Goal: Task Accomplishment & Management: Complete application form

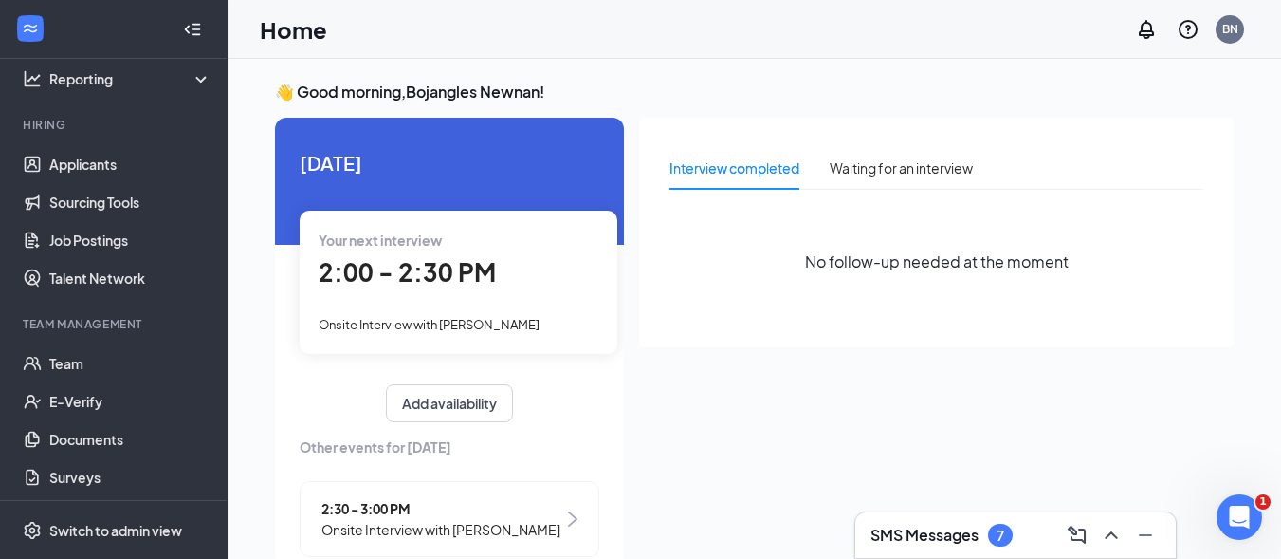
scroll to position [136, 0]
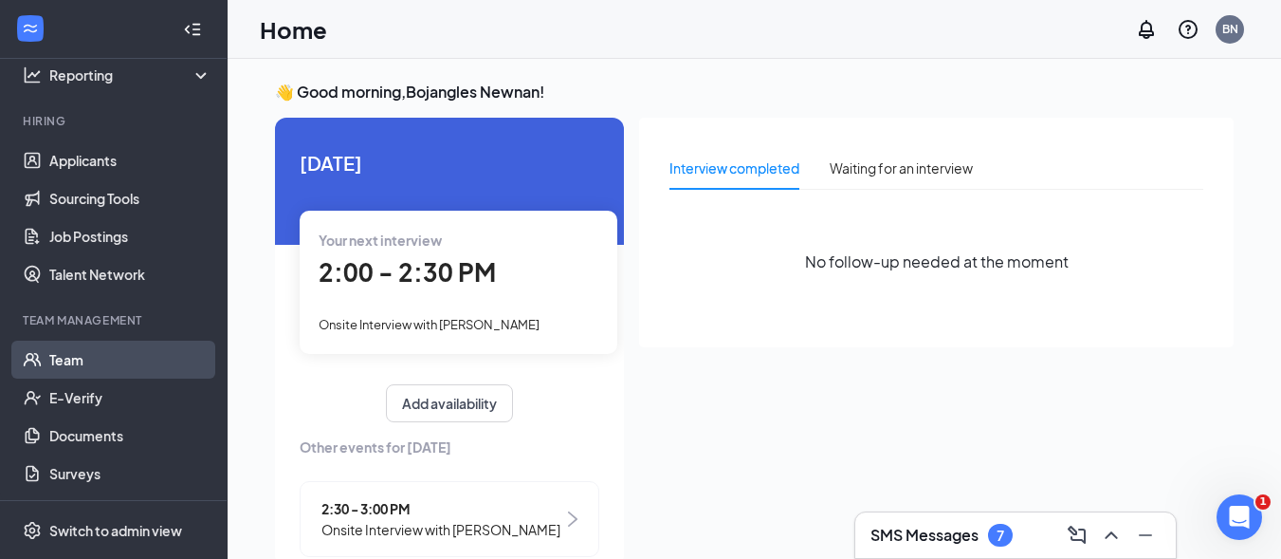
click at [58, 358] on link "Team" at bounding box center [130, 360] width 162 height 38
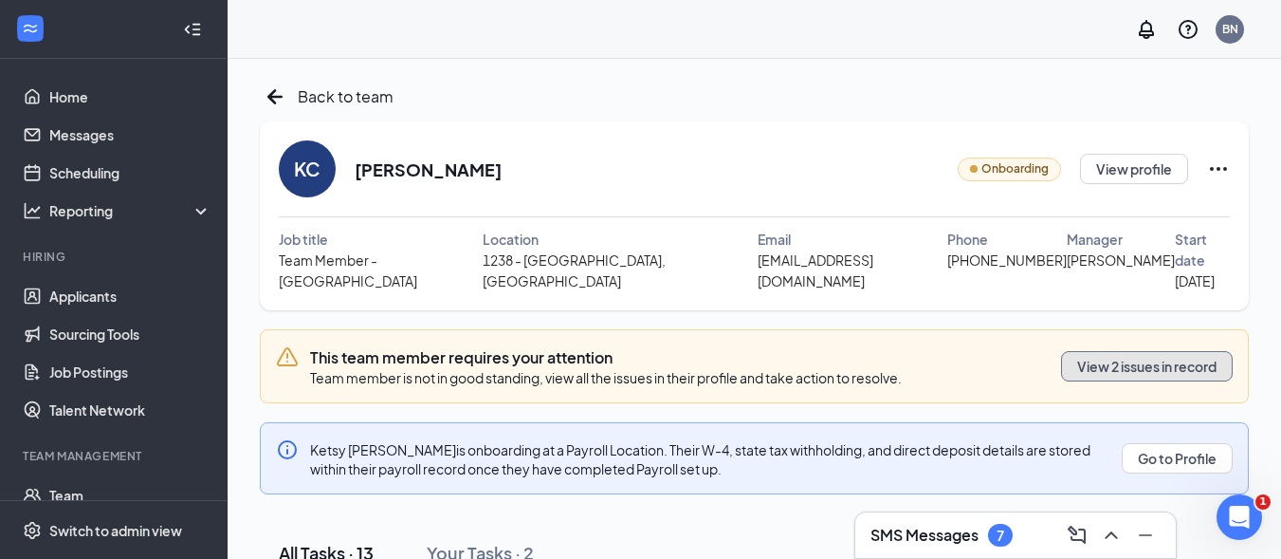
click at [1098, 351] on button "View 2 issues in record" at bounding box center [1147, 366] width 172 height 30
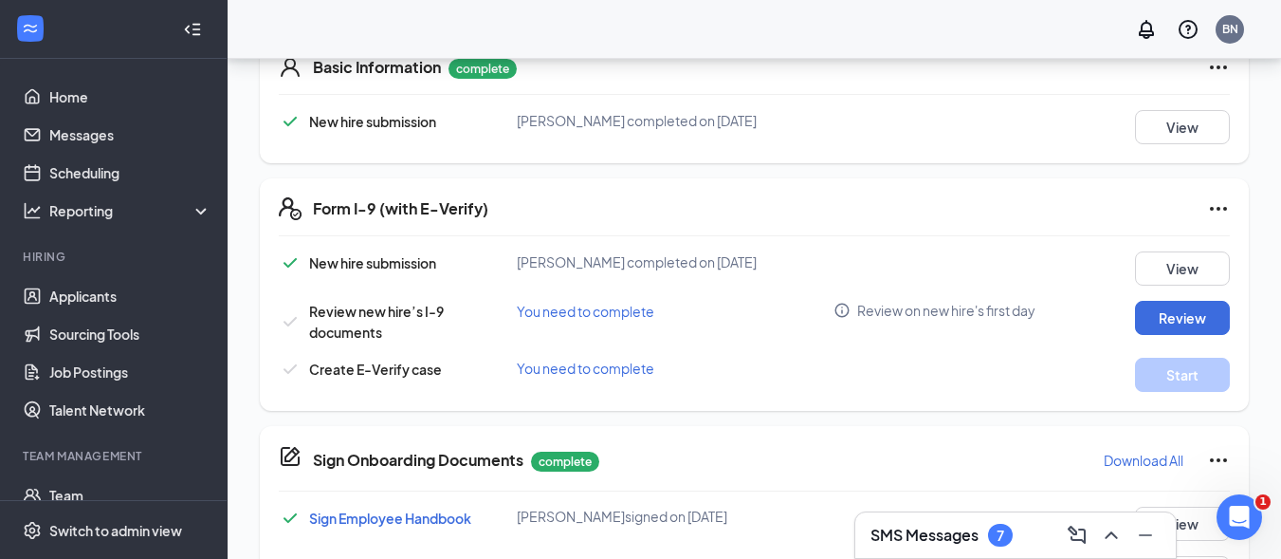
scroll to position [474, 0]
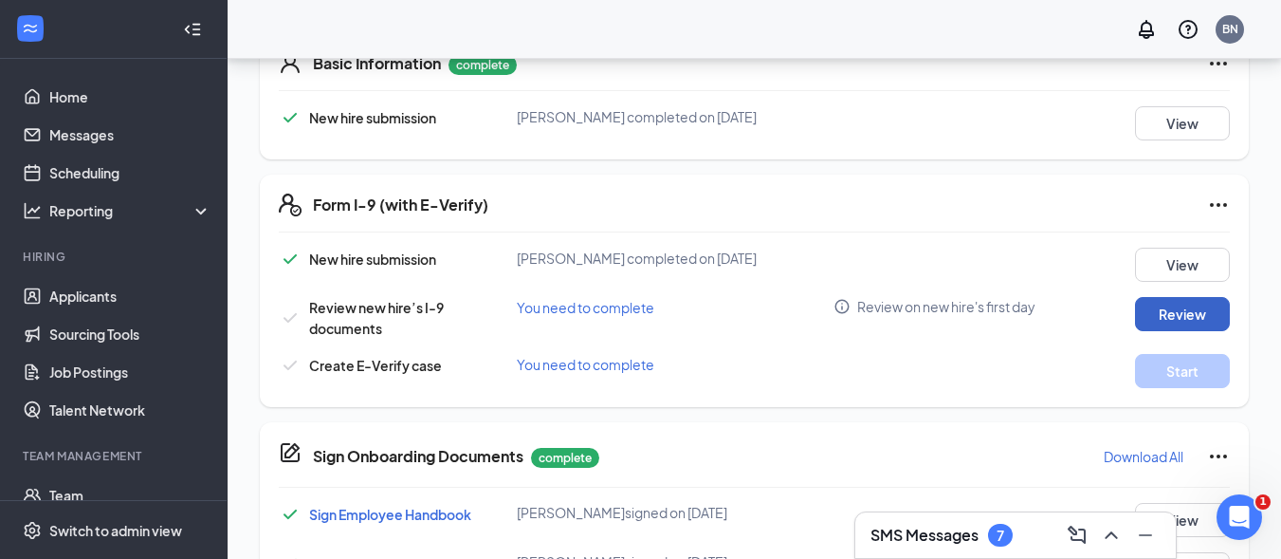
click at [1178, 297] on button "Review" at bounding box center [1182, 314] width 95 height 34
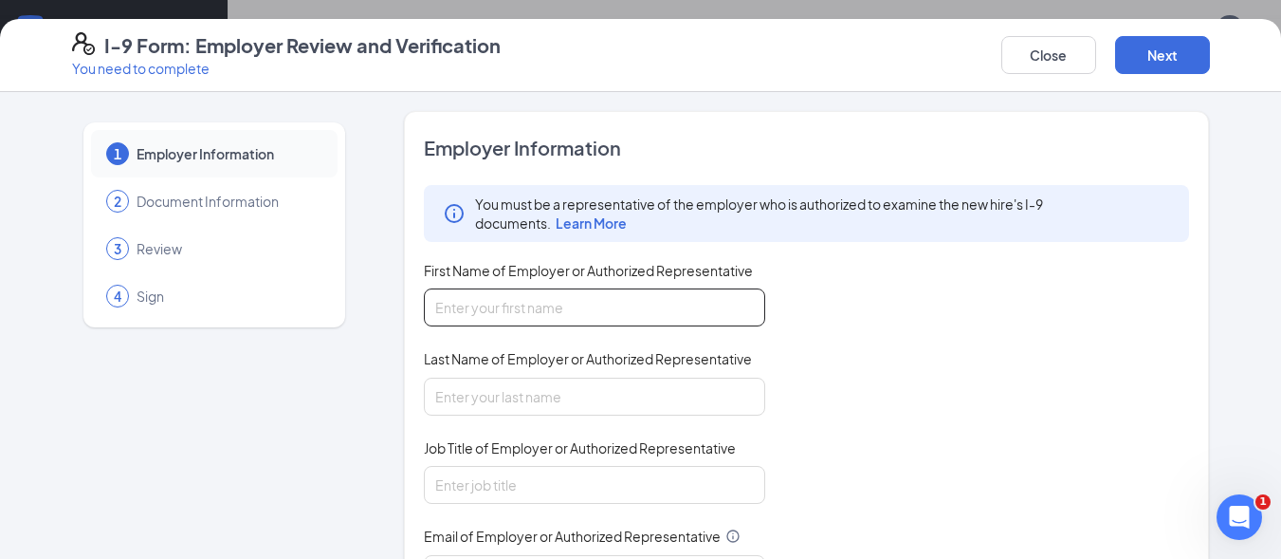
click at [442, 306] on input "First Name of Employer or Authorized Representative" at bounding box center [594, 307] width 341 height 38
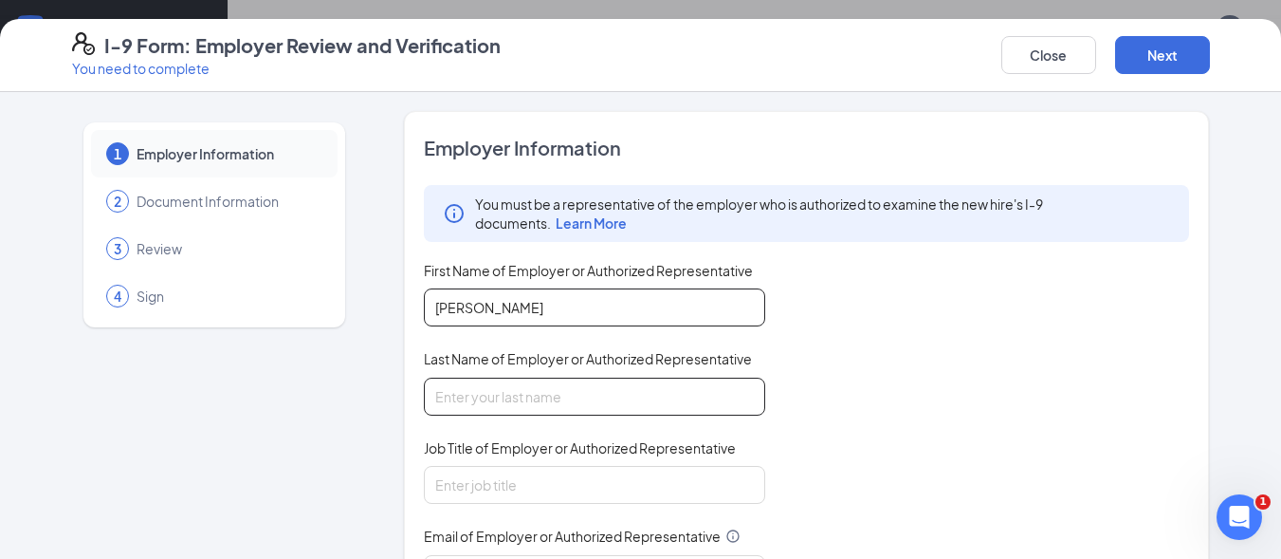
type input "Ronald"
click at [440, 390] on input "Last Name of Employer or Authorized Representative" at bounding box center [594, 396] width 341 height 38
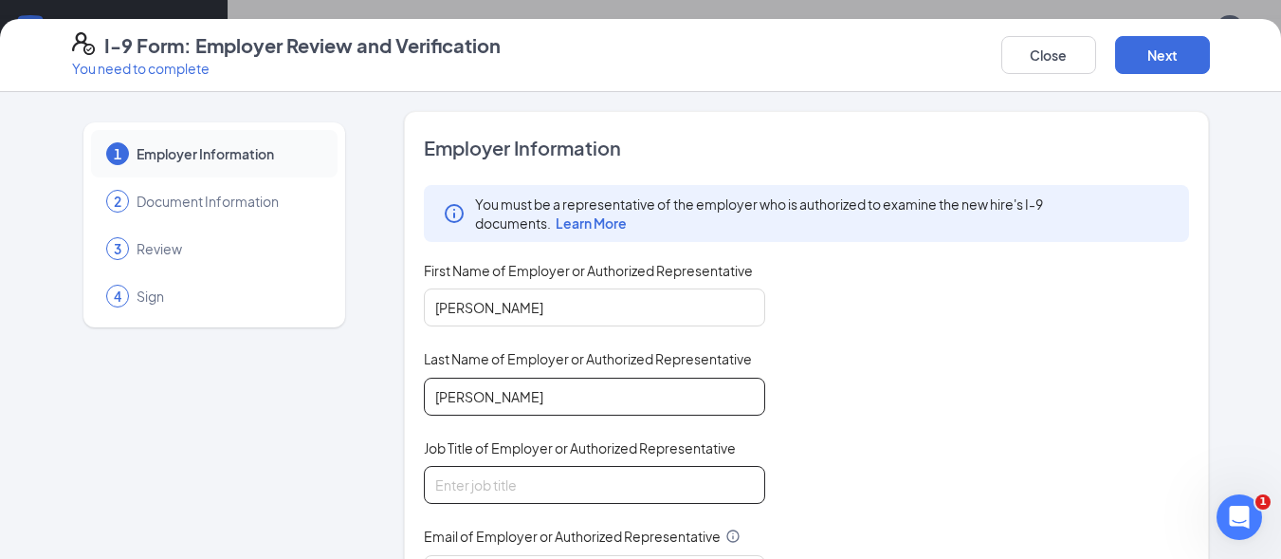
type input "Woodard"
click at [447, 478] on input "Job Title of Employer or Authorized Representative" at bounding box center [594, 485] width 341 height 38
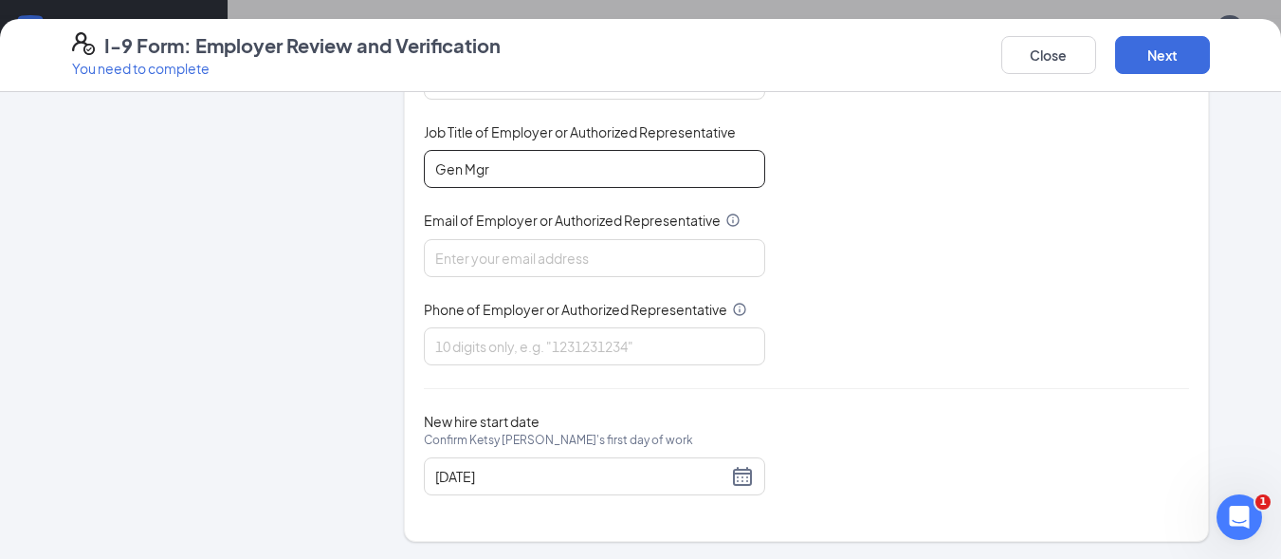
scroll to position [318, 0]
type input "Gen Mgr"
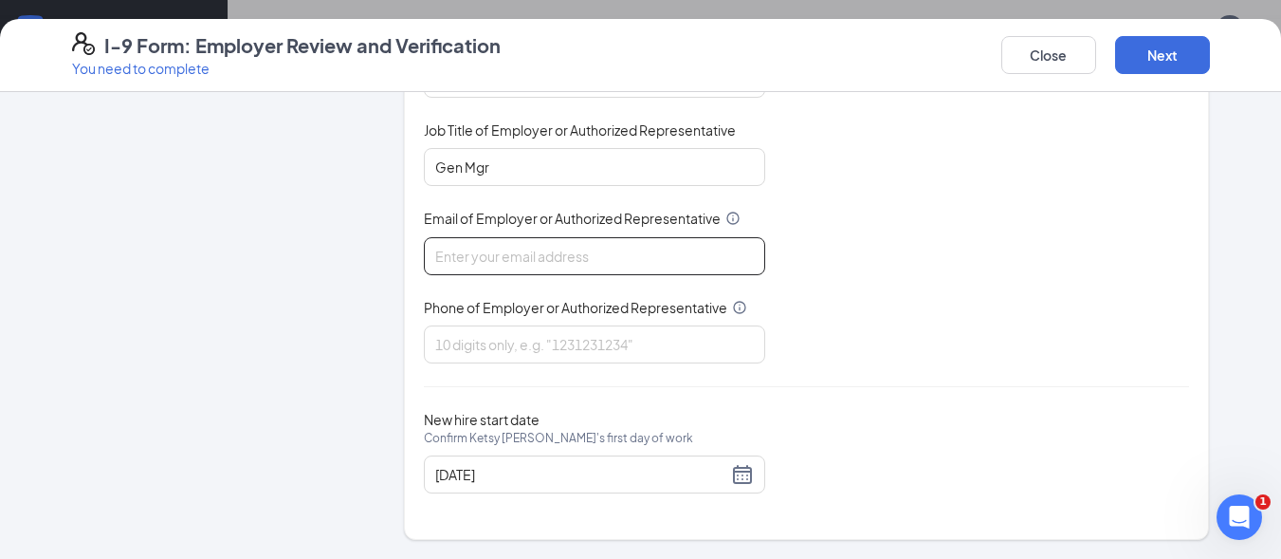
click at [528, 259] on input "Email of Employer or Authorized Representative" at bounding box center [594, 256] width 341 height 38
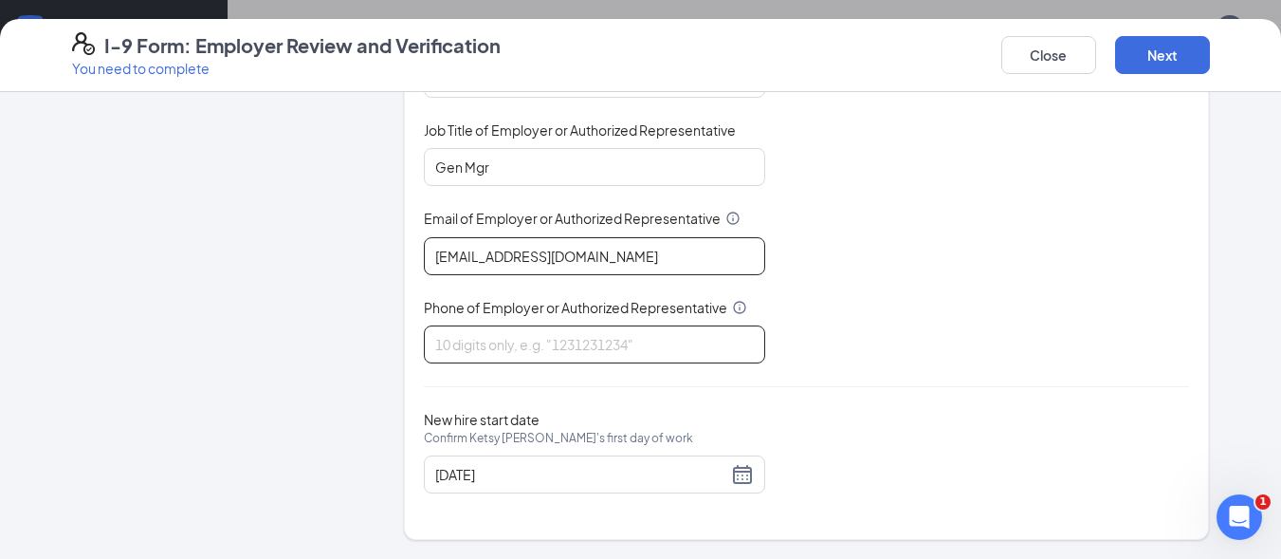
type input "rwoodard0122@yahoo.com"
click at [498, 340] on input "Phone of Employer or Authorized Representative" at bounding box center [594, 344] width 341 height 38
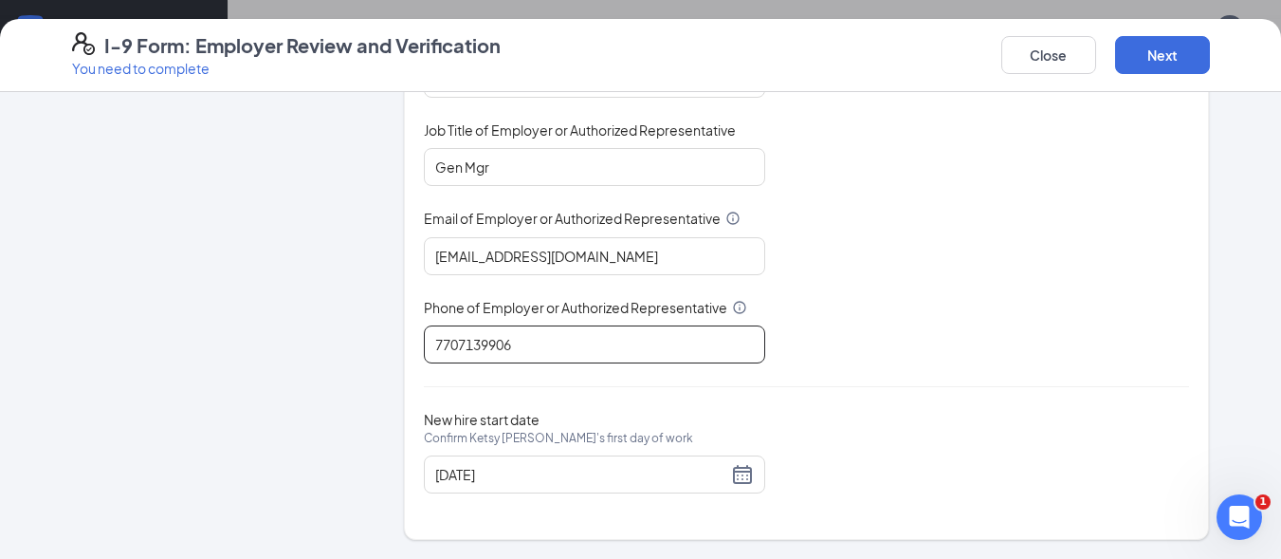
scroll to position [875, 0]
type input "7707139906"
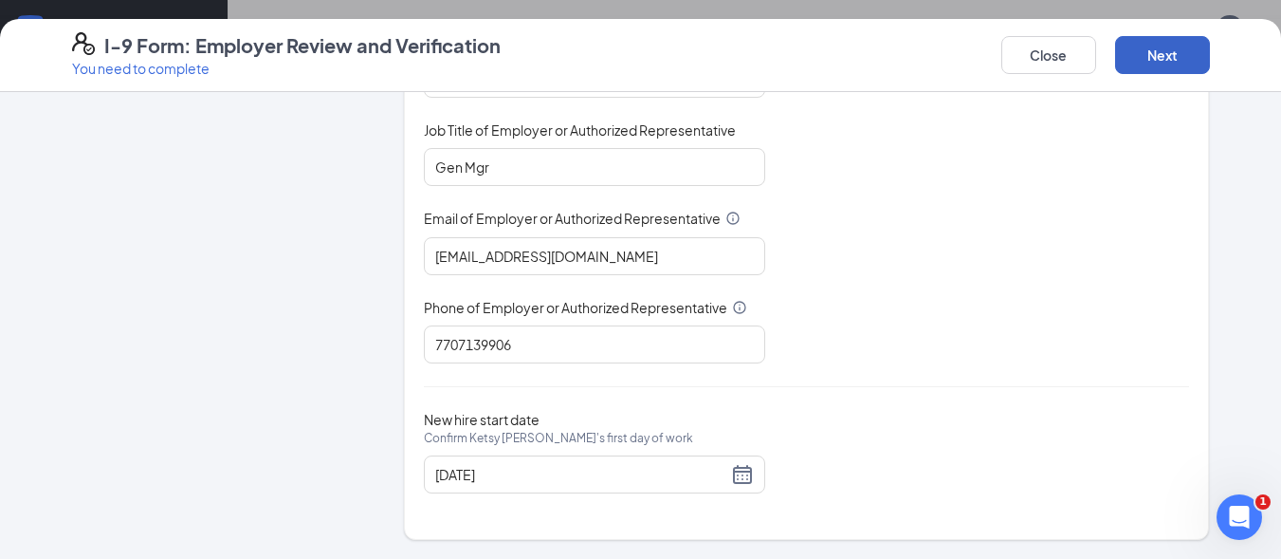
click at [1169, 49] on button "Next" at bounding box center [1162, 55] width 95 height 38
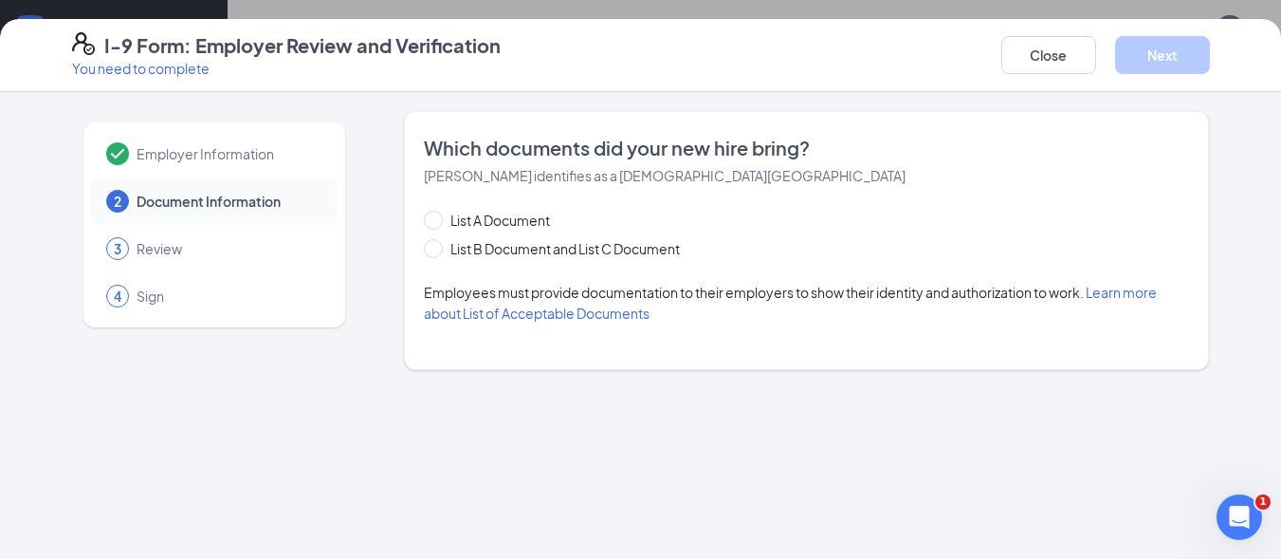
scroll to position [0, 0]
click at [433, 249] on input "List B Document and List C Document" at bounding box center [430, 245] width 13 height 13
radio input "true"
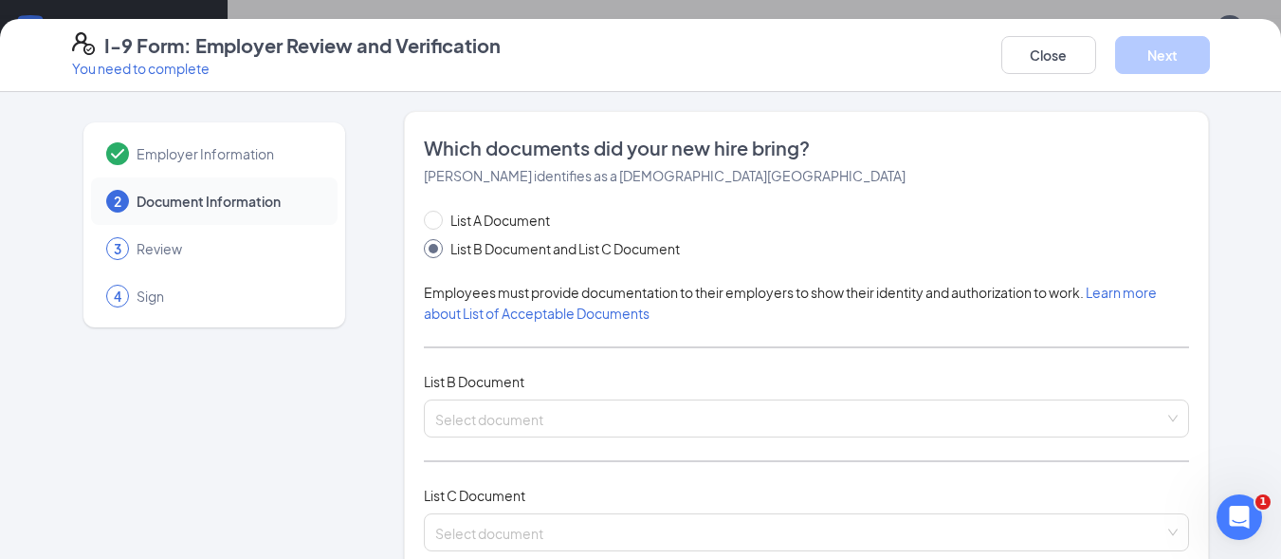
click at [537, 397] on div "List A Document List B Document and List C Document Employees must provide docu…" at bounding box center [807, 392] width 766 height 364
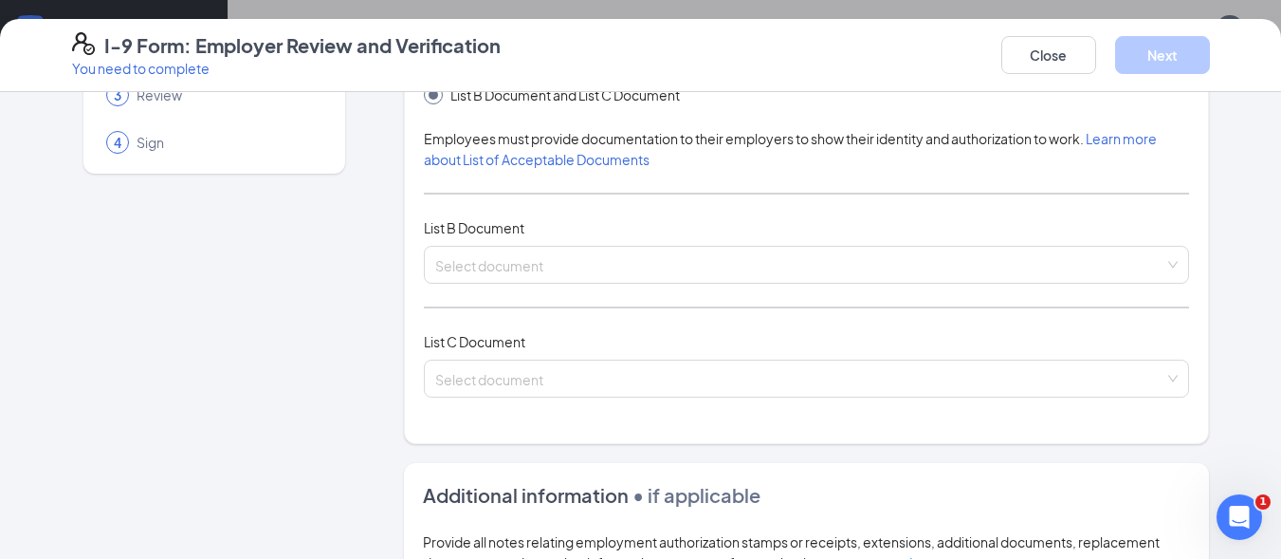
scroll to position [95, 0]
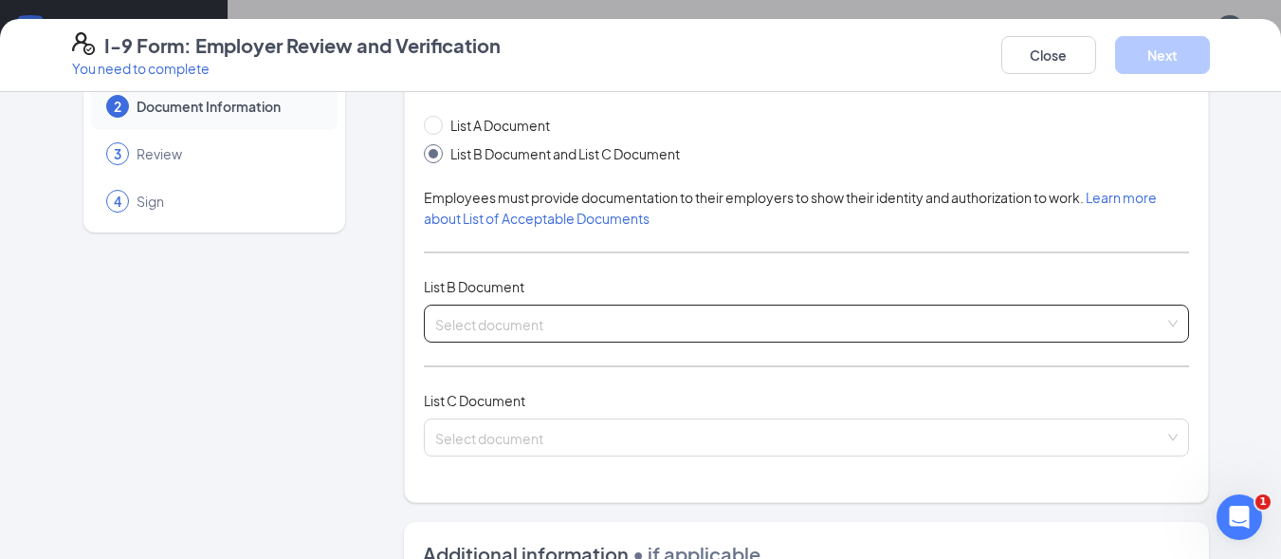
click at [551, 323] on div "Select document" at bounding box center [807, 323] width 766 height 38
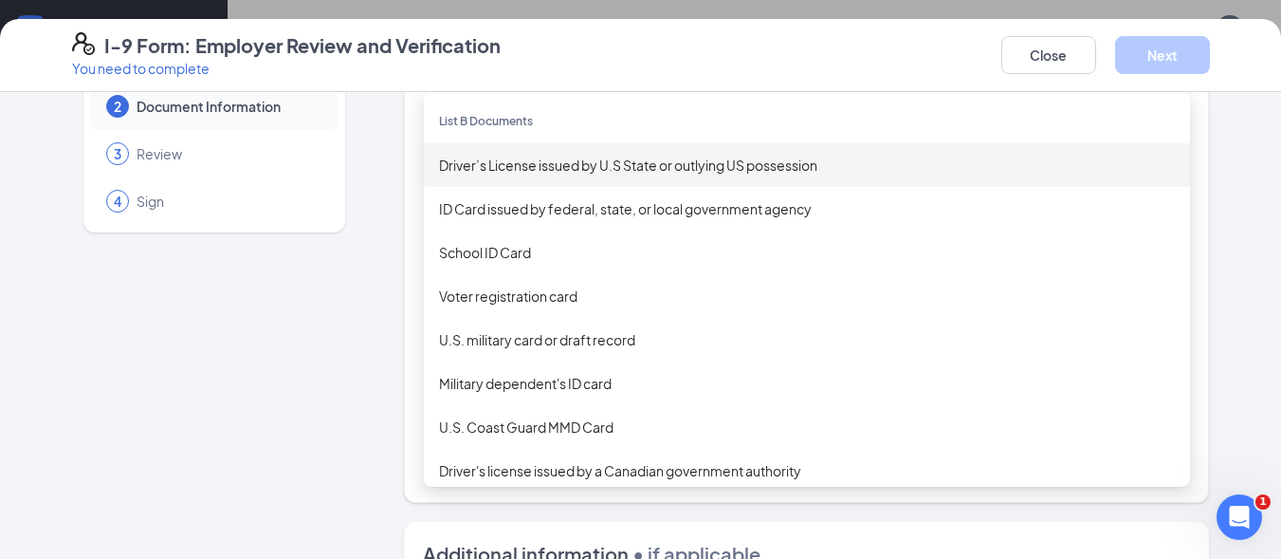
click at [552, 164] on div "Driver’s License issued by U.S State or outlying US possession" at bounding box center [807, 165] width 736 height 21
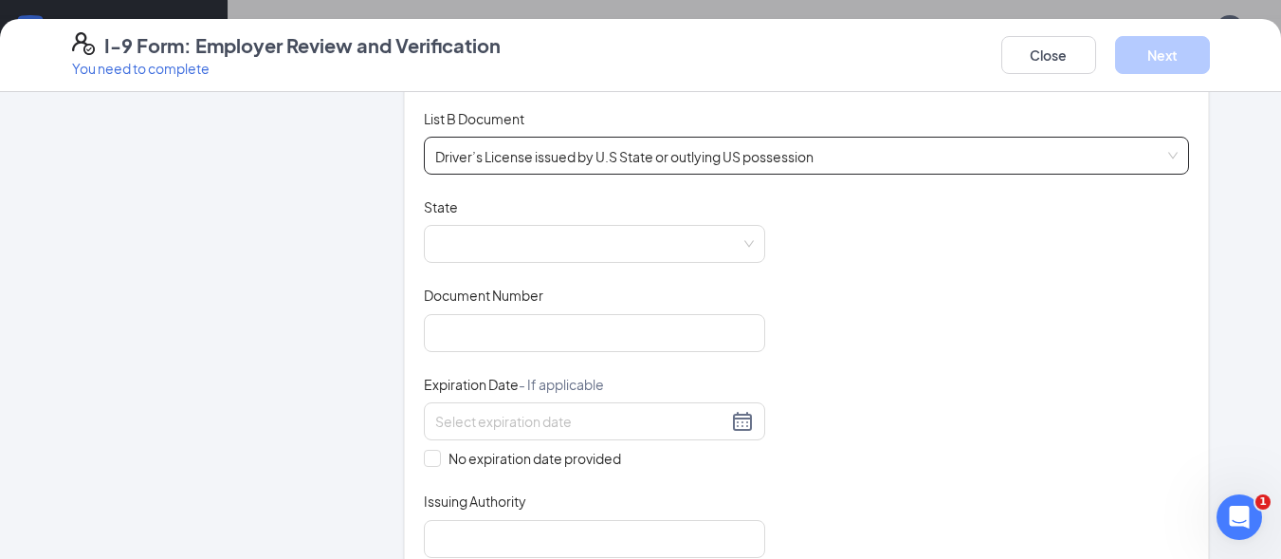
scroll to position [285, 0]
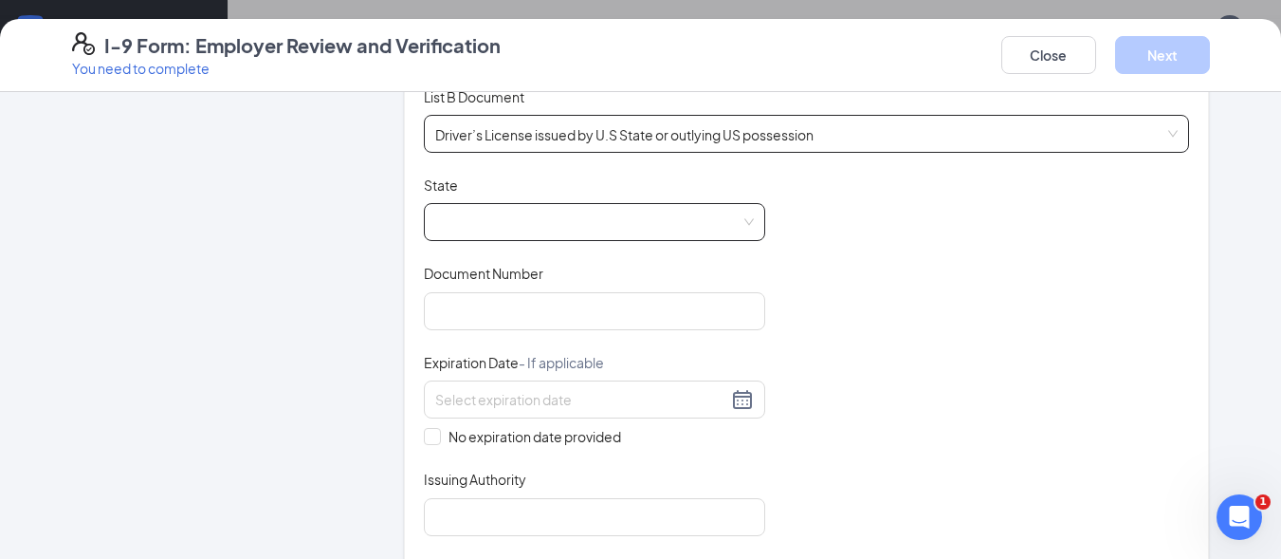
click at [497, 217] on span at bounding box center [594, 222] width 319 height 36
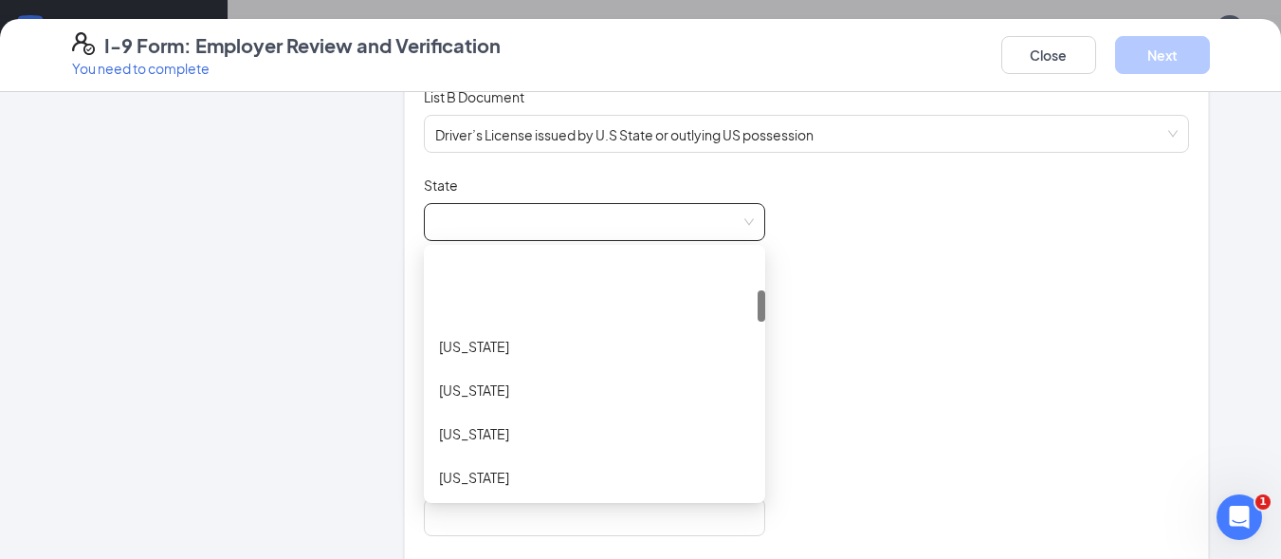
scroll to position [379, 0]
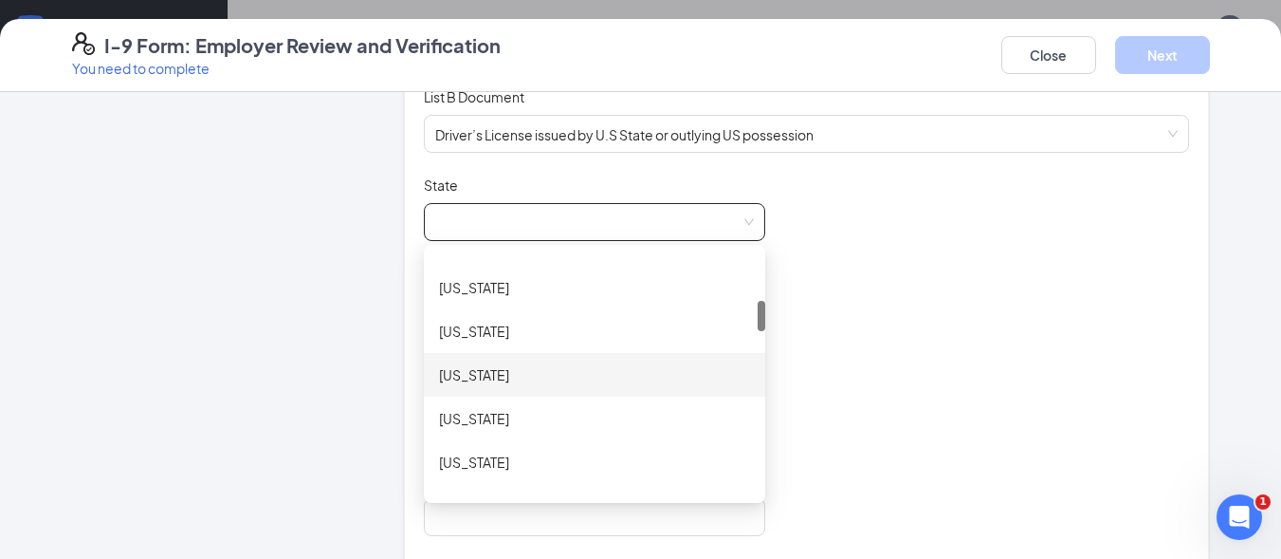
click at [472, 376] on div "Georgia" at bounding box center [594, 374] width 311 height 21
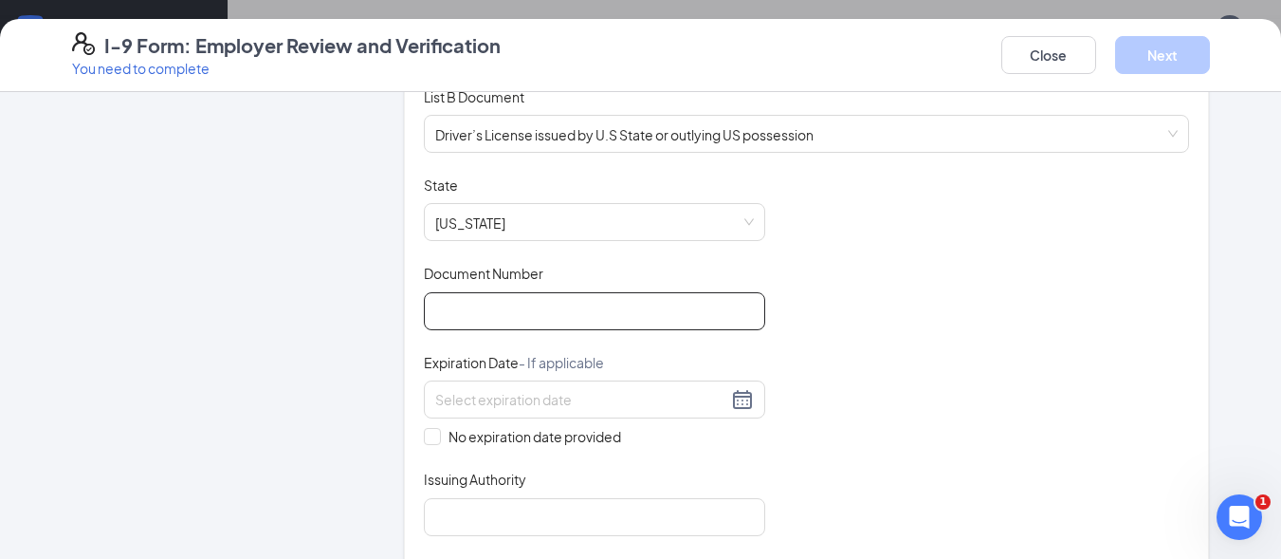
click at [449, 316] on input "Document Number" at bounding box center [594, 311] width 341 height 38
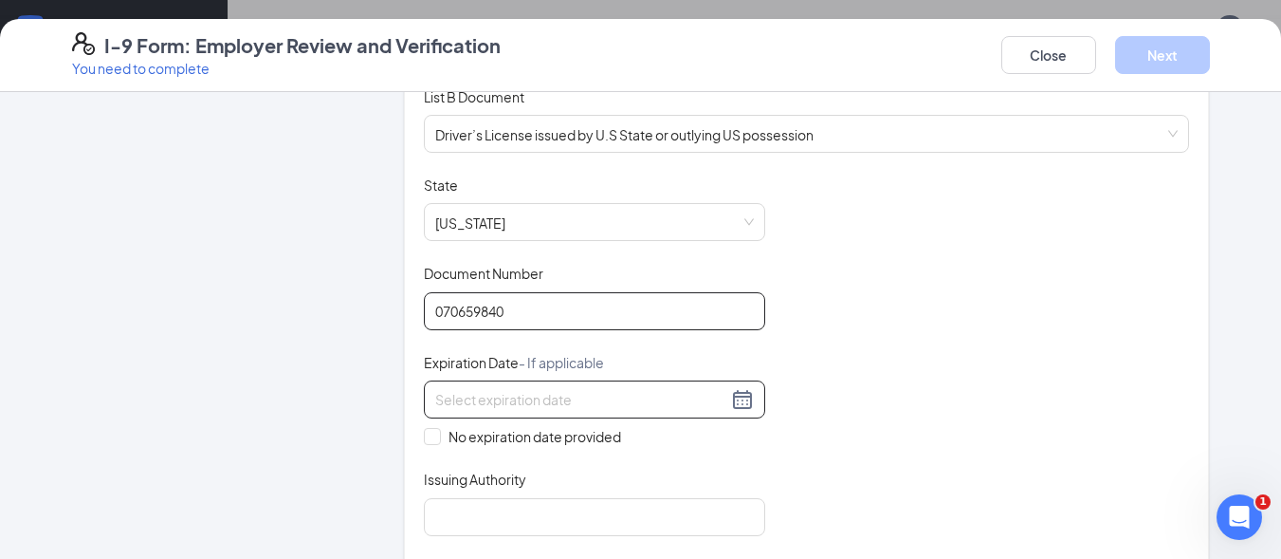
type input "070659840"
click at [736, 397] on div at bounding box center [594, 399] width 319 height 23
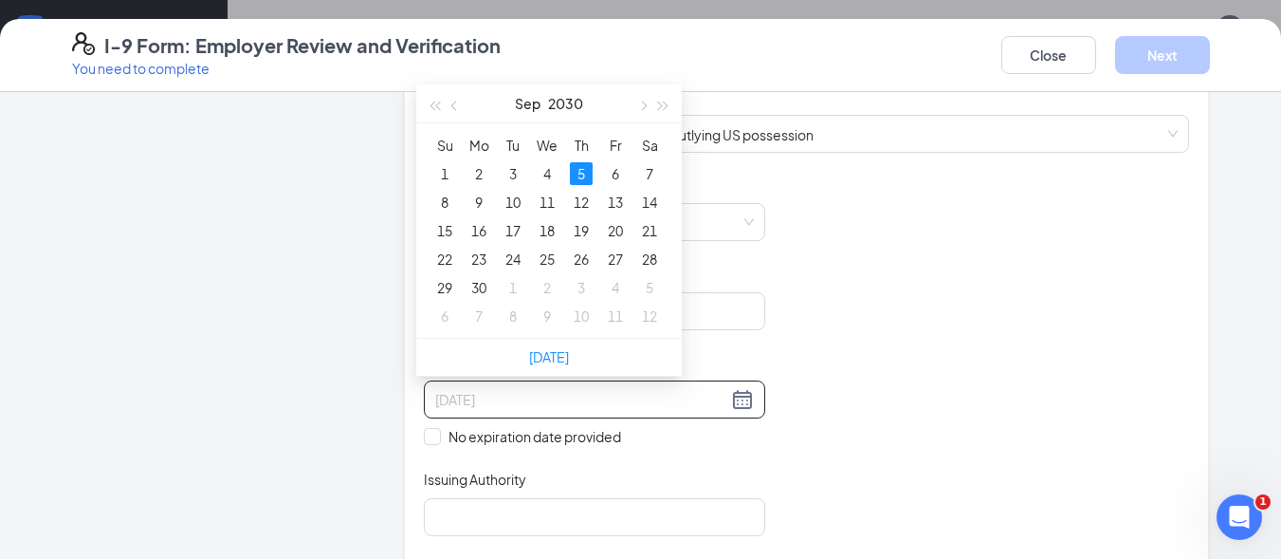
click at [583, 168] on div "5" at bounding box center [581, 173] width 23 height 23
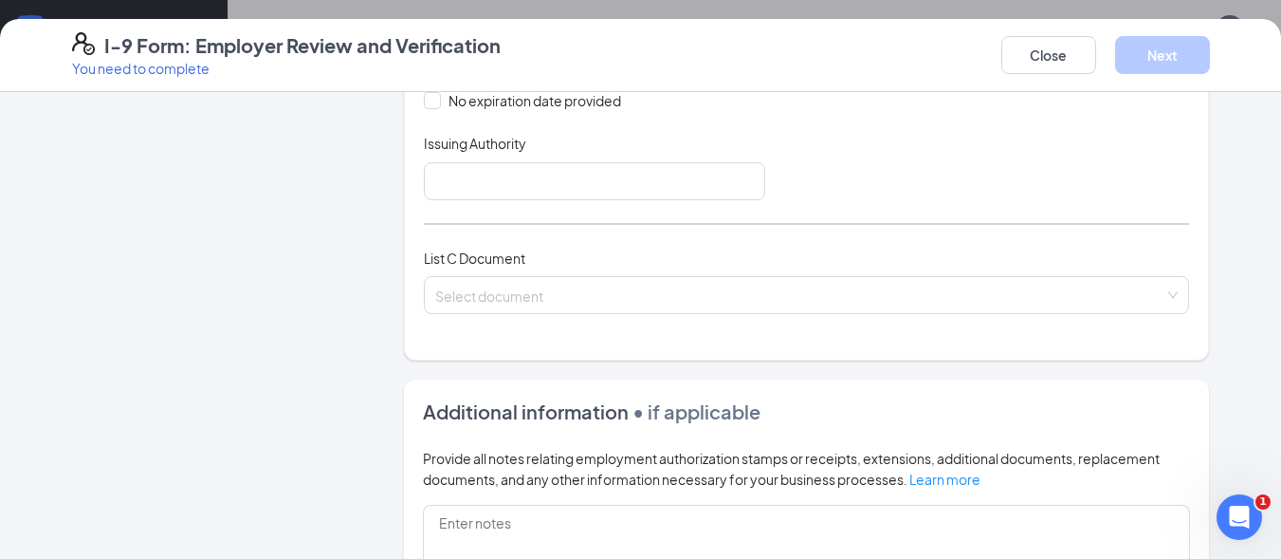
scroll to position [664, 0]
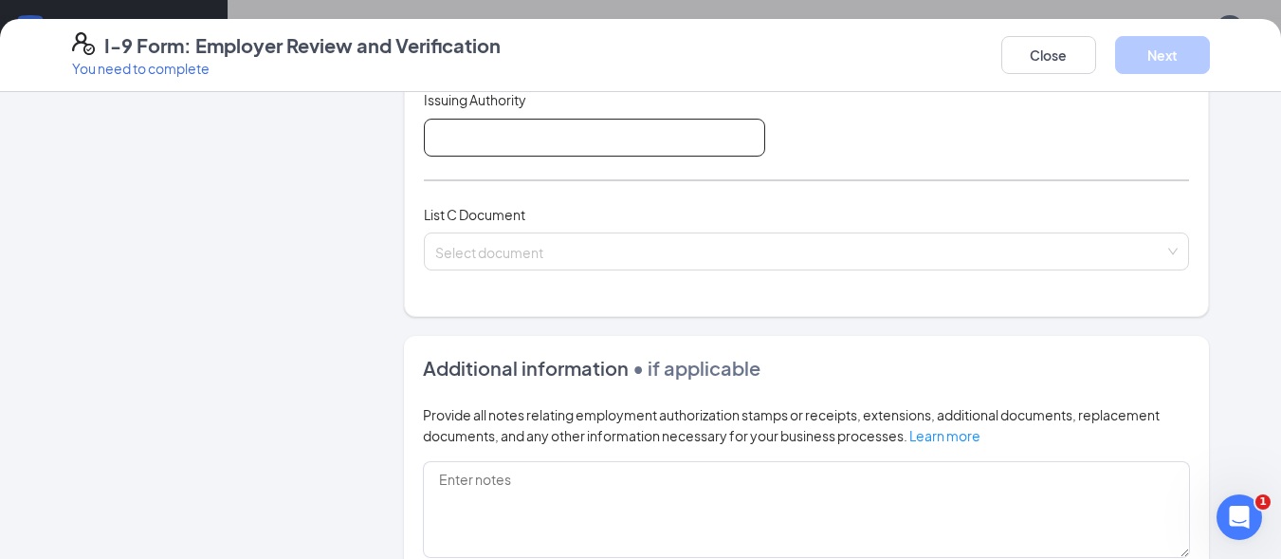
type input "[DATE]"
click at [432, 138] on input "Issuing Authority" at bounding box center [594, 138] width 341 height 38
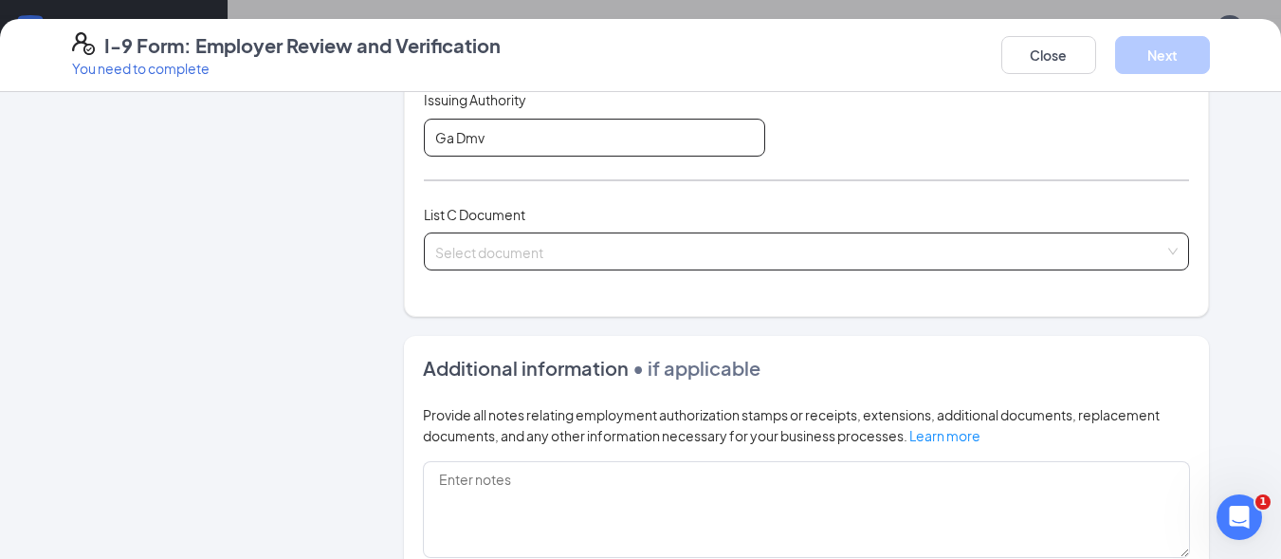
type input "Ga Dmv"
click at [449, 243] on div "Select document List C Documents Unrestricted Social Security Card Certificatio…" at bounding box center [807, 251] width 766 height 38
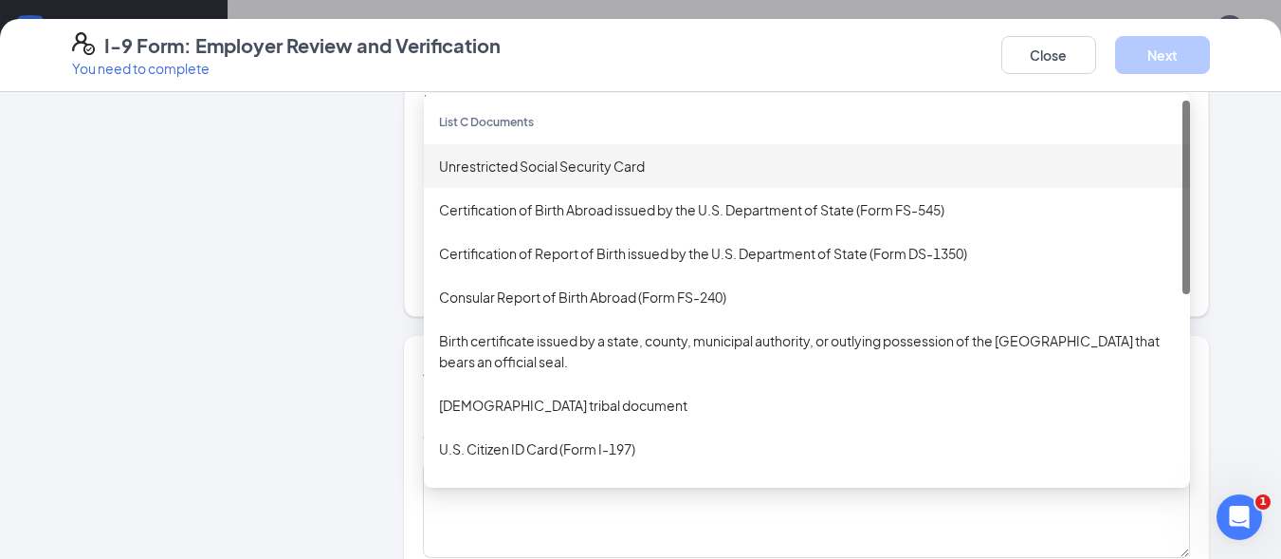
click at [494, 159] on div "Unrestricted Social Security Card" at bounding box center [807, 166] width 736 height 21
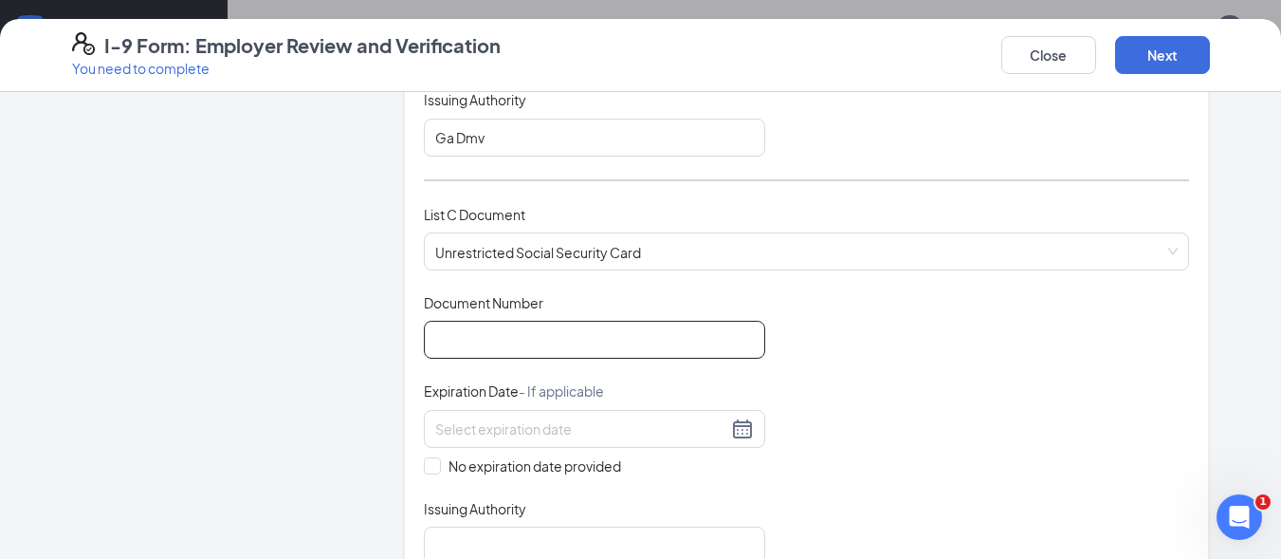
click at [476, 340] on input "Document Number" at bounding box center [594, 340] width 341 height 38
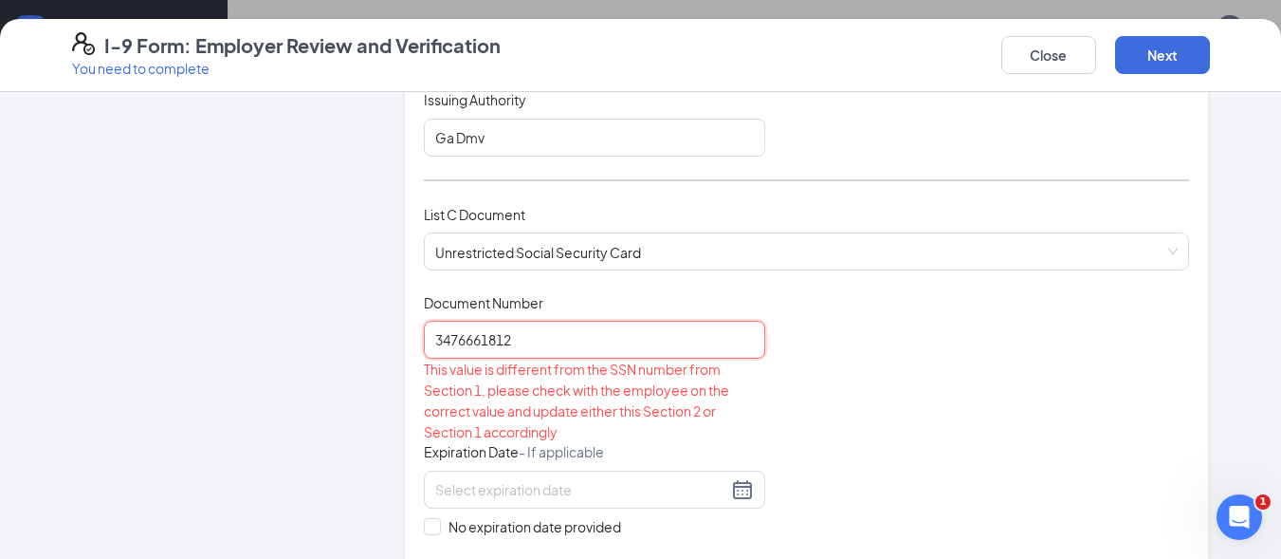
click at [543, 339] on input "3476661812" at bounding box center [594, 340] width 341 height 38
type input "3476661812"
click at [757, 415] on div "This value is different from the SSN number from Section 1, please check with t…" at bounding box center [594, 400] width 341 height 83
drag, startPoint x: 515, startPoint y: 341, endPoint x: 374, endPoint y: 334, distance: 141.5
click at [374, 334] on div "Employer Information 2 Document Information 3 Review 4 Sign Which documents did…" at bounding box center [641, 297] width 1138 height 1700
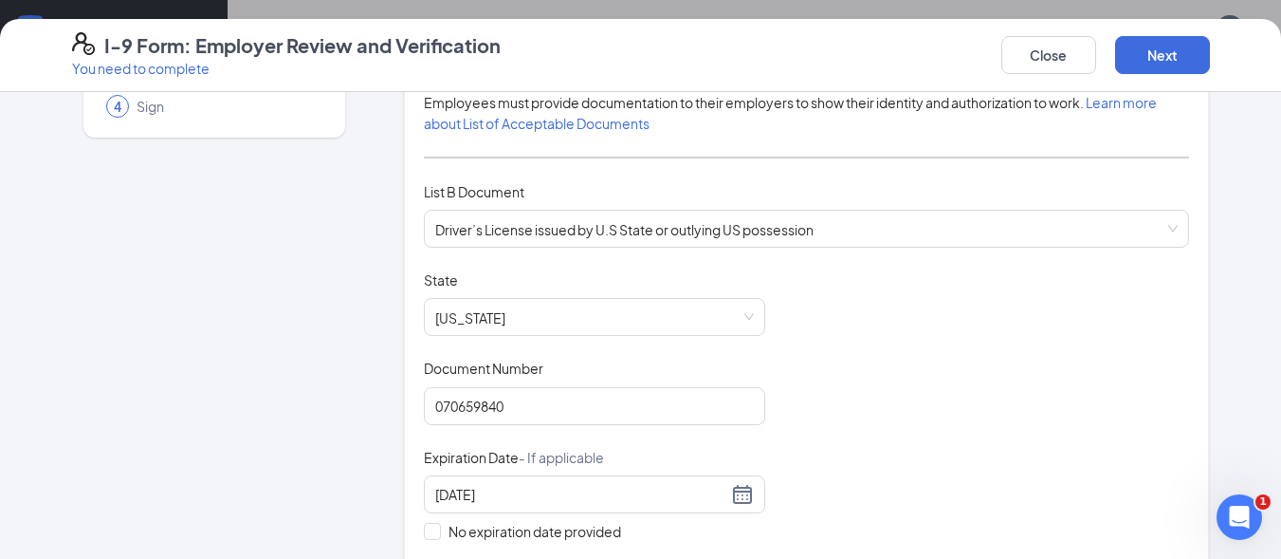
scroll to position [0, 0]
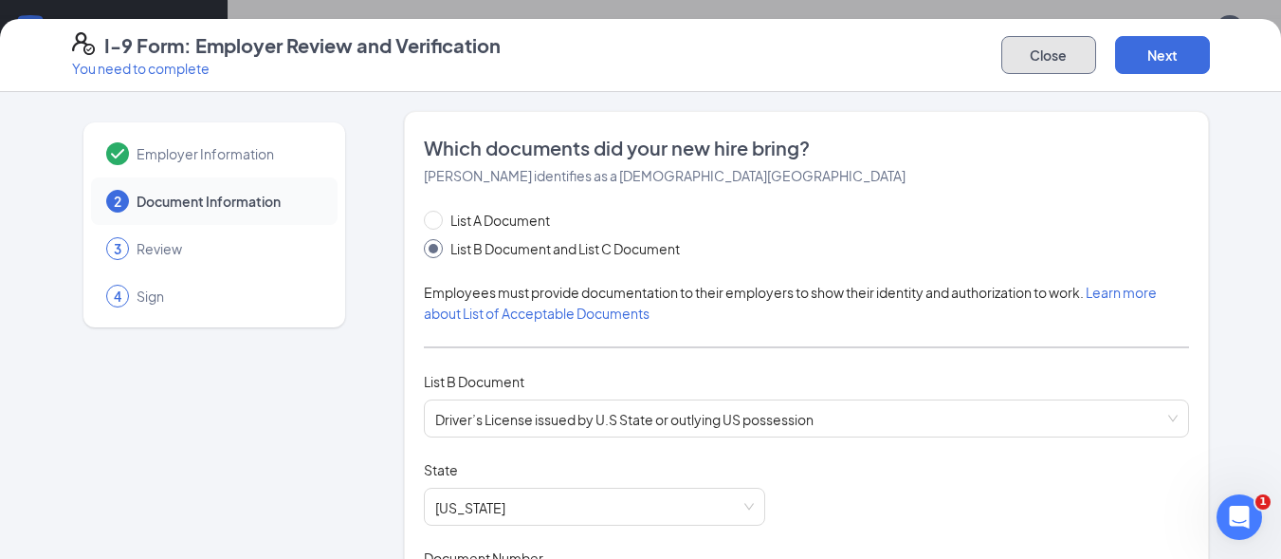
click at [1049, 57] on button "Close" at bounding box center [1049, 55] width 95 height 38
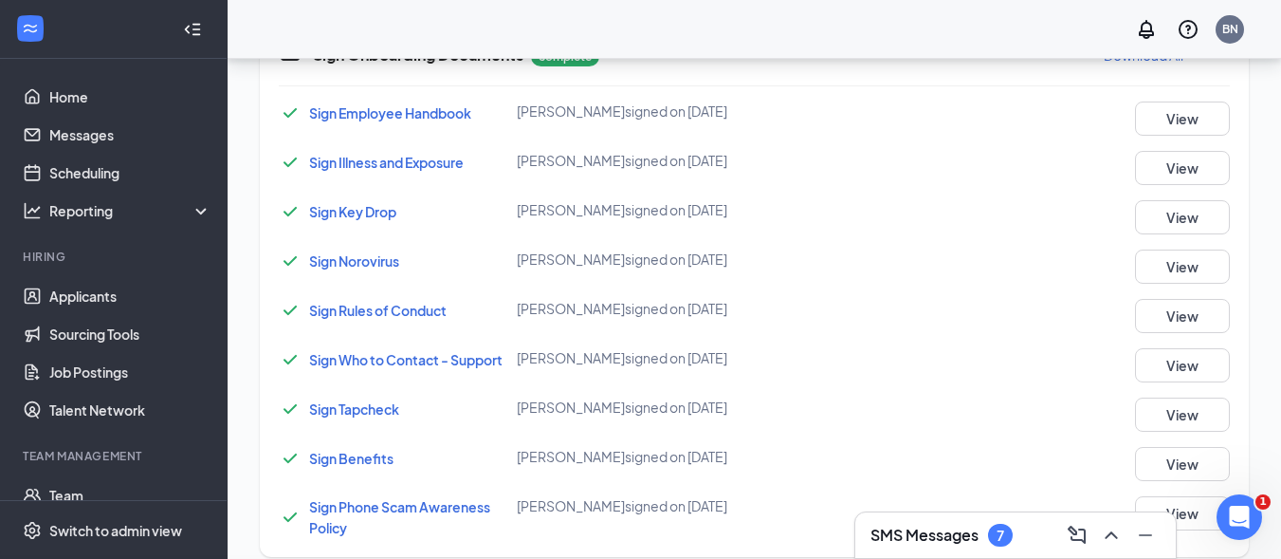
scroll to position [488, 0]
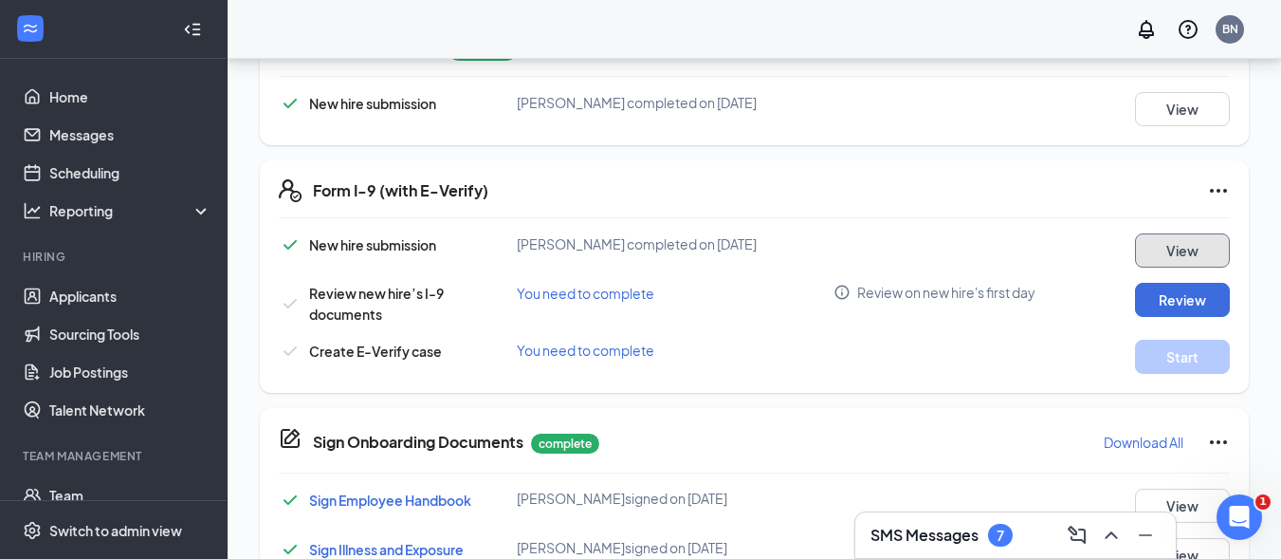
click at [1172, 233] on button "View" at bounding box center [1182, 250] width 95 height 34
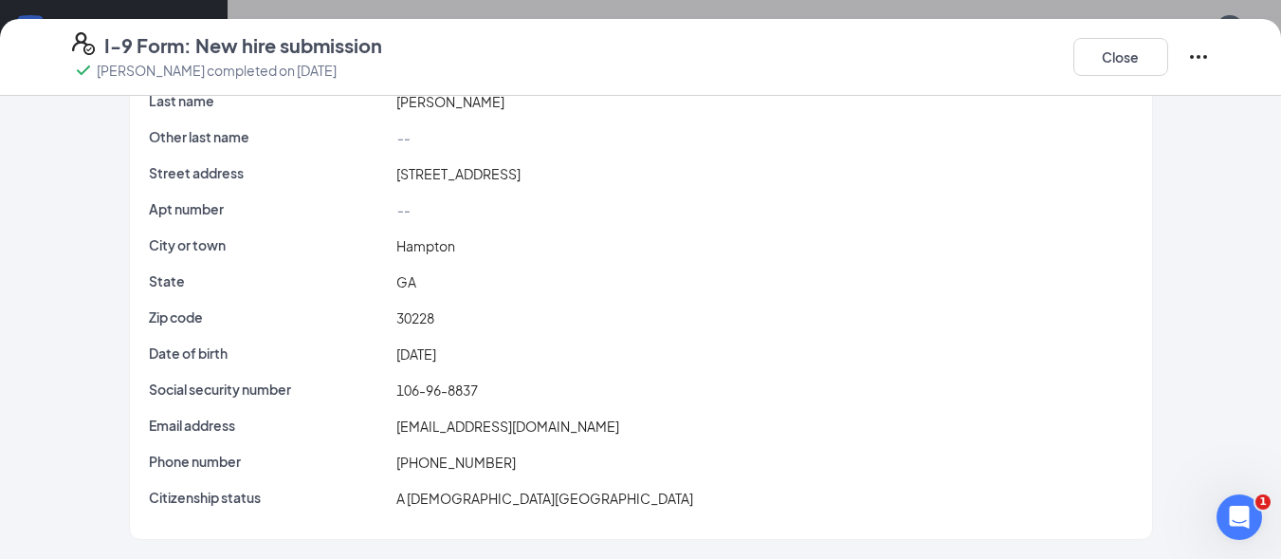
scroll to position [875, 0]
click at [1123, 64] on button "Close" at bounding box center [1121, 57] width 95 height 38
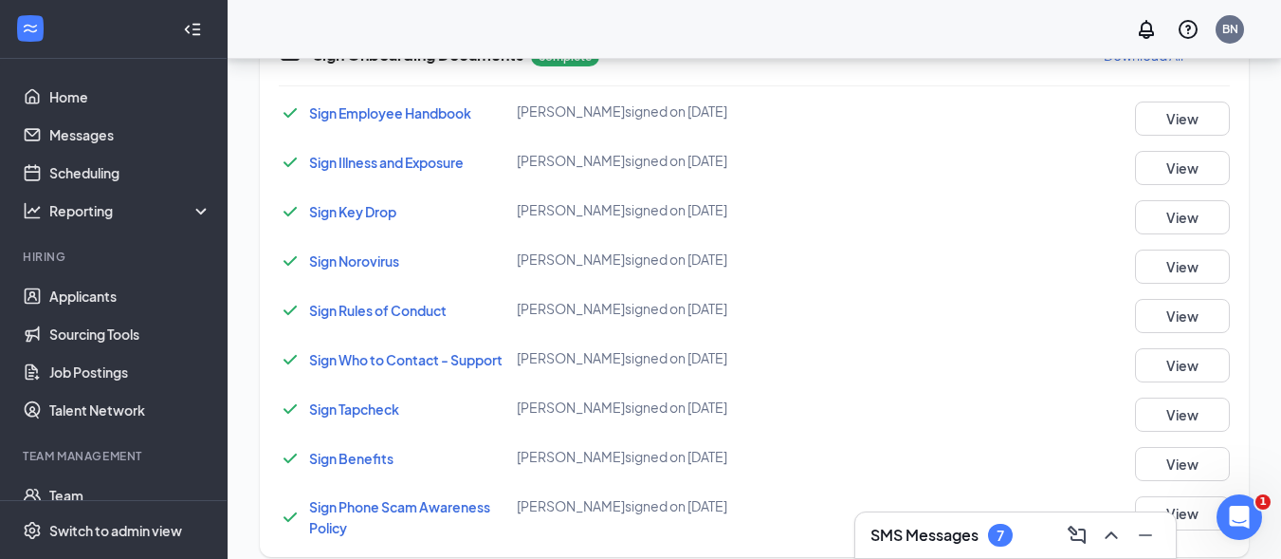
scroll to position [439, 0]
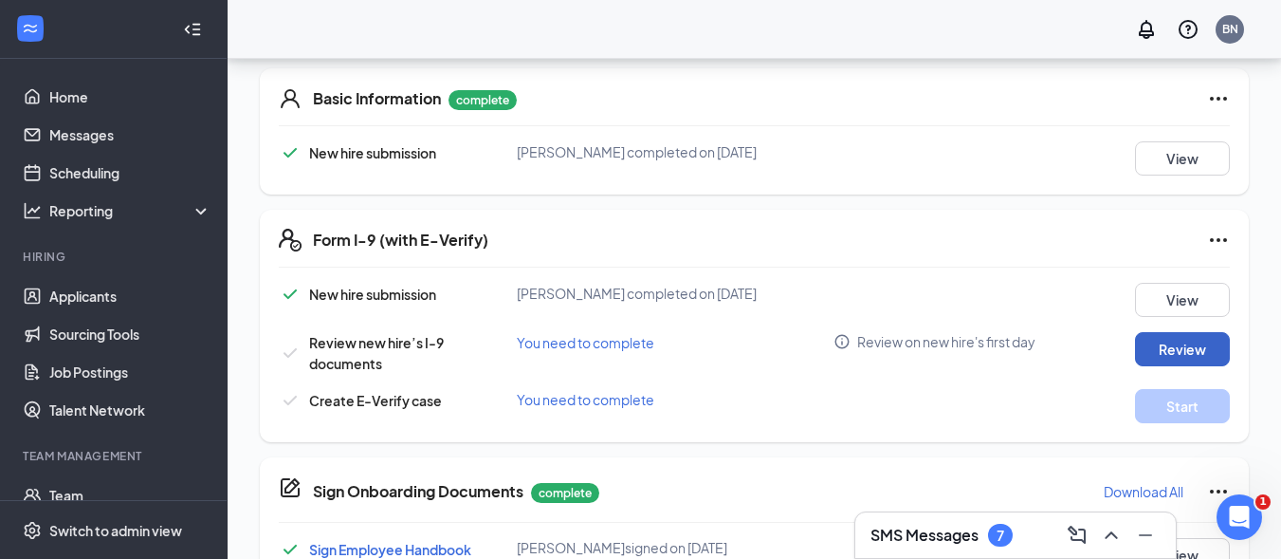
click at [1178, 332] on button "Review" at bounding box center [1182, 349] width 95 height 34
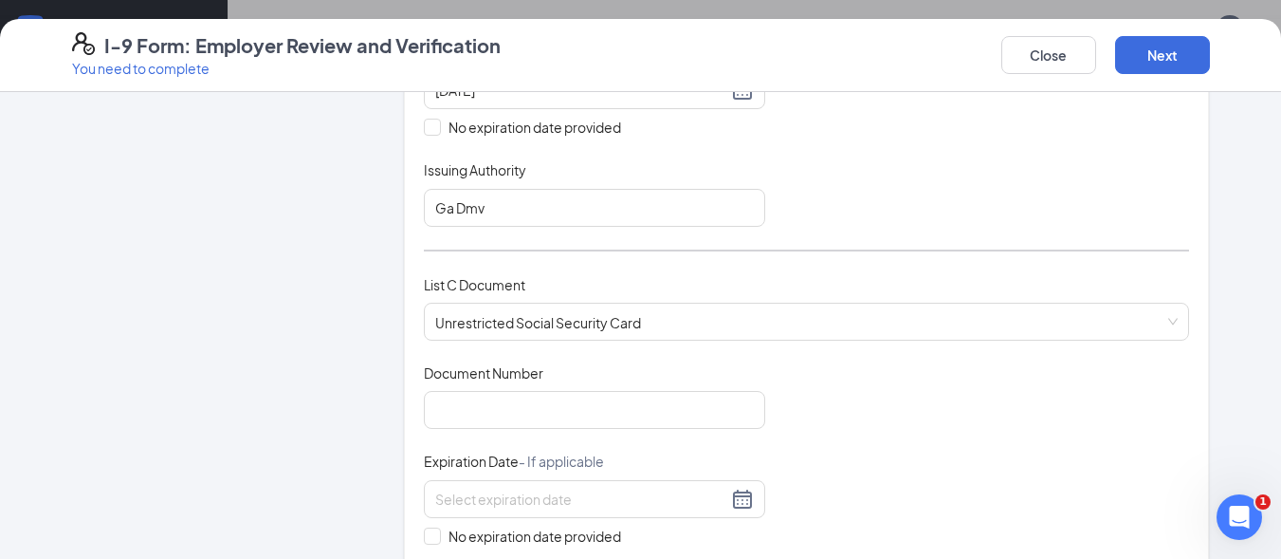
scroll to position [664, 0]
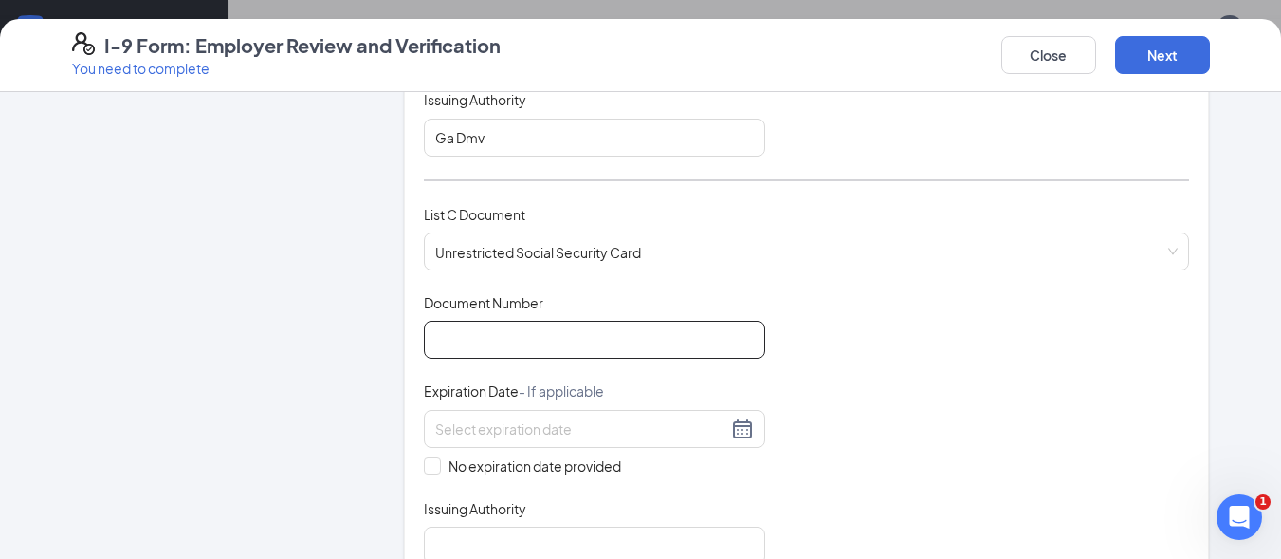
click at [472, 337] on input "Document Number" at bounding box center [594, 340] width 341 height 38
type input "106968837"
click at [426, 471] on span at bounding box center [432, 465] width 17 height 17
click at [426, 470] on input "No expiration date provided" at bounding box center [430, 463] width 13 height 13
checkbox input "true"
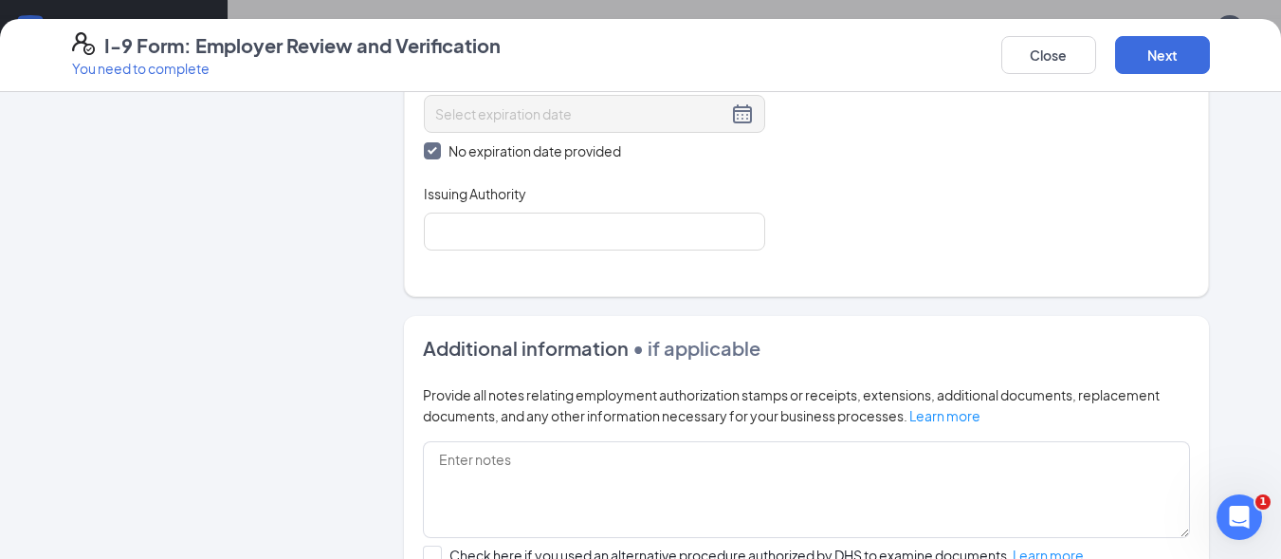
scroll to position [948, 0]
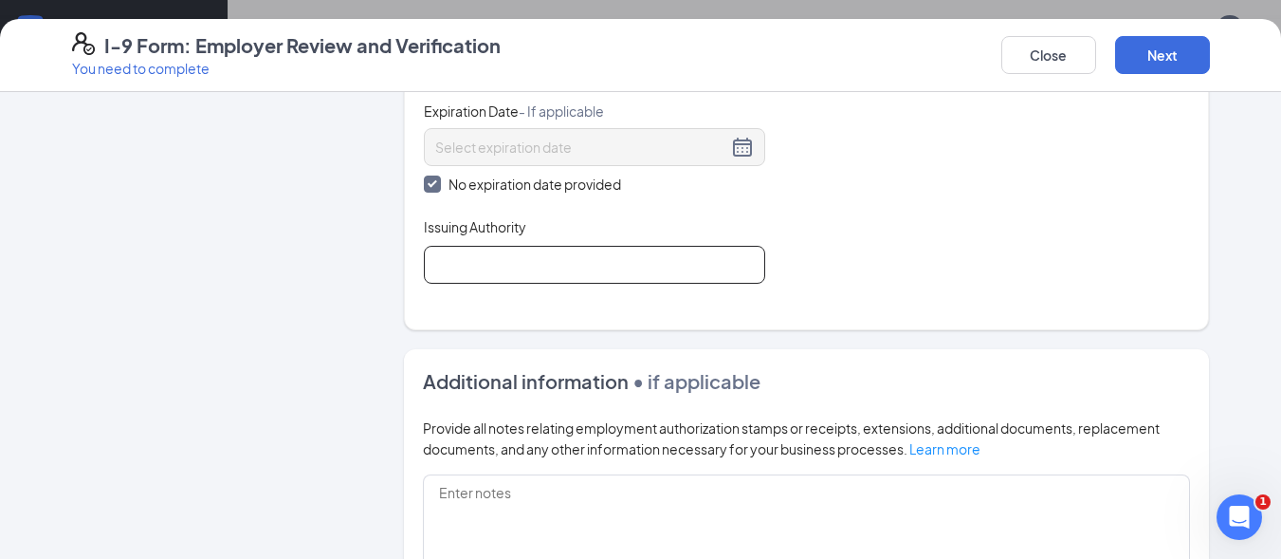
click at [447, 267] on input "Issuing Authority" at bounding box center [594, 265] width 341 height 38
type input "Social security Admin"
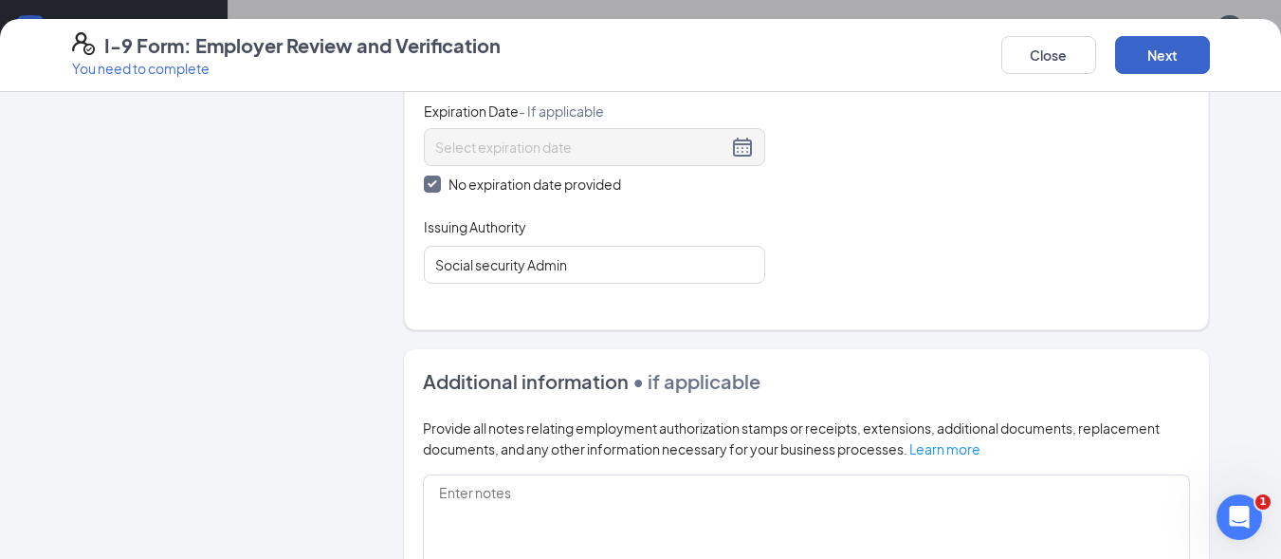
click at [1149, 51] on button "Next" at bounding box center [1162, 55] width 95 height 38
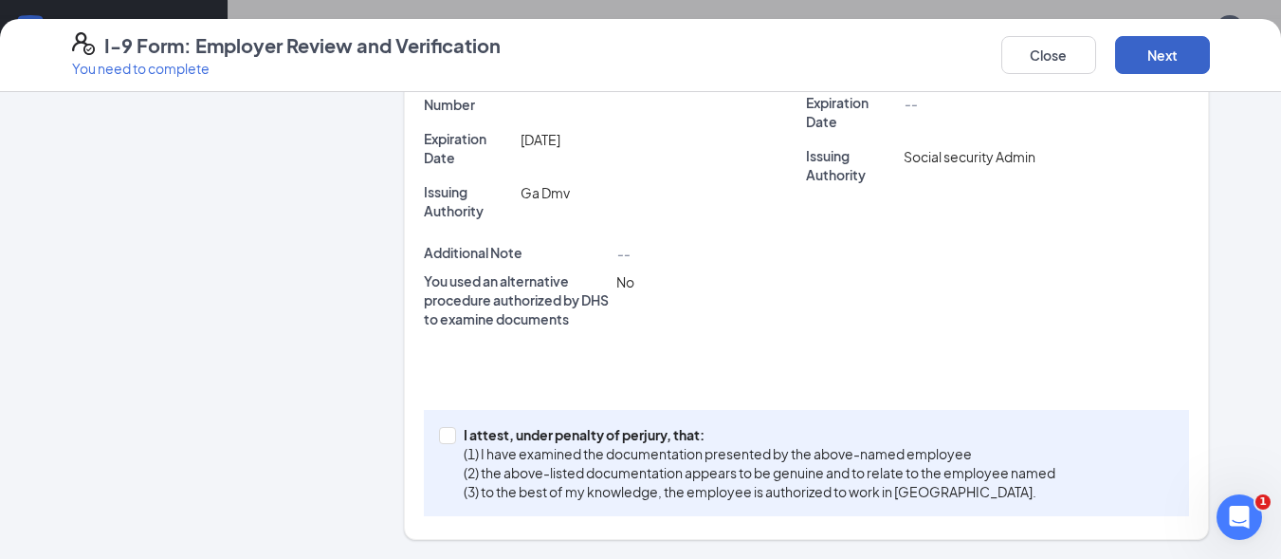
scroll to position [623, 0]
click at [439, 433] on input "I attest, under penalty of perjury, that: (1) I have examined the documentation…" at bounding box center [445, 433] width 13 height 13
checkbox input "true"
click at [1151, 54] on button "Next" at bounding box center [1162, 55] width 95 height 38
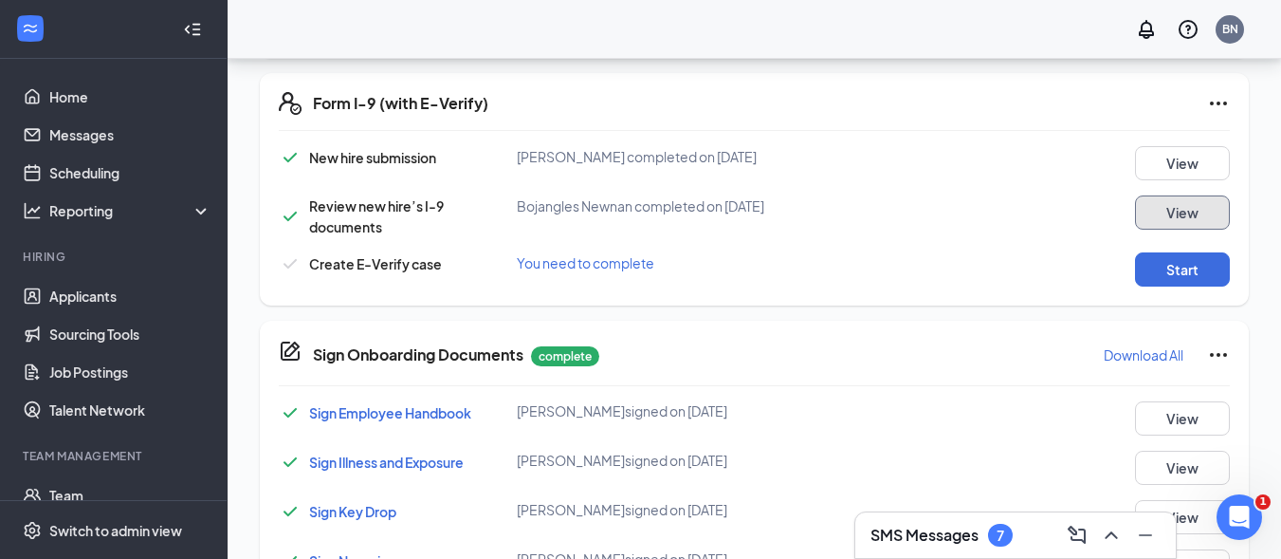
scroll to position [629, 0]
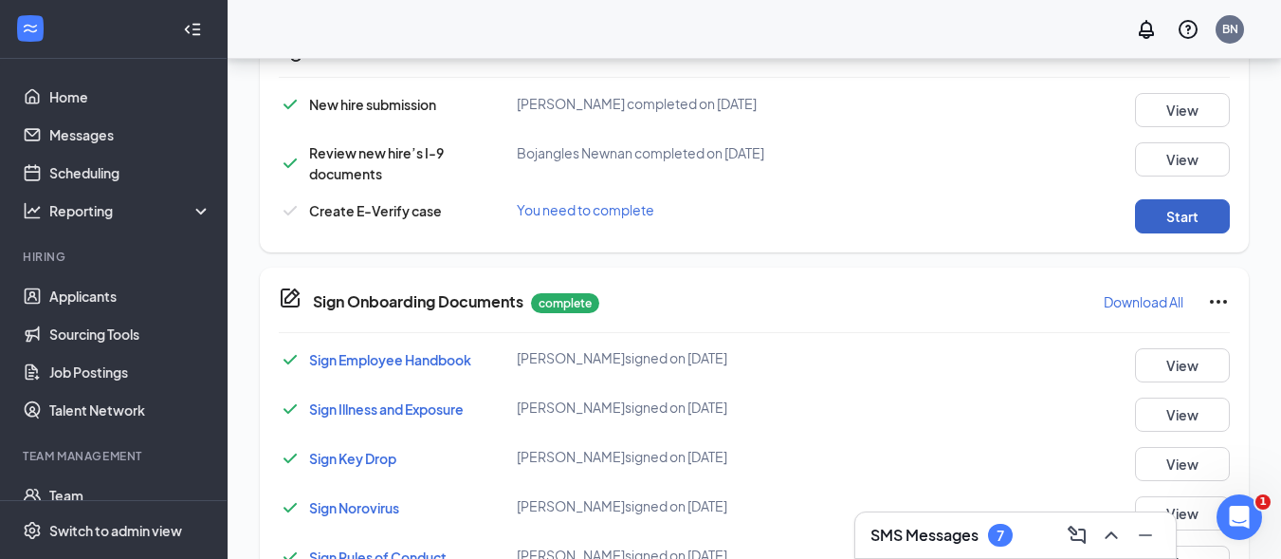
click at [1182, 199] on button "Start" at bounding box center [1182, 216] width 95 height 34
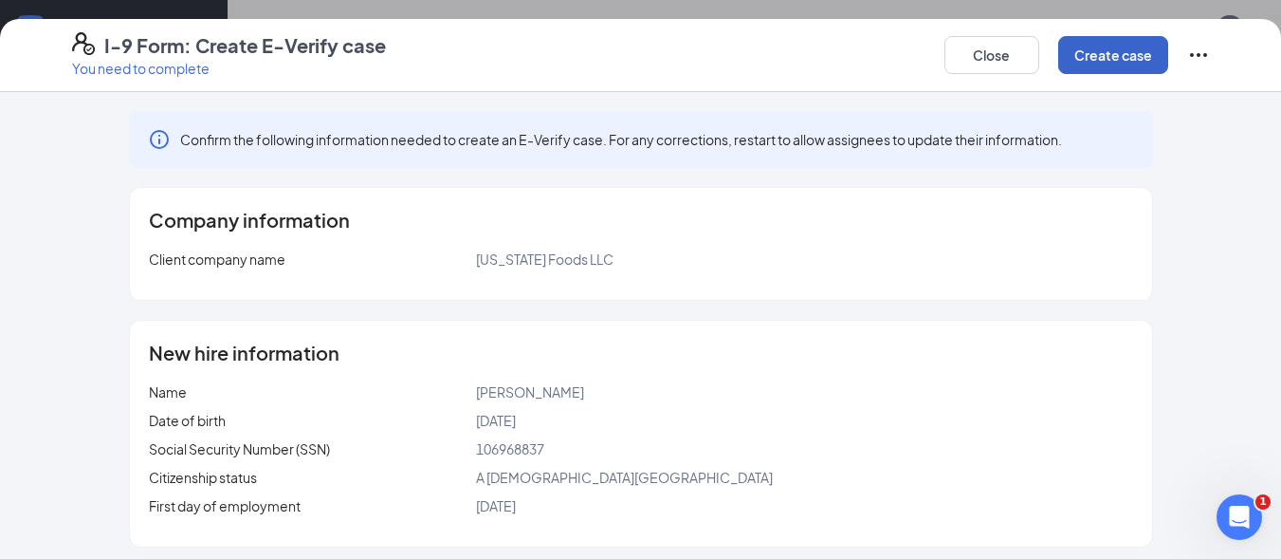
click at [1098, 54] on button "Create case" at bounding box center [1113, 55] width 110 height 38
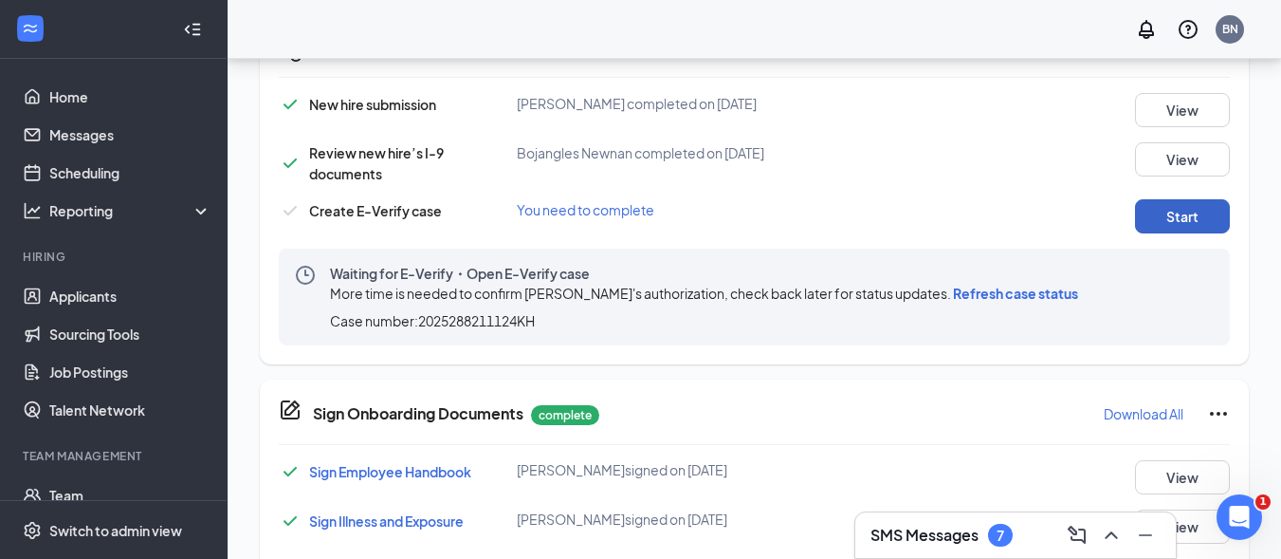
click at [1198, 199] on button "Start" at bounding box center [1182, 216] width 95 height 34
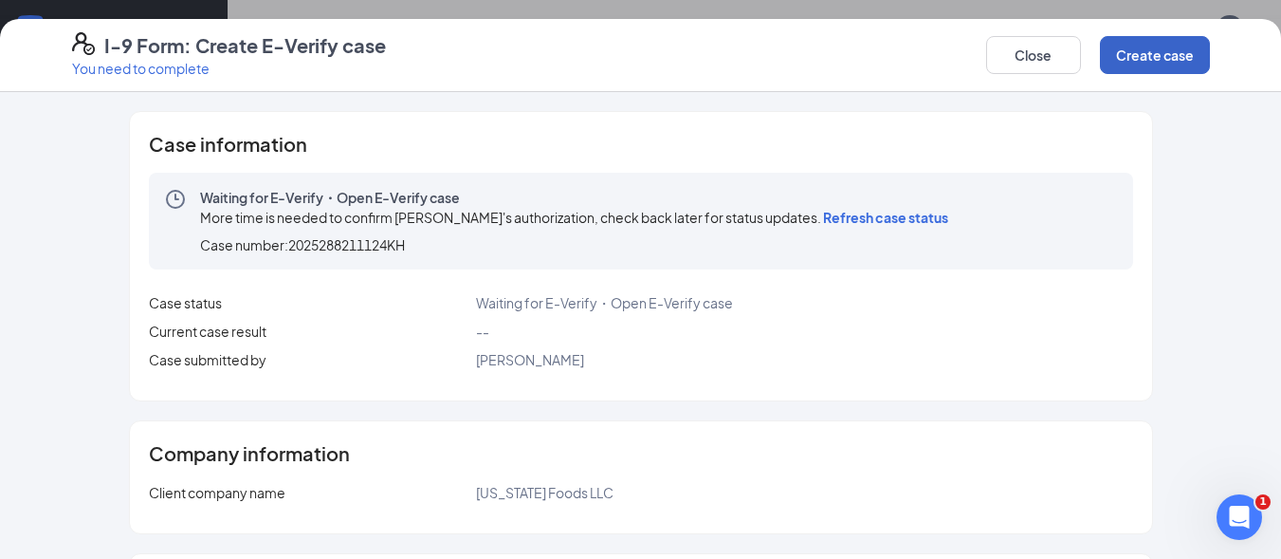
click at [1151, 54] on button "Create case" at bounding box center [1155, 55] width 110 height 38
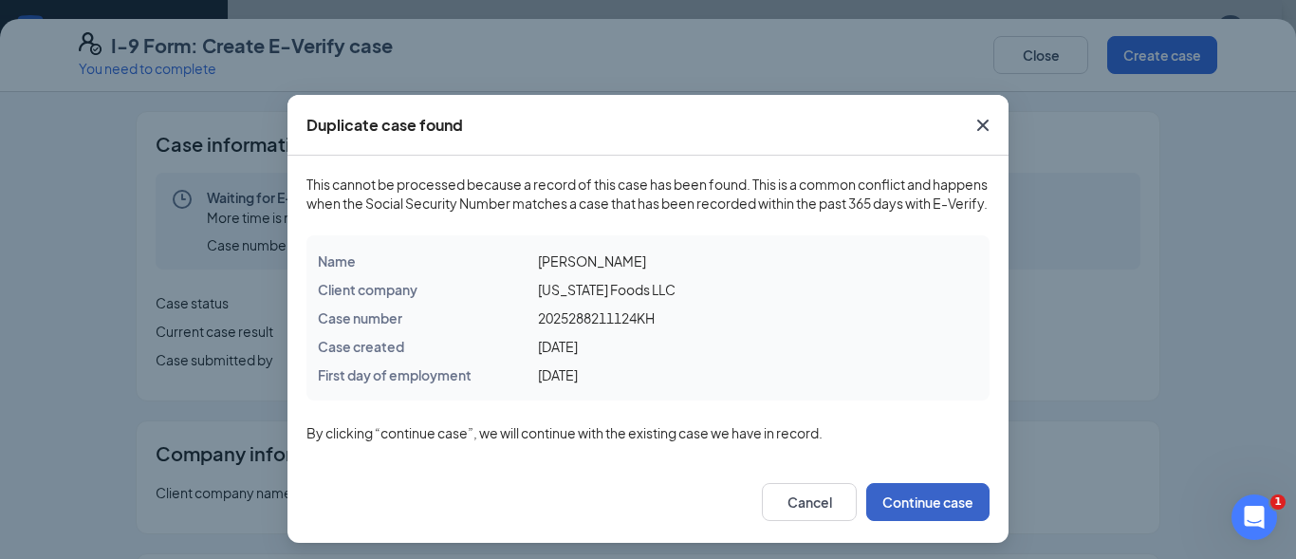
click at [911, 509] on button "Continue case" at bounding box center [927, 502] width 123 height 38
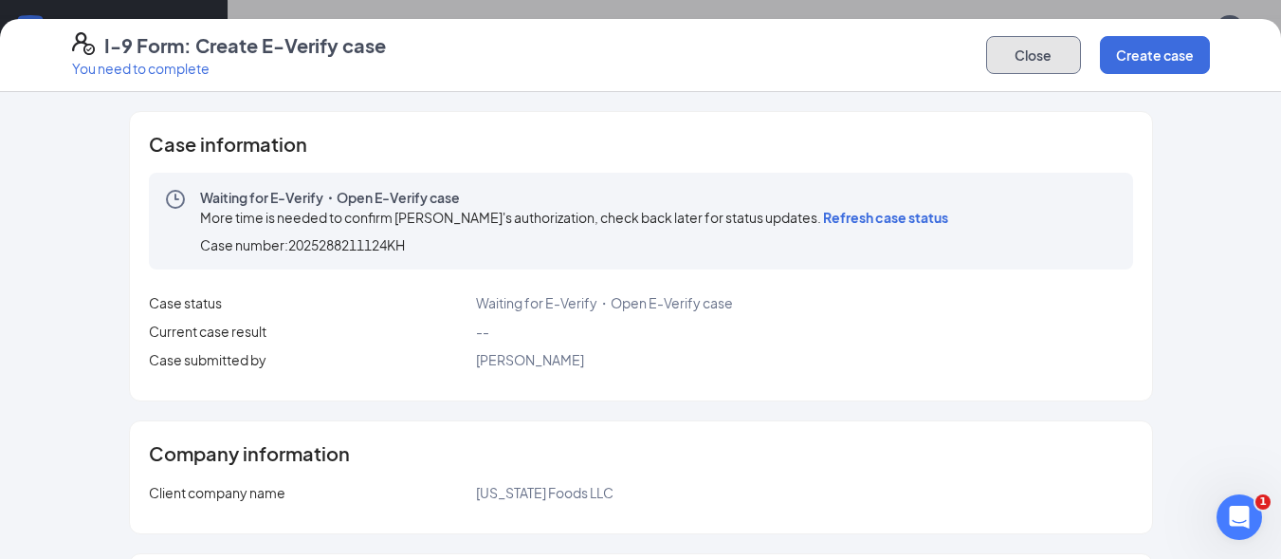
click at [1049, 59] on button "Close" at bounding box center [1033, 55] width 95 height 38
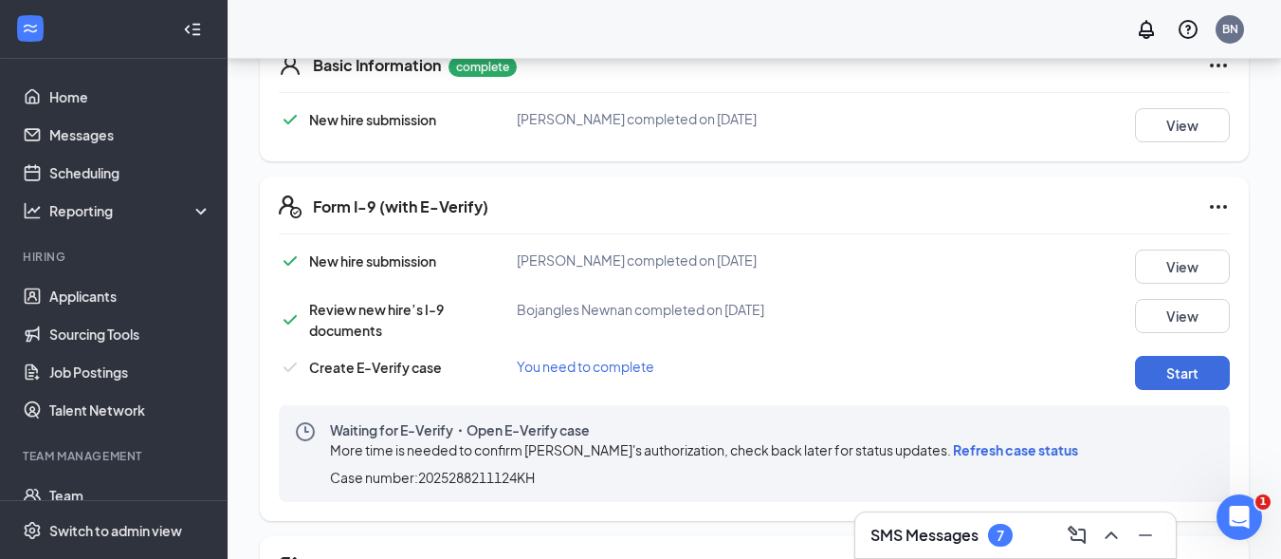
scroll to position [475, 0]
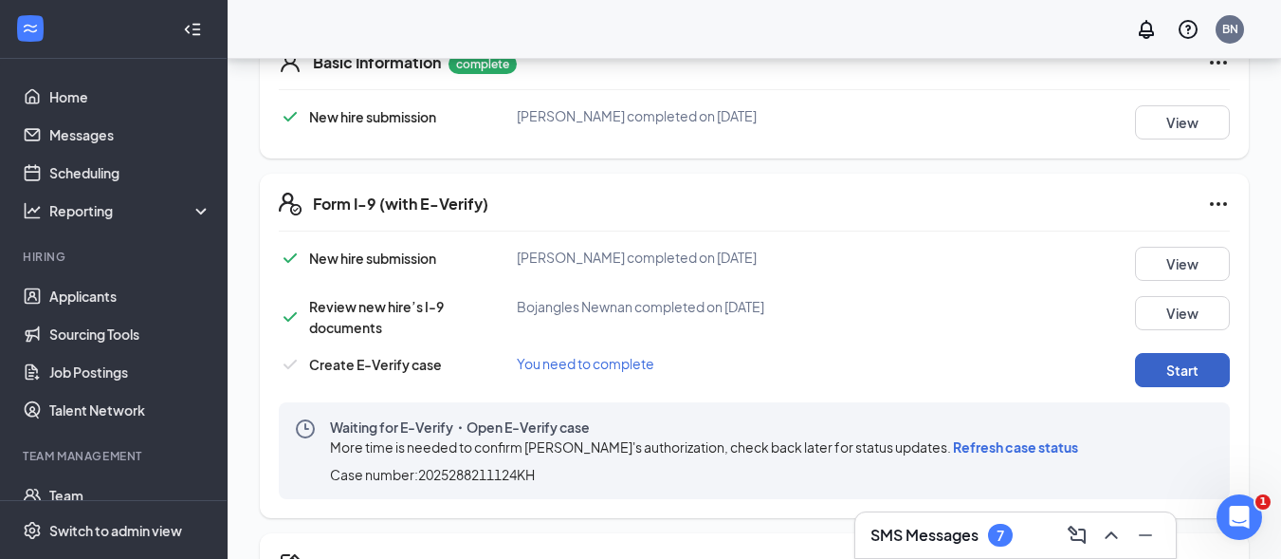
click at [1173, 353] on button "Start" at bounding box center [1182, 370] width 95 height 34
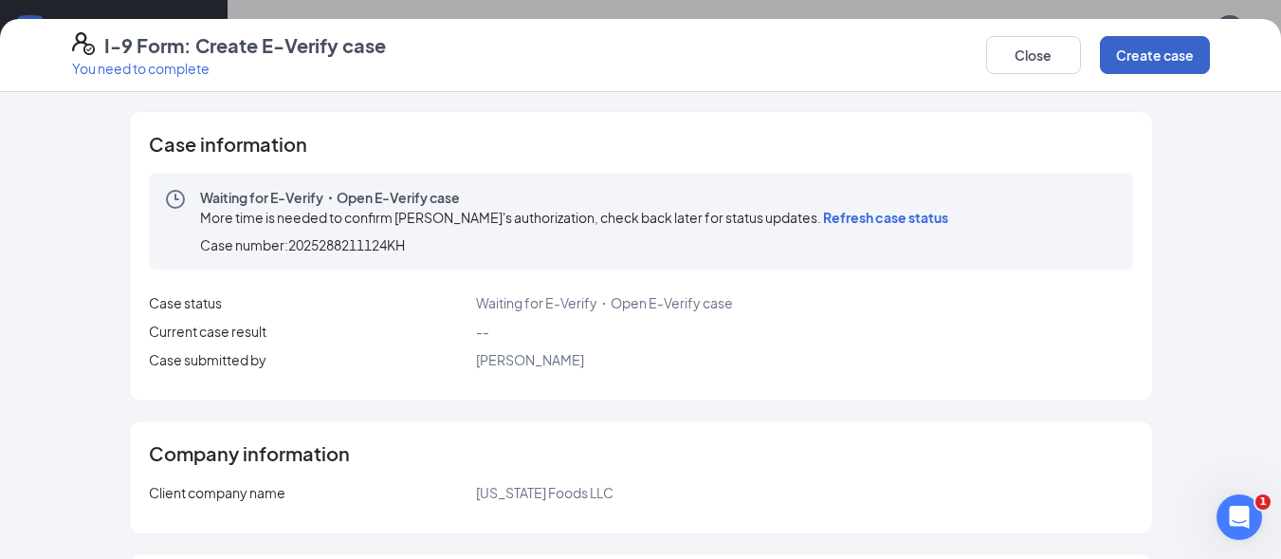
click at [1163, 48] on button "Create case" at bounding box center [1155, 55] width 110 height 38
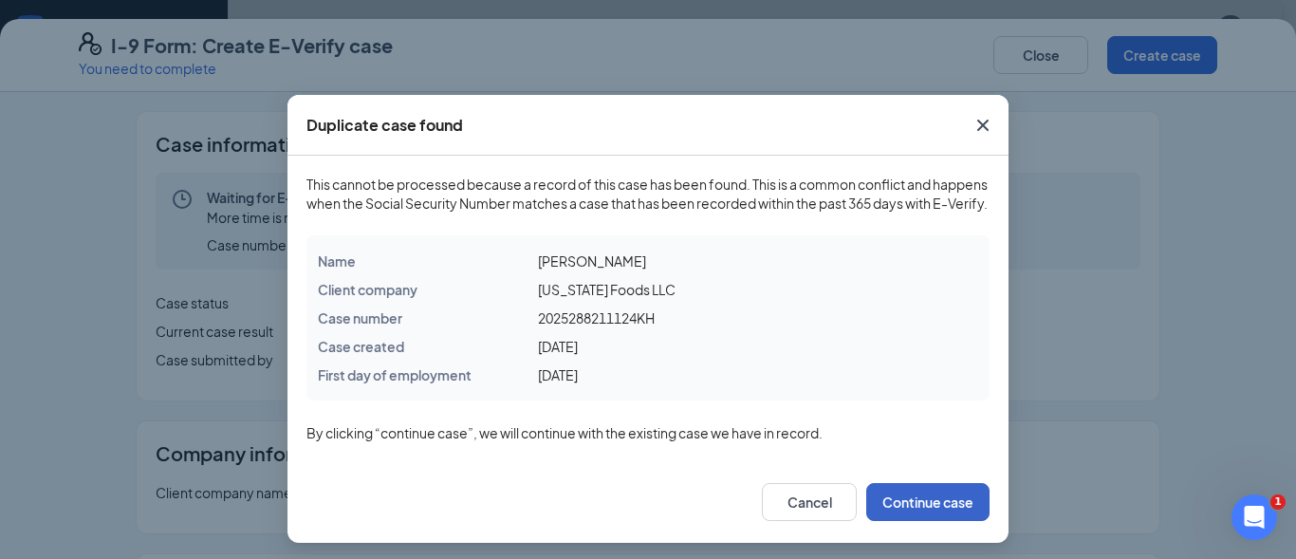
click at [913, 515] on button "Continue case" at bounding box center [927, 502] width 123 height 38
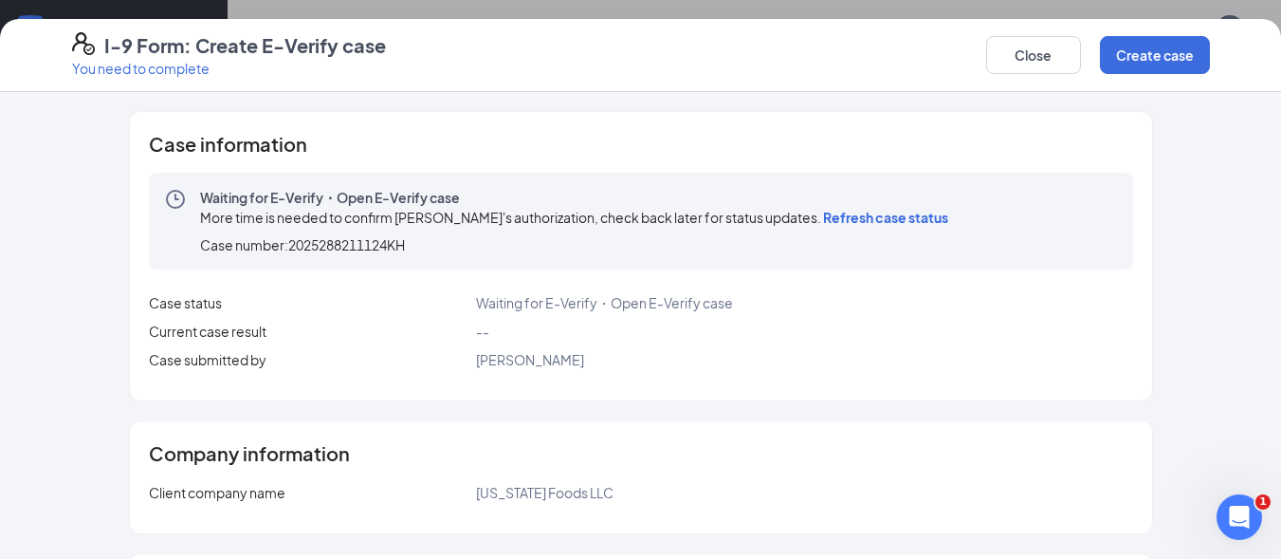
drag, startPoint x: 31, startPoint y: 2, endPoint x: 309, endPoint y: 78, distance: 288.1
click at [309, 78] on div "I-9 Form: Create E-Verify case You need to complete Close Create case" at bounding box center [640, 55] width 1281 height 73
click at [1049, 53] on button "Close" at bounding box center [1033, 55] width 95 height 38
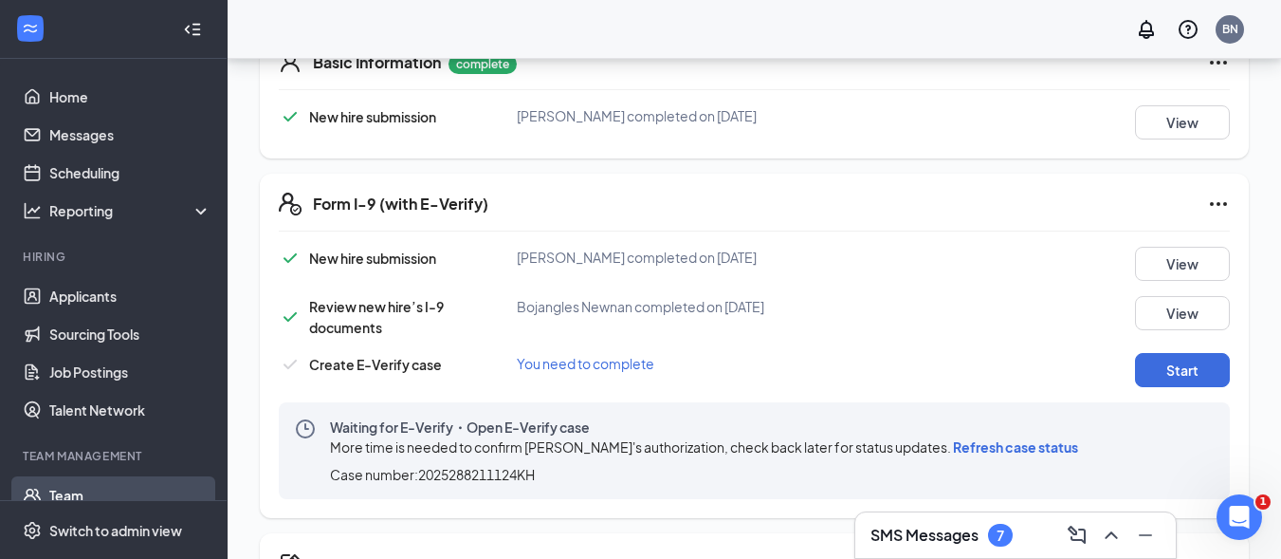
click at [78, 493] on link "Team" at bounding box center [130, 495] width 162 height 38
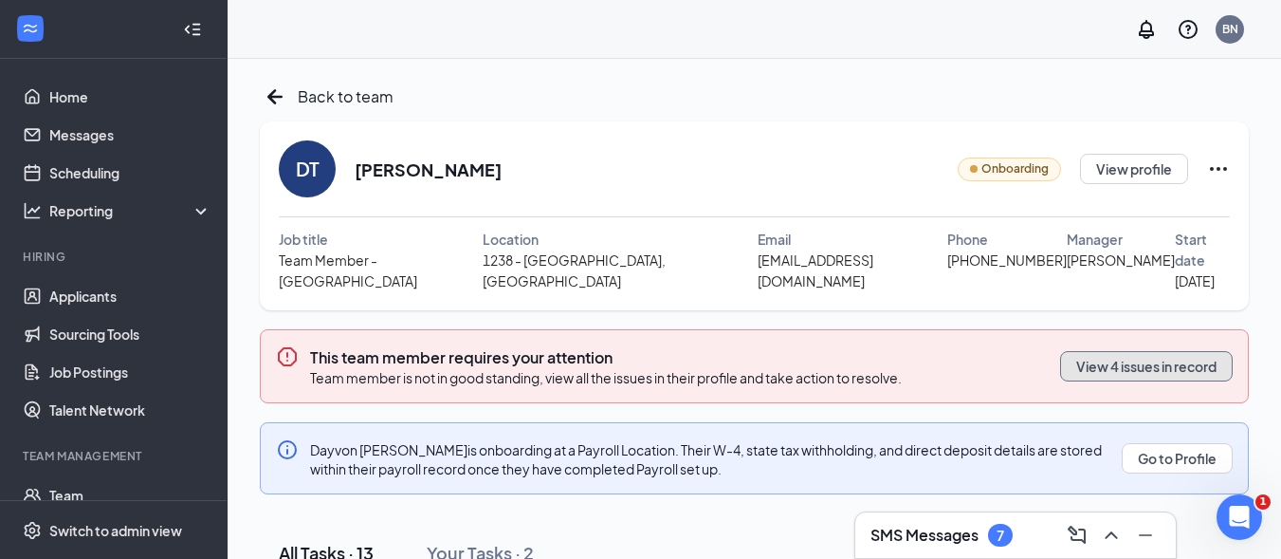
click at [1104, 351] on button "View 4 issues in record" at bounding box center [1146, 366] width 173 height 30
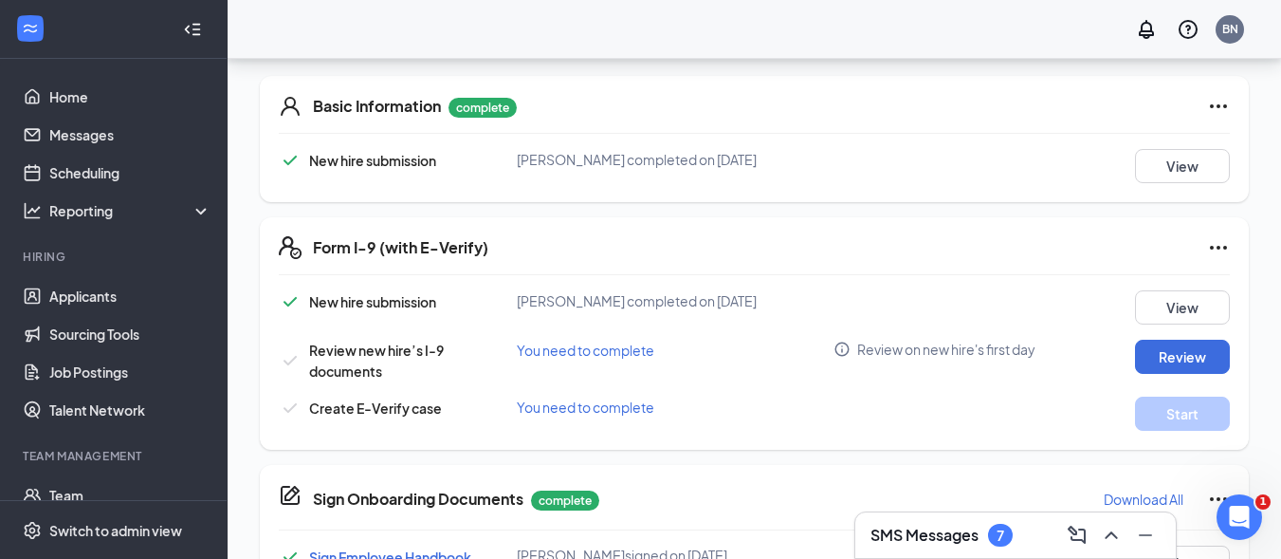
scroll to position [569, 0]
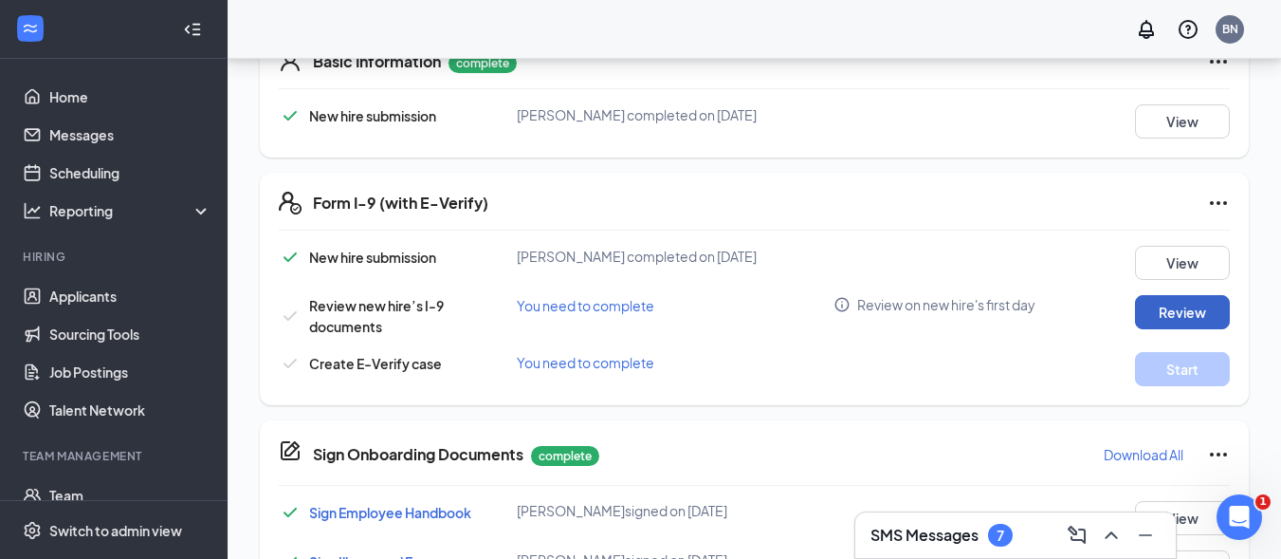
click at [1173, 295] on button "Review" at bounding box center [1182, 312] width 95 height 34
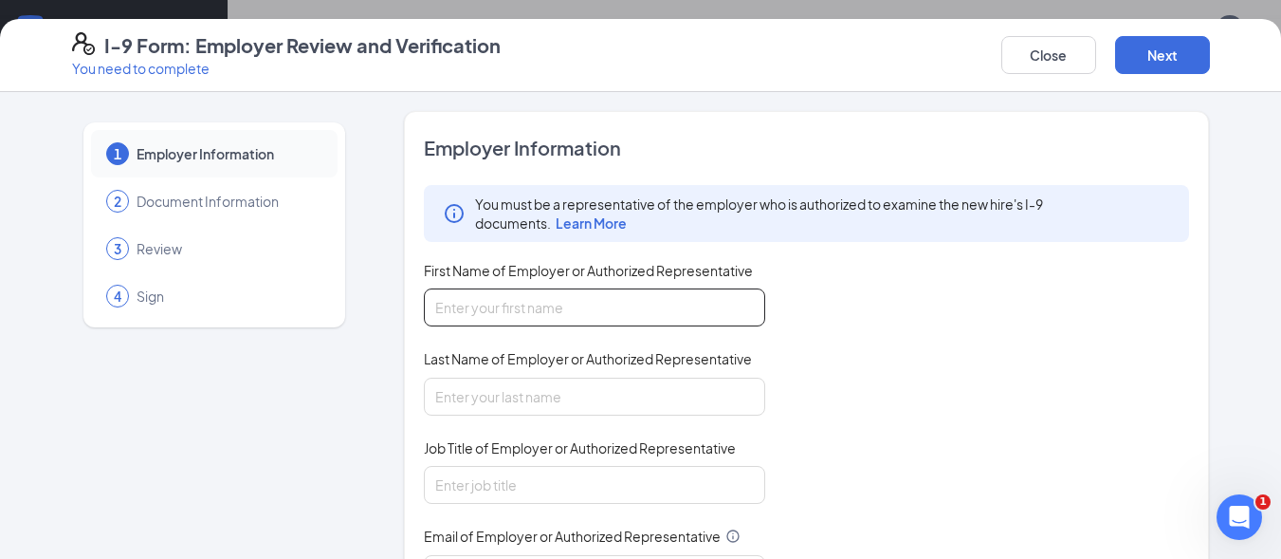
click at [450, 309] on input "First Name of Employer or Authorized Representative" at bounding box center [594, 307] width 341 height 38
type input "r"
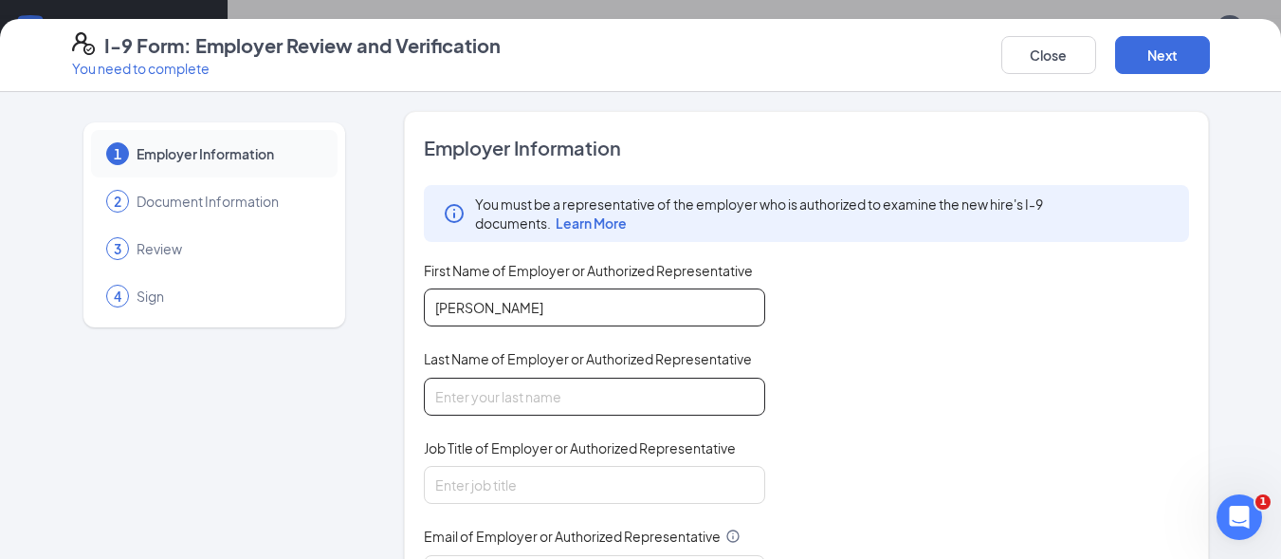
type input "Ronald"
click at [444, 389] on input "Last Name of Employer or Authorized Representative" at bounding box center [594, 396] width 341 height 38
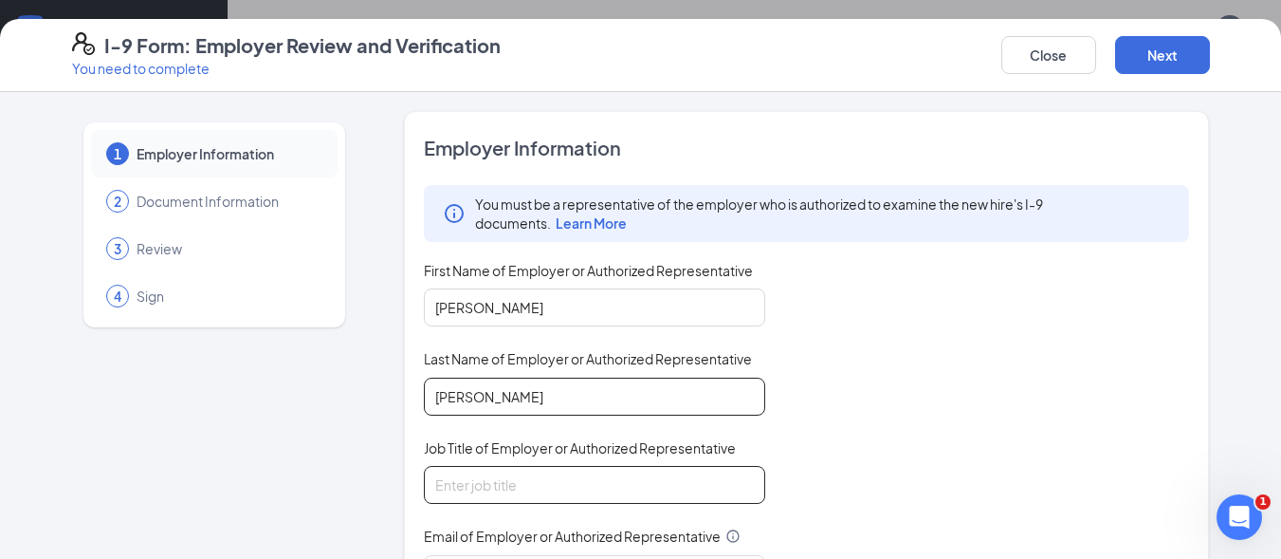
type input "Woodard"
click at [446, 477] on input "Job Title of Employer or Authorized Representative" at bounding box center [594, 485] width 341 height 38
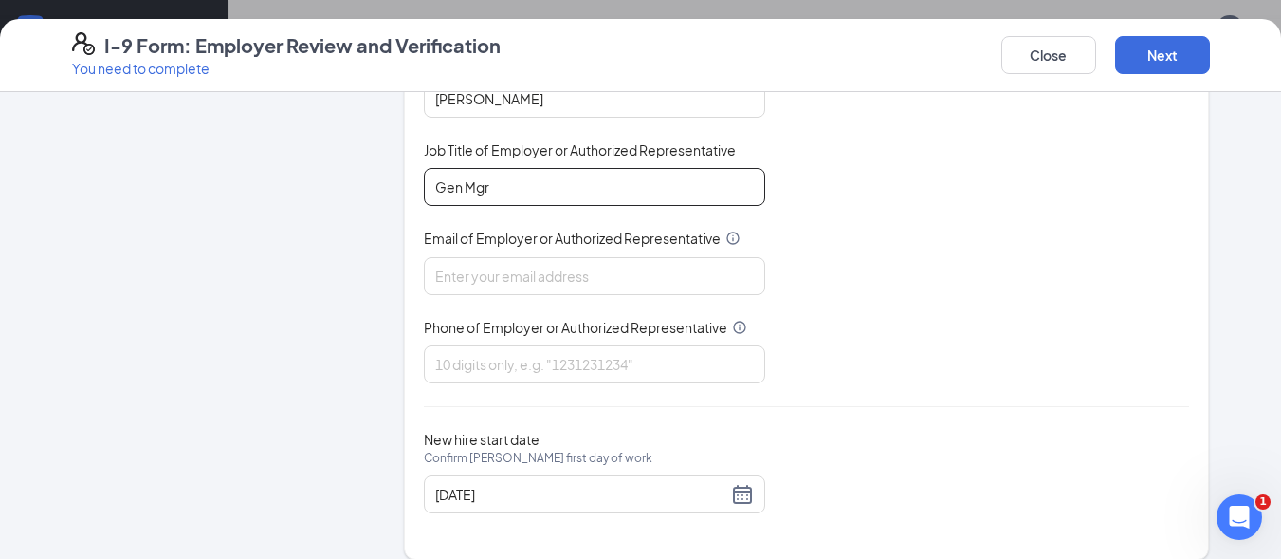
scroll to position [318, 0]
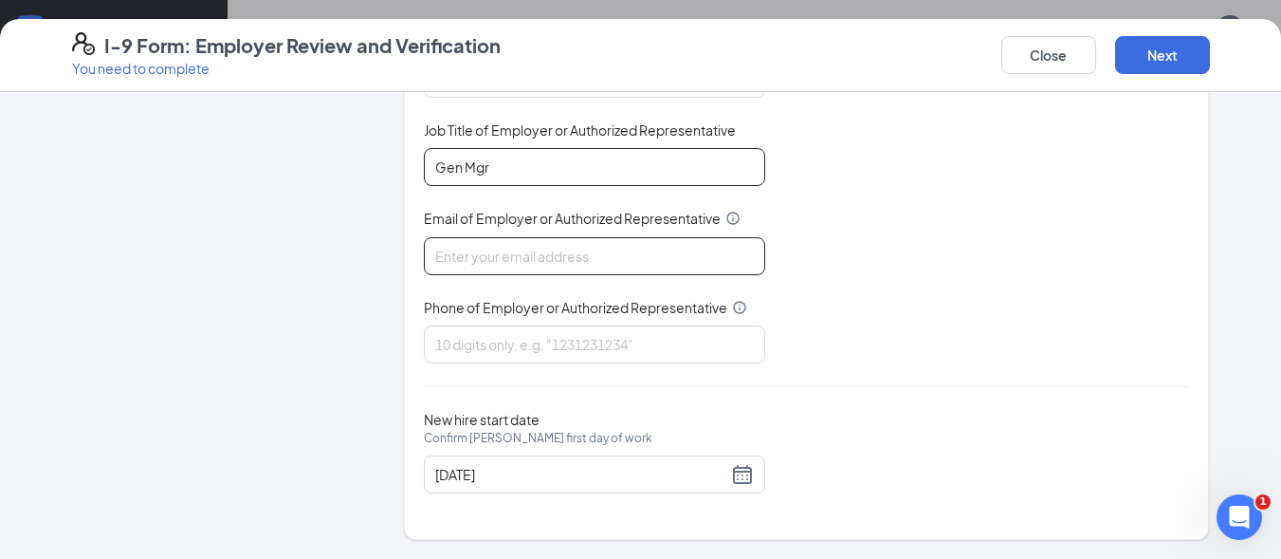
type input "Gen Mgr"
click at [497, 255] on input "Email of Employer or Authorized Representative" at bounding box center [594, 256] width 341 height 38
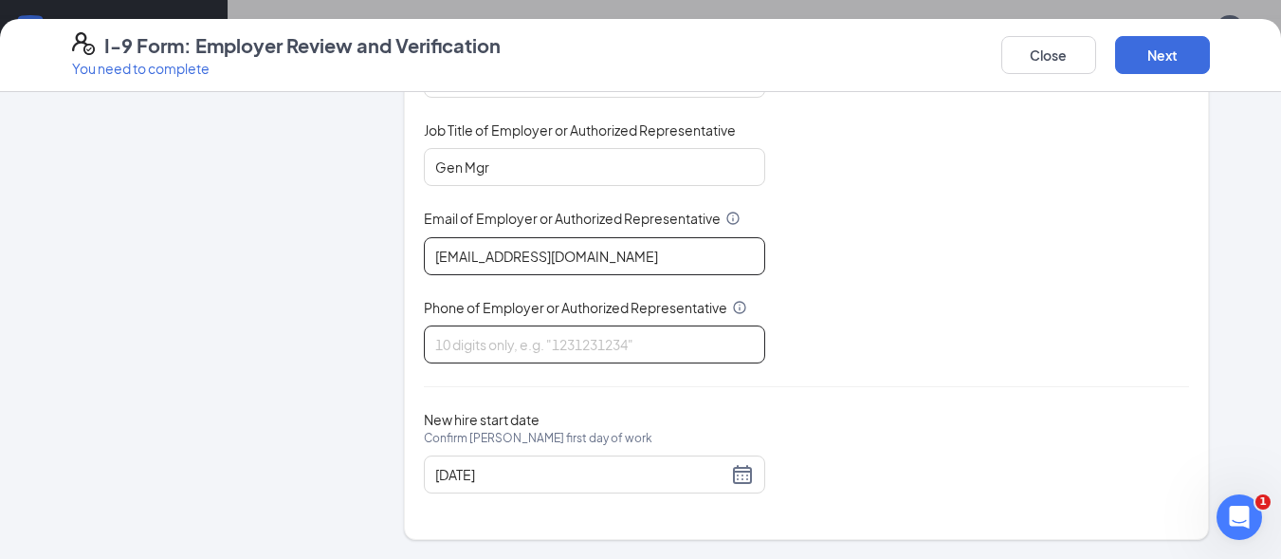
type input "rwoodard0122@yahoo.com"
click at [453, 343] on input "Phone of Employer or Authorized Representative" at bounding box center [594, 344] width 341 height 38
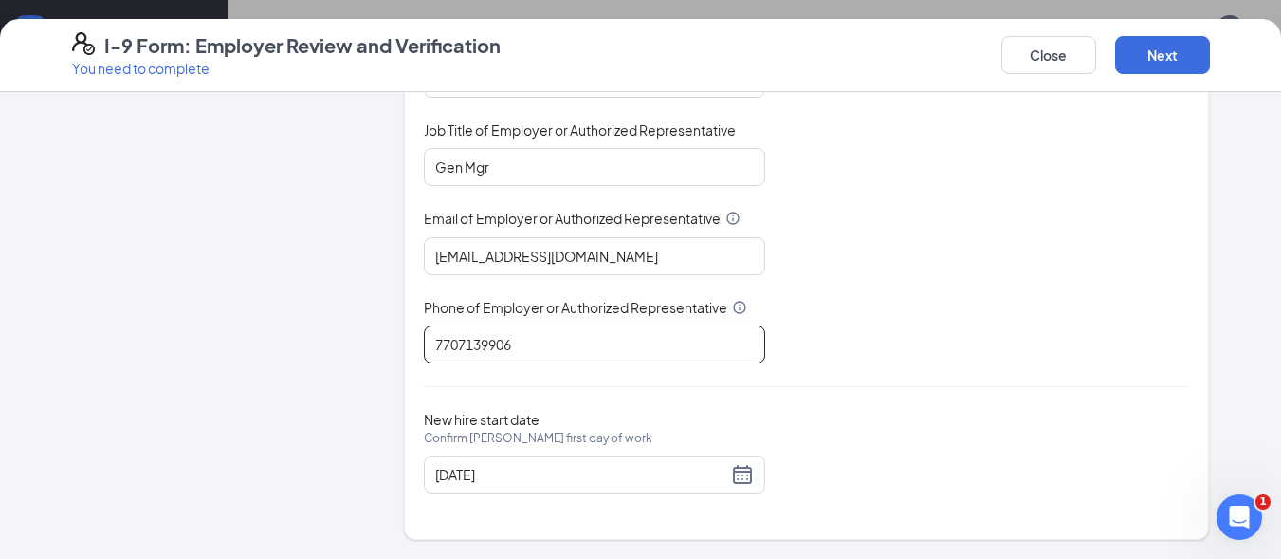
scroll to position [968, 0]
type input "7707139906"
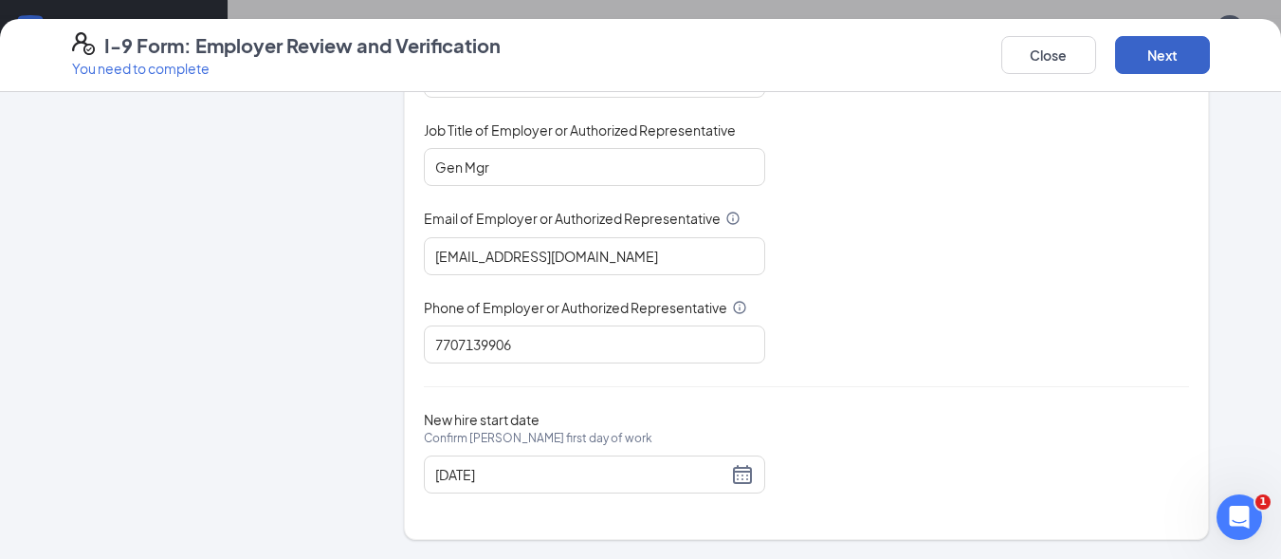
click at [1152, 52] on button "Next" at bounding box center [1162, 55] width 95 height 38
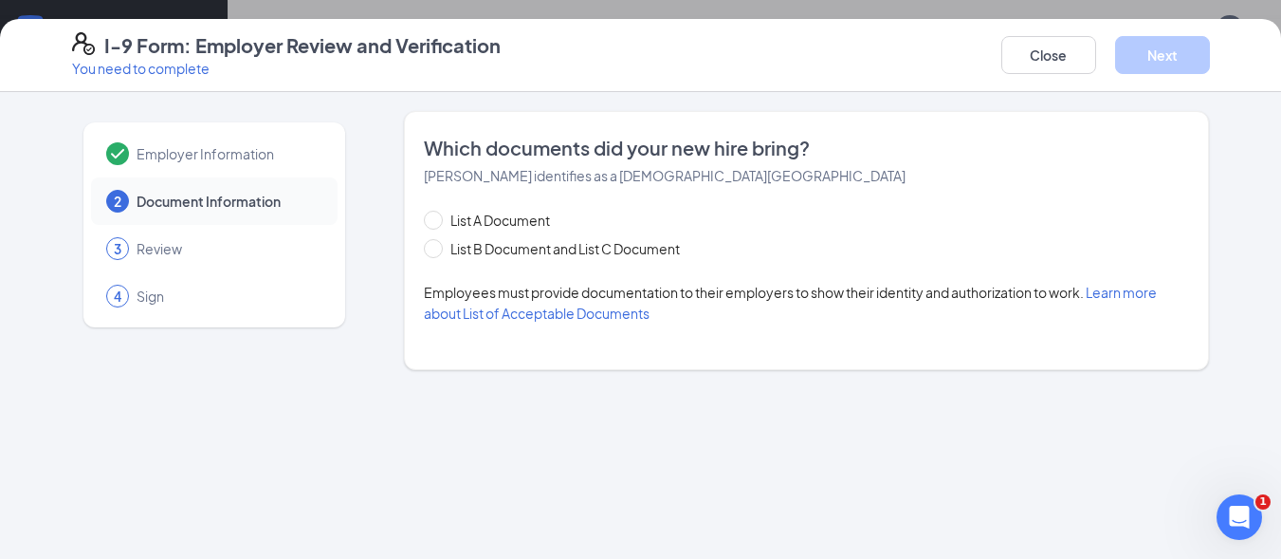
scroll to position [0, 0]
click at [438, 243] on span at bounding box center [433, 248] width 19 height 19
click at [437, 243] on input "List B Document and List C Document" at bounding box center [430, 245] width 13 height 13
radio input "true"
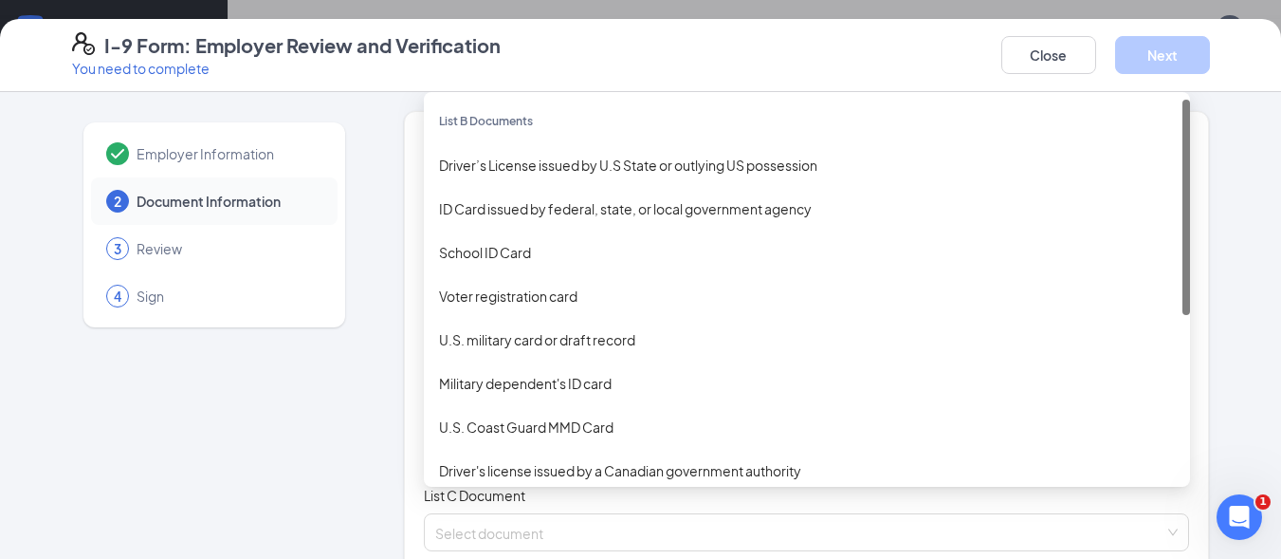
click at [457, 423] on div "Select document List B Documents Driver’s License issued by U.S State or outlyi…" at bounding box center [807, 418] width 766 height 38
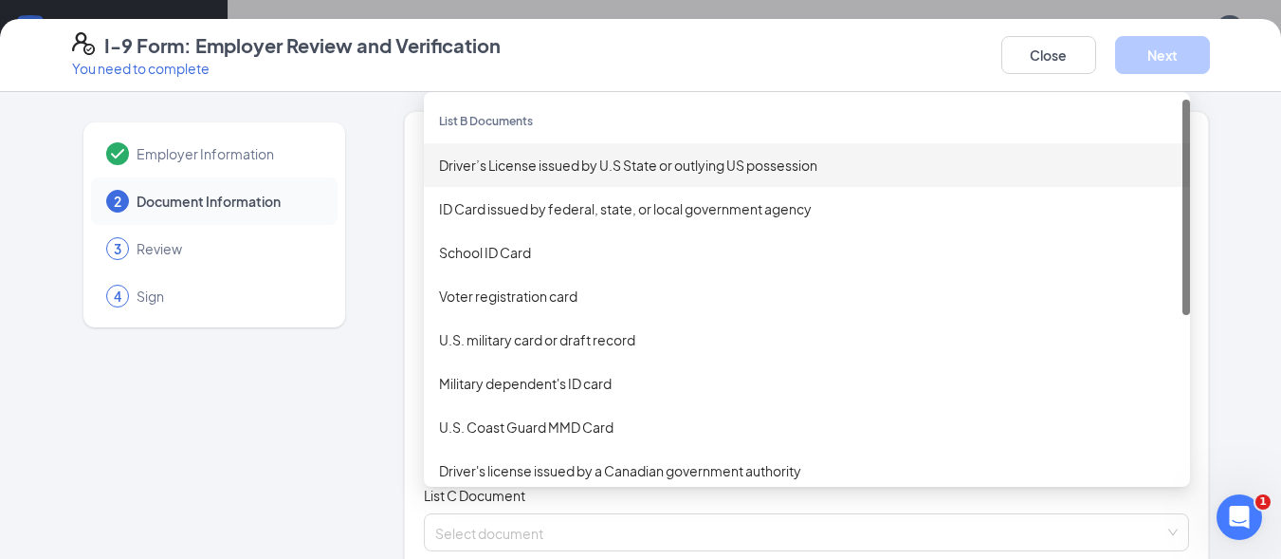
click at [533, 156] on div "Driver’s License issued by U.S State or outlying US possession" at bounding box center [807, 165] width 736 height 21
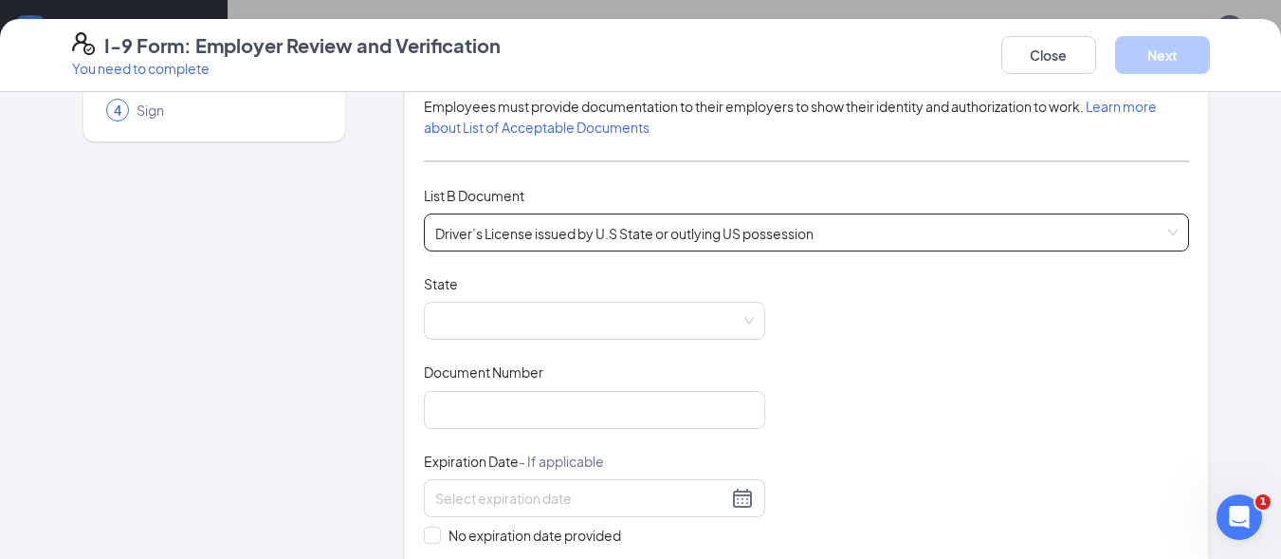
scroll to position [190, 0]
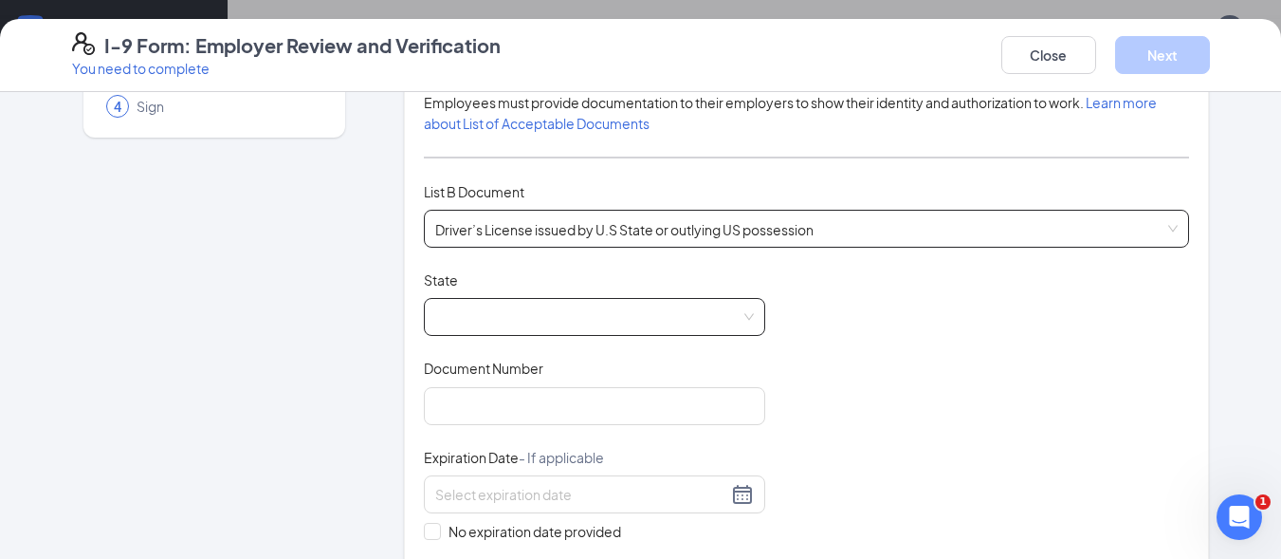
click at [433, 316] on div at bounding box center [594, 317] width 341 height 38
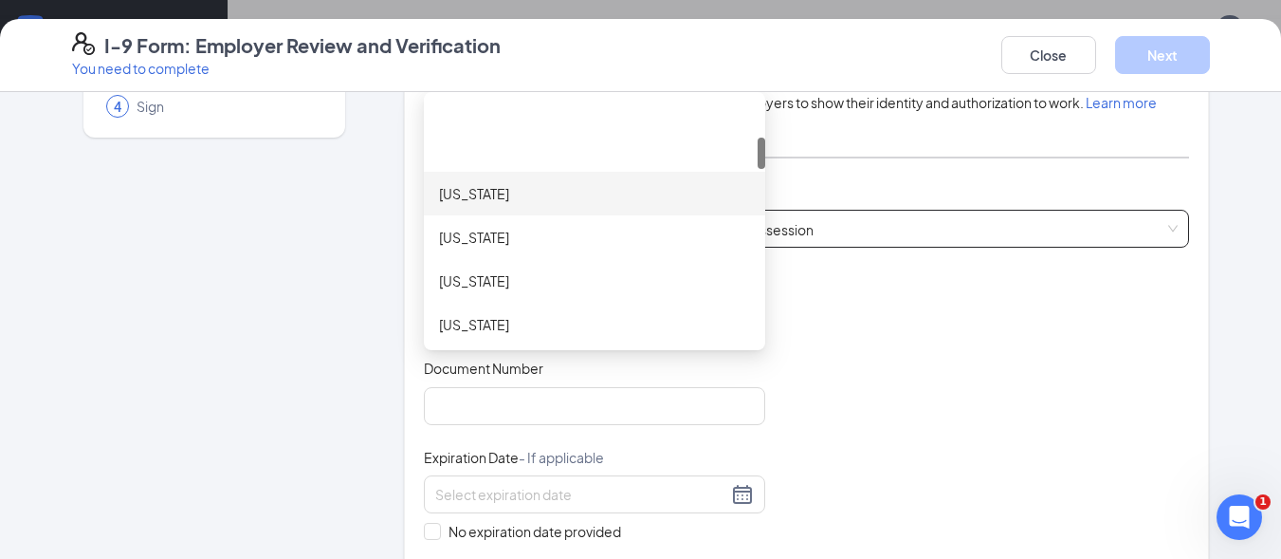
scroll to position [379, 0]
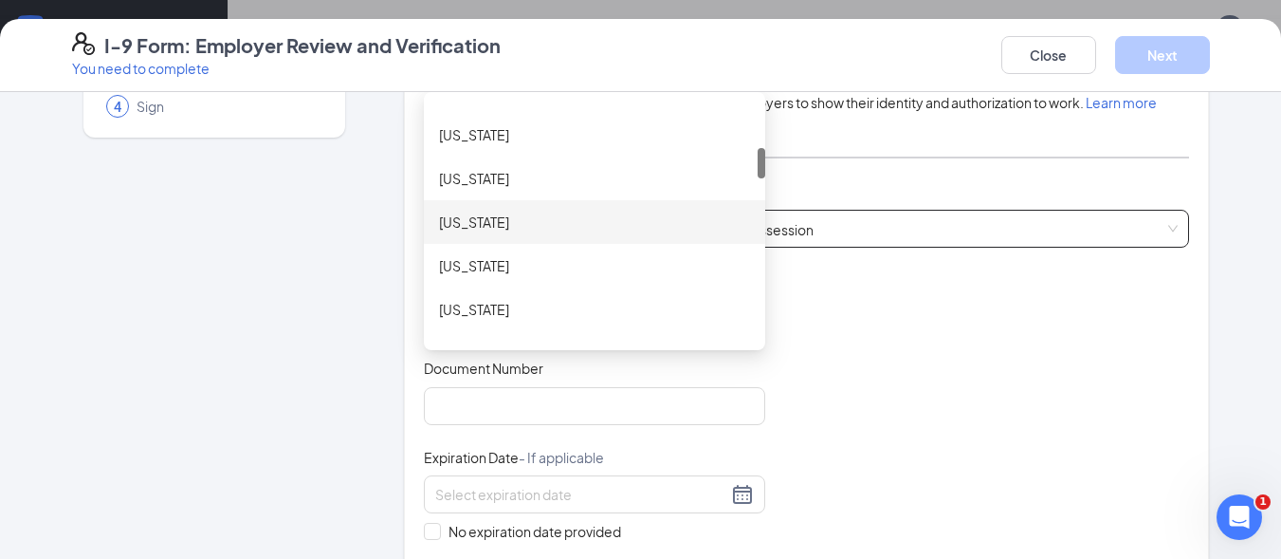
click at [451, 219] on div "Georgia" at bounding box center [594, 222] width 311 height 21
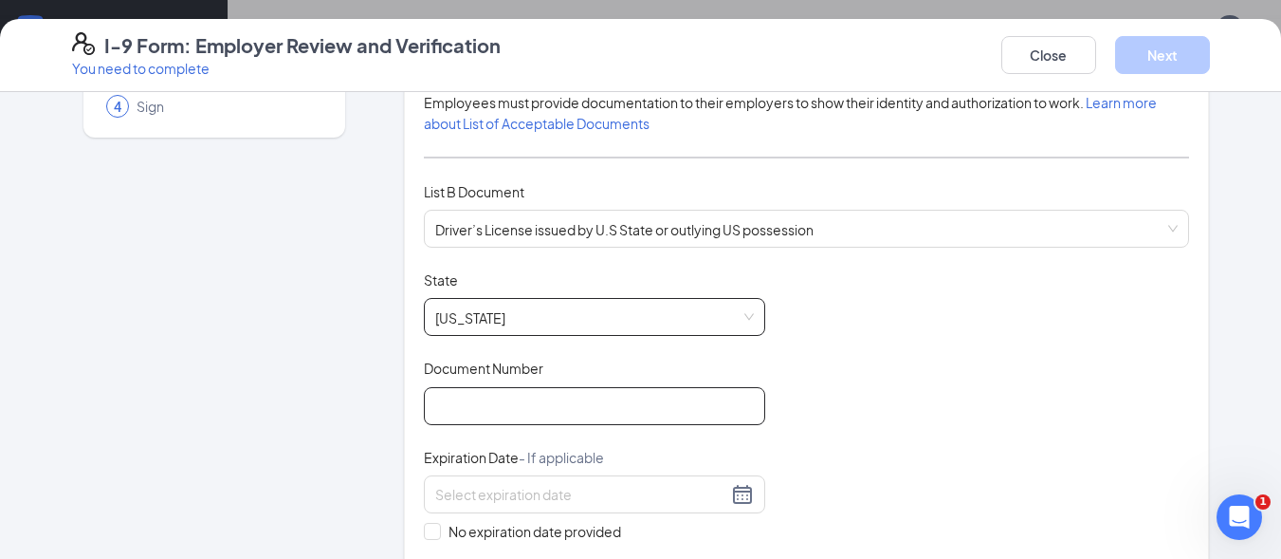
click at [449, 411] on input "Document Number" at bounding box center [594, 406] width 341 height 38
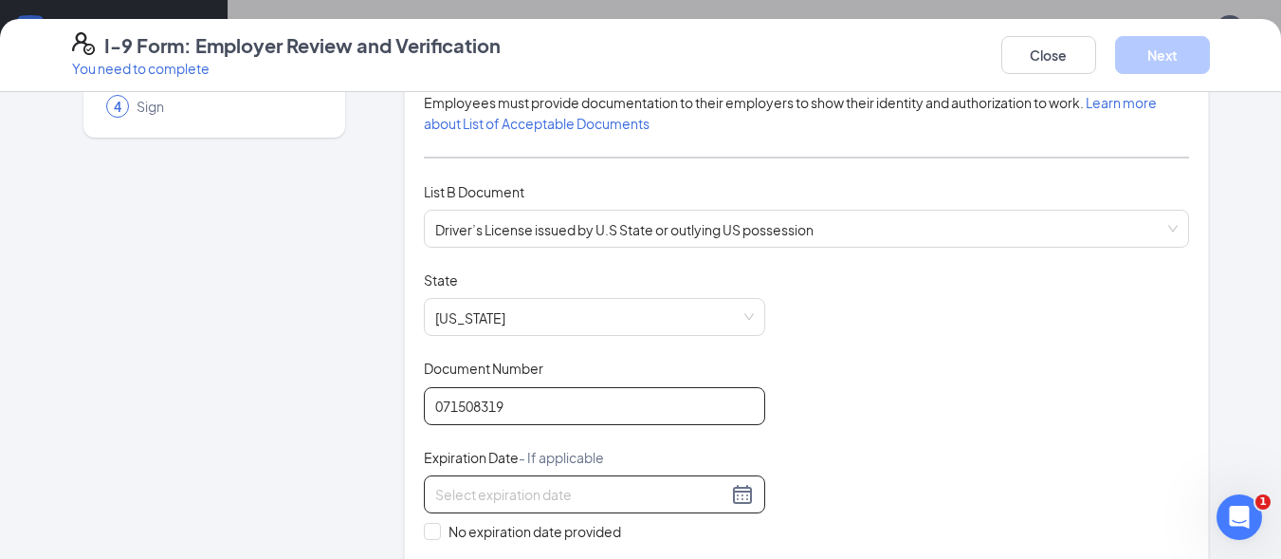
type input "071508319"
click at [738, 496] on div at bounding box center [594, 494] width 319 height 23
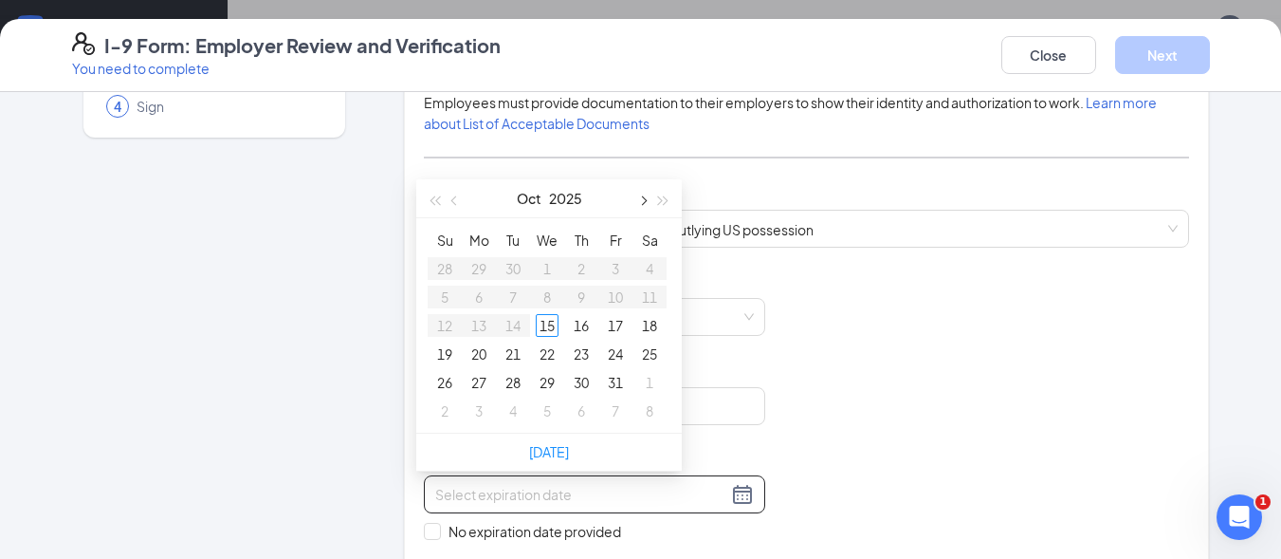
click at [643, 198] on span "button" at bounding box center [641, 200] width 9 height 9
click at [451, 199] on button "button" at bounding box center [455, 198] width 21 height 38
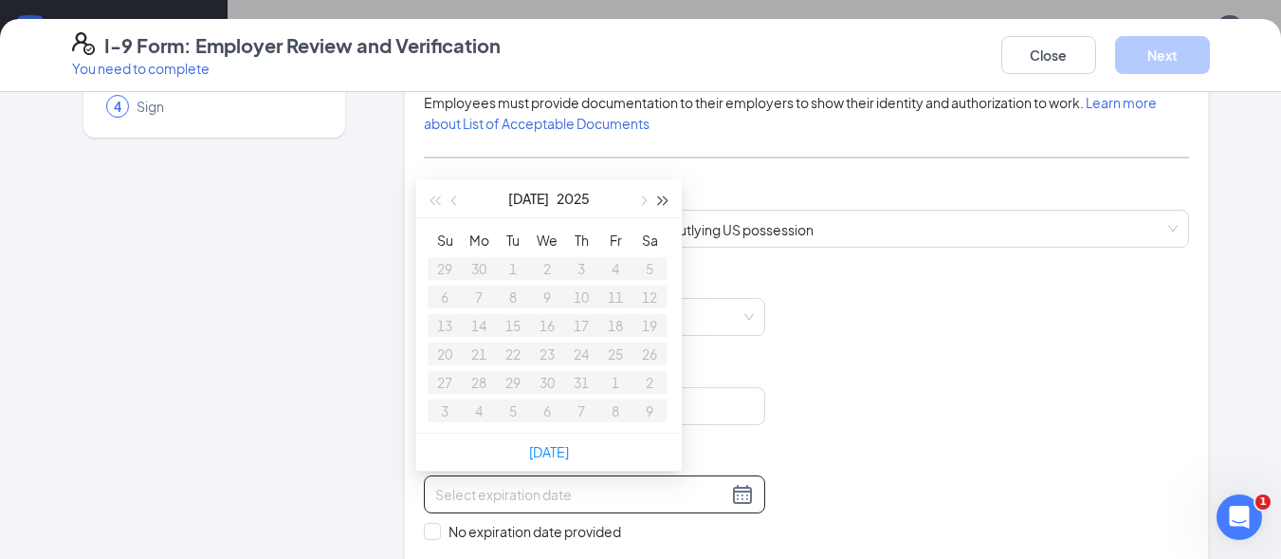
click at [663, 199] on span "button" at bounding box center [663, 200] width 9 height 9
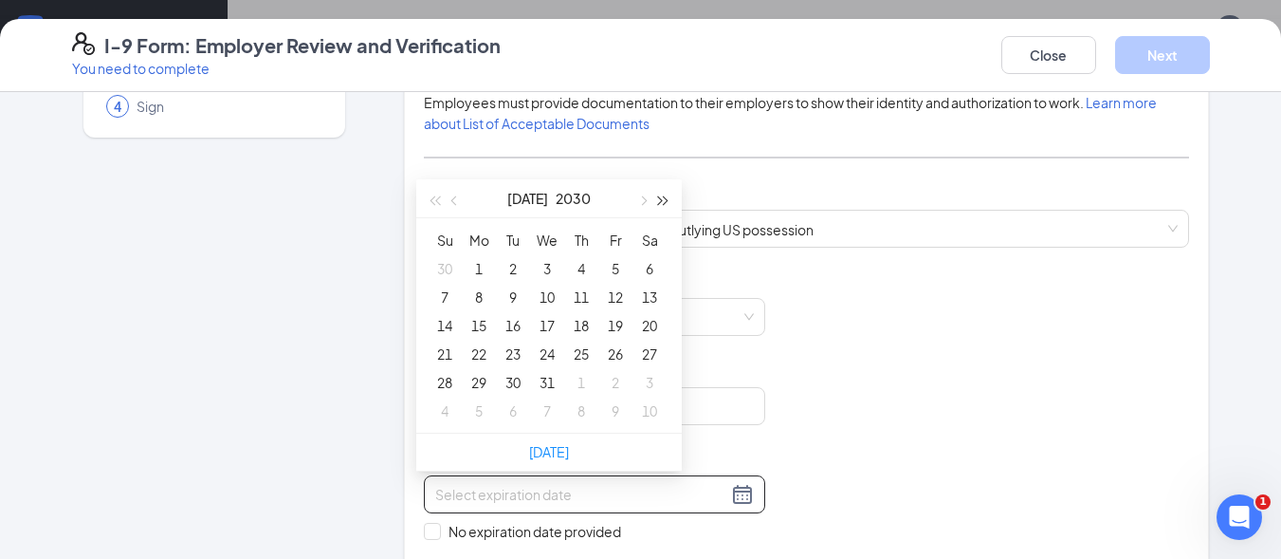
click at [663, 199] on span "button" at bounding box center [663, 200] width 9 height 9
type input "07/08/2031"
click at [516, 293] on div "8" at bounding box center [513, 296] width 23 height 23
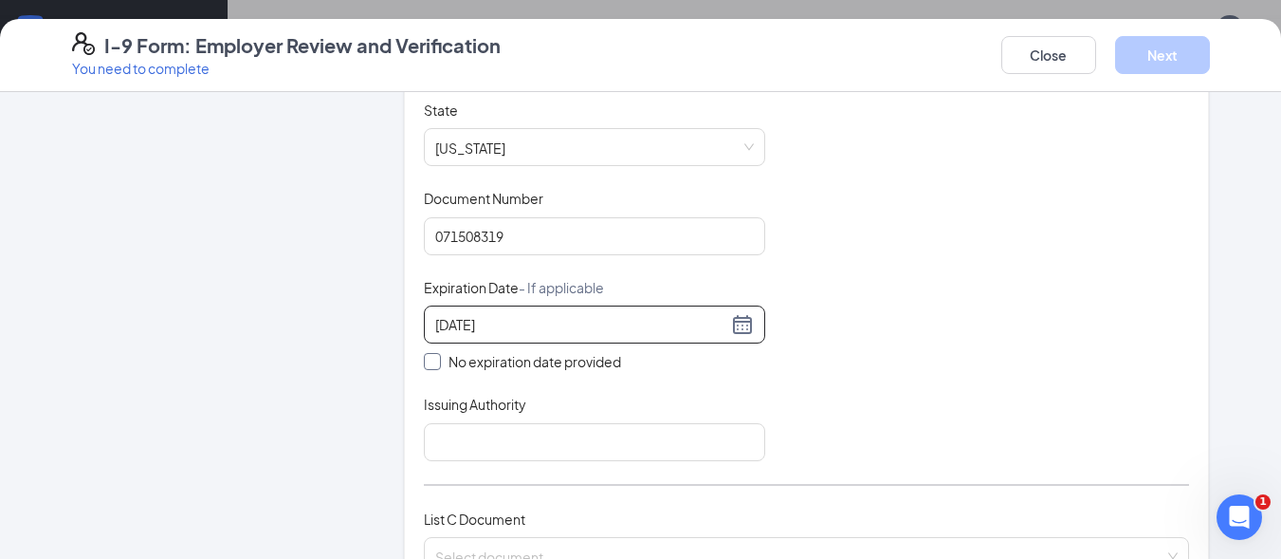
scroll to position [474, 0]
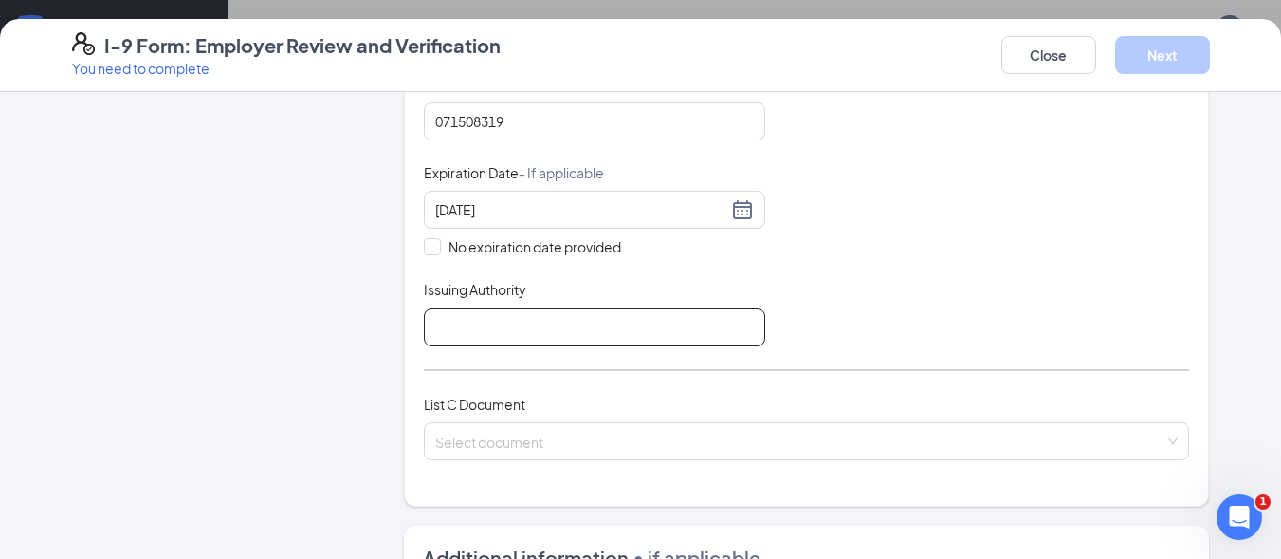
click at [449, 326] on input "Issuing Authority" at bounding box center [594, 327] width 341 height 38
type input "Ga Dmv"
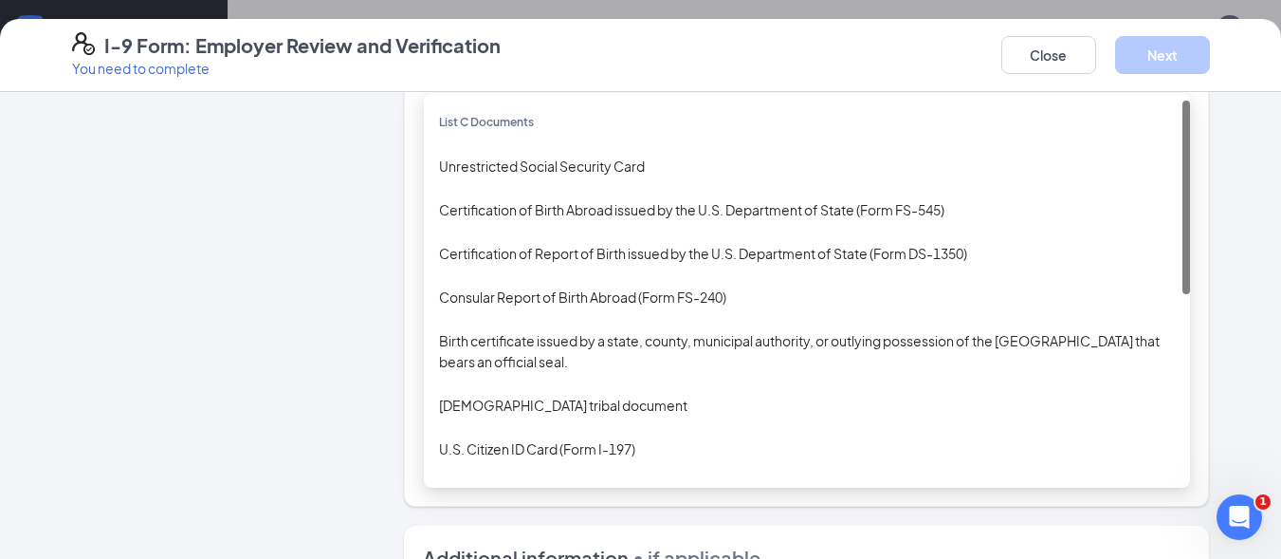
click at [487, 439] on div "Select document List C Documents Unrestricted Social Security Card Certificatio…" at bounding box center [807, 441] width 766 height 38
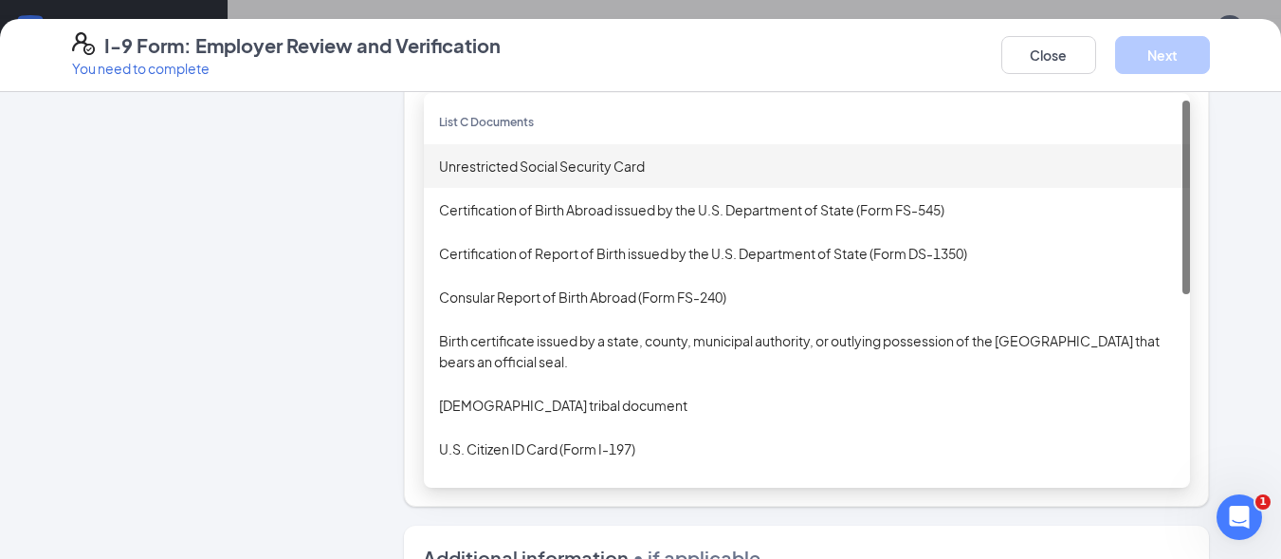
click at [506, 165] on div "Unrestricted Social Security Card" at bounding box center [807, 166] width 736 height 21
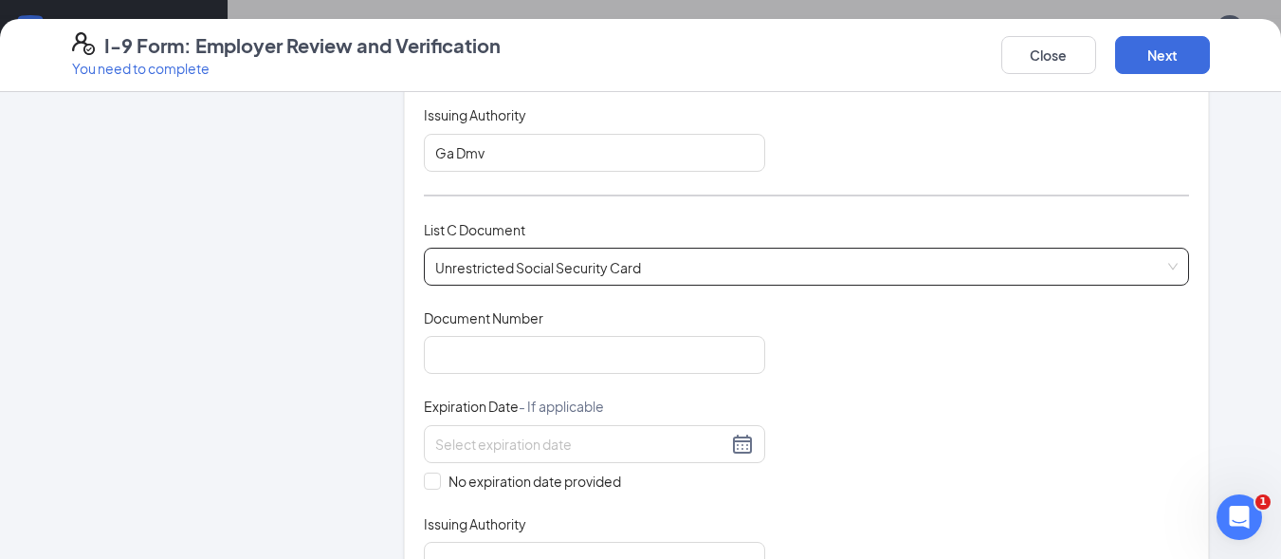
scroll to position [664, 0]
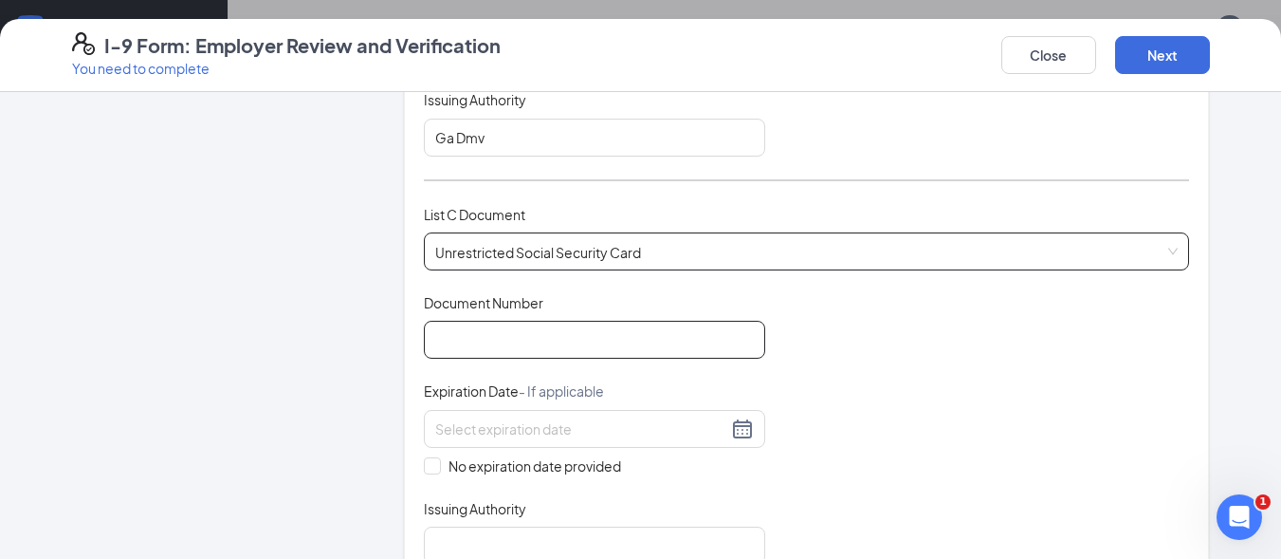
click at [471, 342] on input "Document Number" at bounding box center [594, 340] width 341 height 38
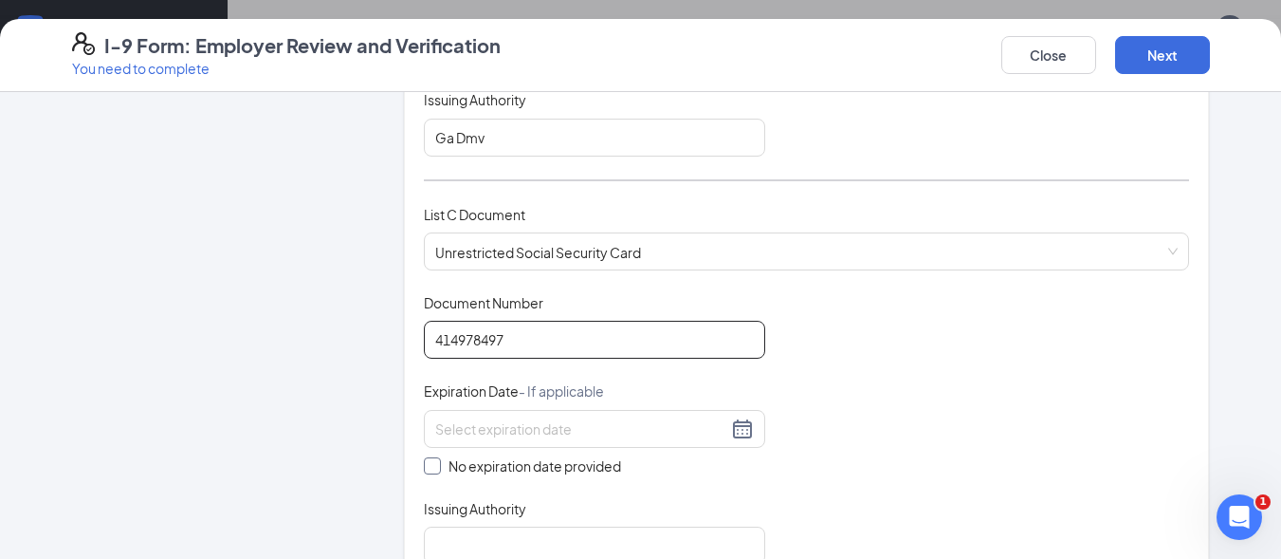
type input "414978497"
click at [424, 466] on input "No expiration date provided" at bounding box center [430, 463] width 13 height 13
checkbox input "true"
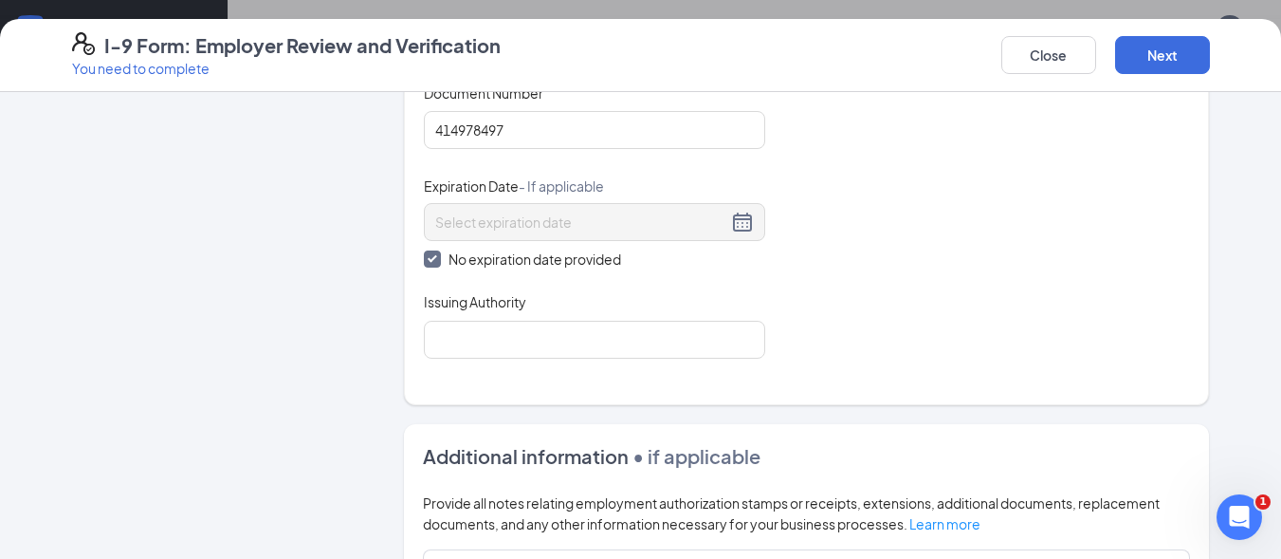
scroll to position [948, 0]
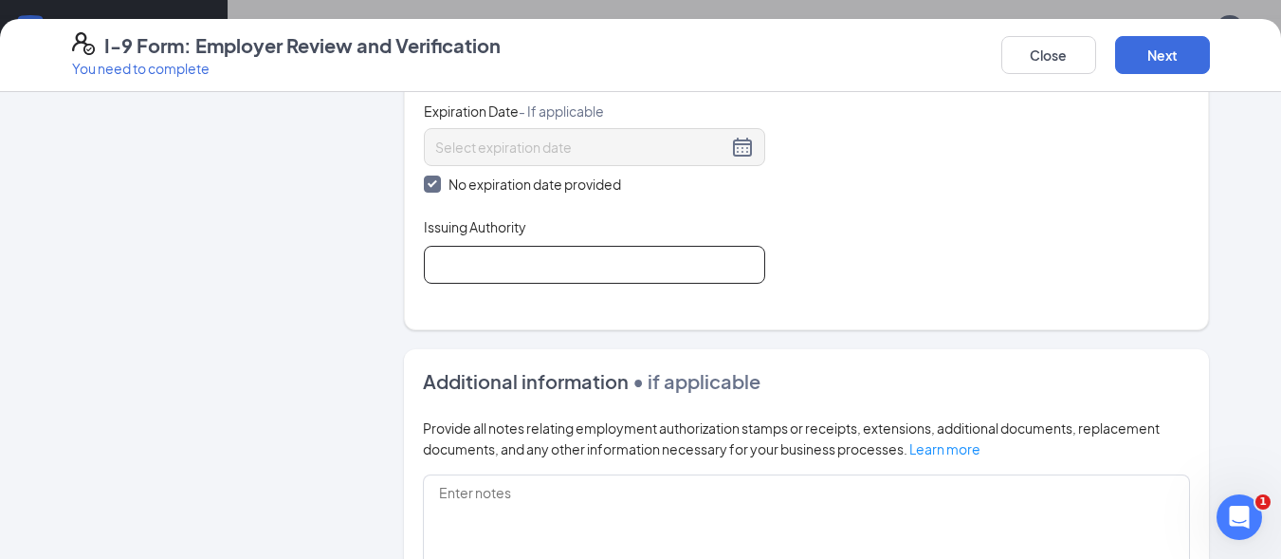
click at [435, 264] on input "Issuing Authority" at bounding box center [594, 265] width 341 height 38
type input "Social security Admin"
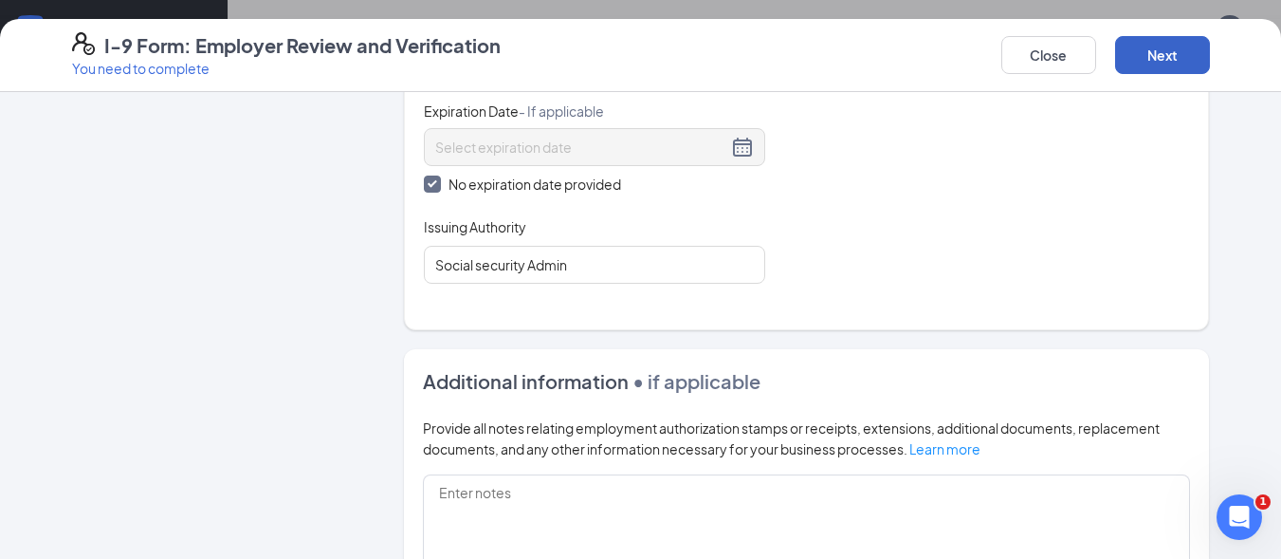
click at [1183, 52] on button "Next" at bounding box center [1162, 55] width 95 height 38
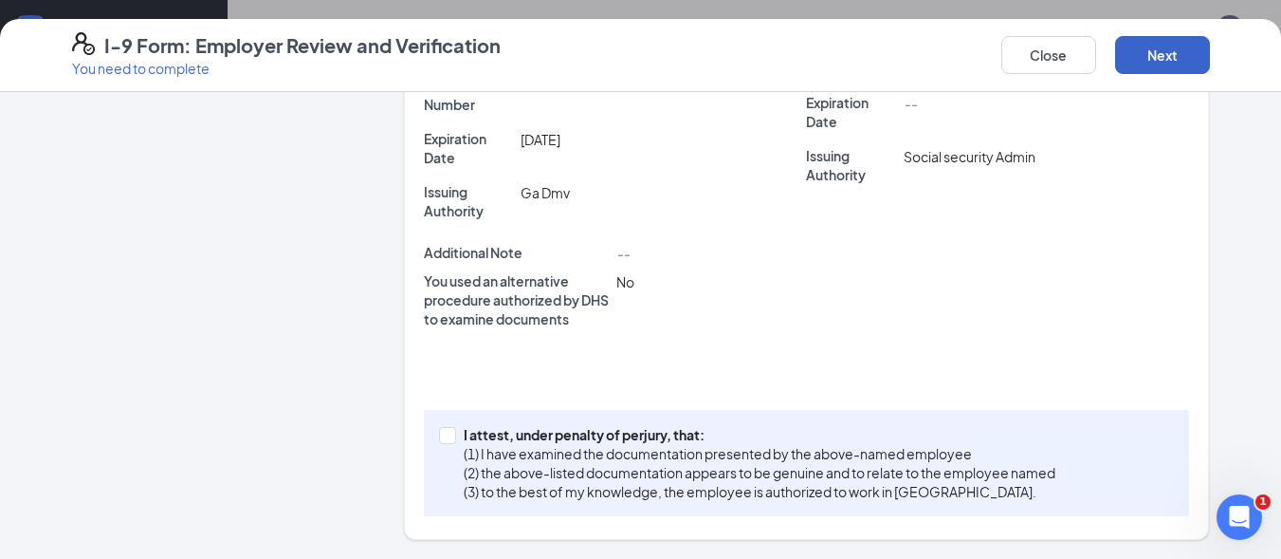
scroll to position [623, 0]
drag, startPoint x: 438, startPoint y: 434, endPoint x: 461, endPoint y: 423, distance: 25.5
click at [439, 434] on input "I attest, under penalty of perjury, that: (1) I have examined the documentation…" at bounding box center [445, 433] width 13 height 13
checkbox input "true"
click at [1151, 50] on button "Next" at bounding box center [1162, 55] width 95 height 38
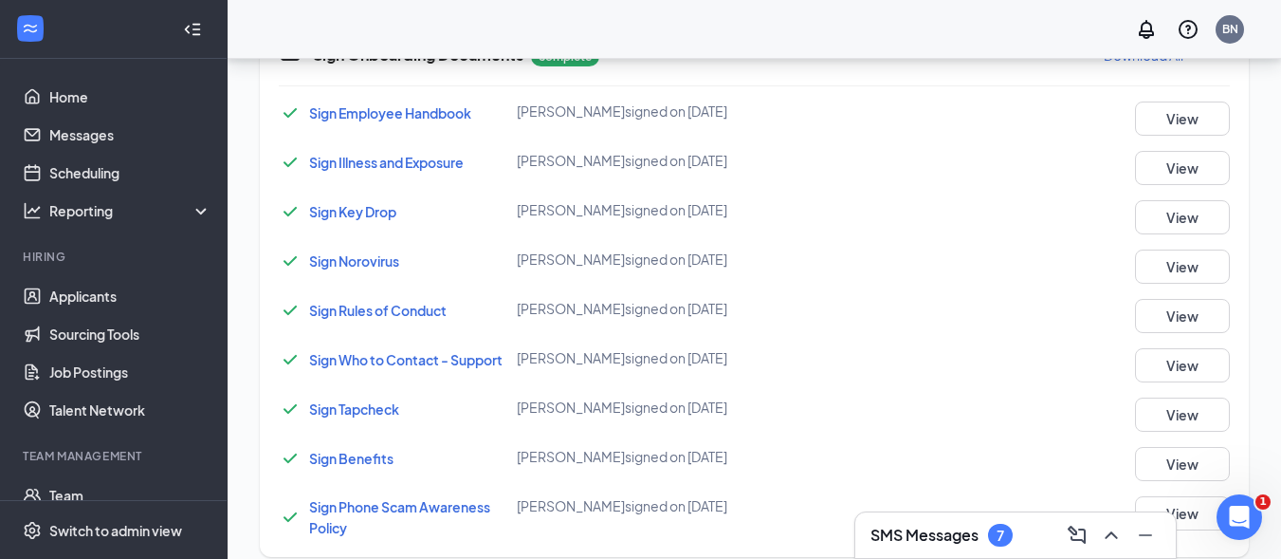
scroll to position [581, 0]
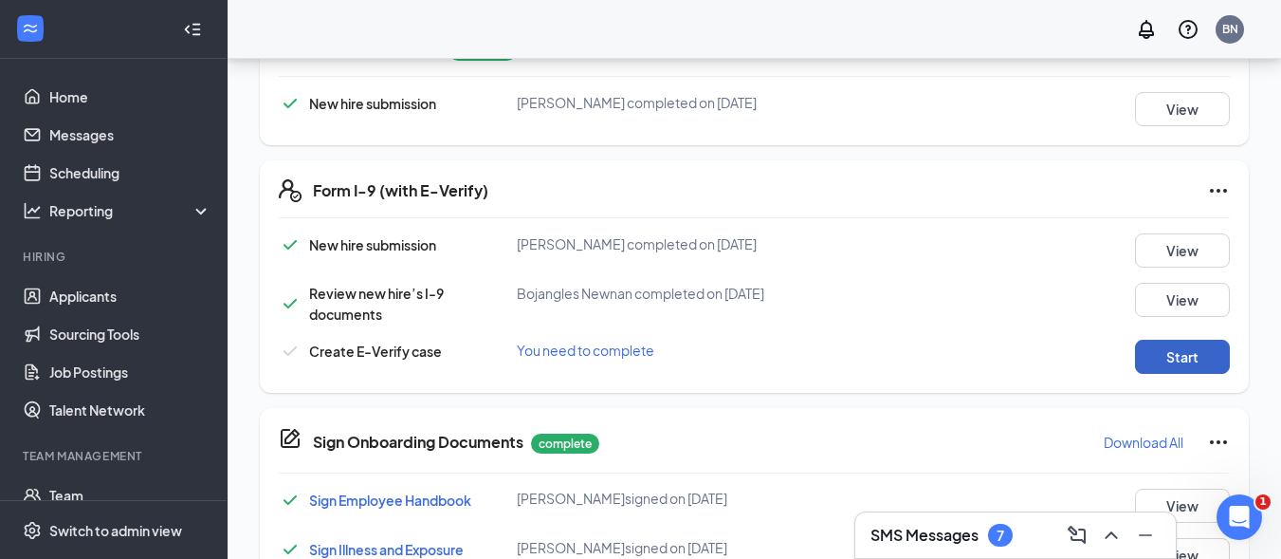
click at [1187, 340] on button "Start" at bounding box center [1182, 357] width 95 height 34
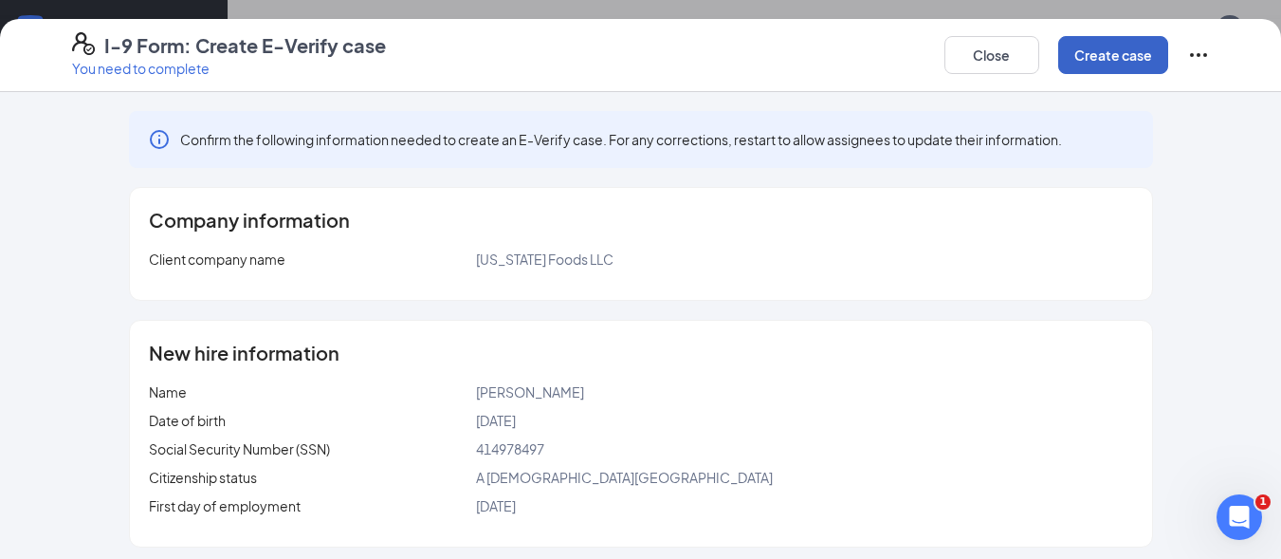
click at [1111, 53] on button "Create case" at bounding box center [1113, 55] width 110 height 38
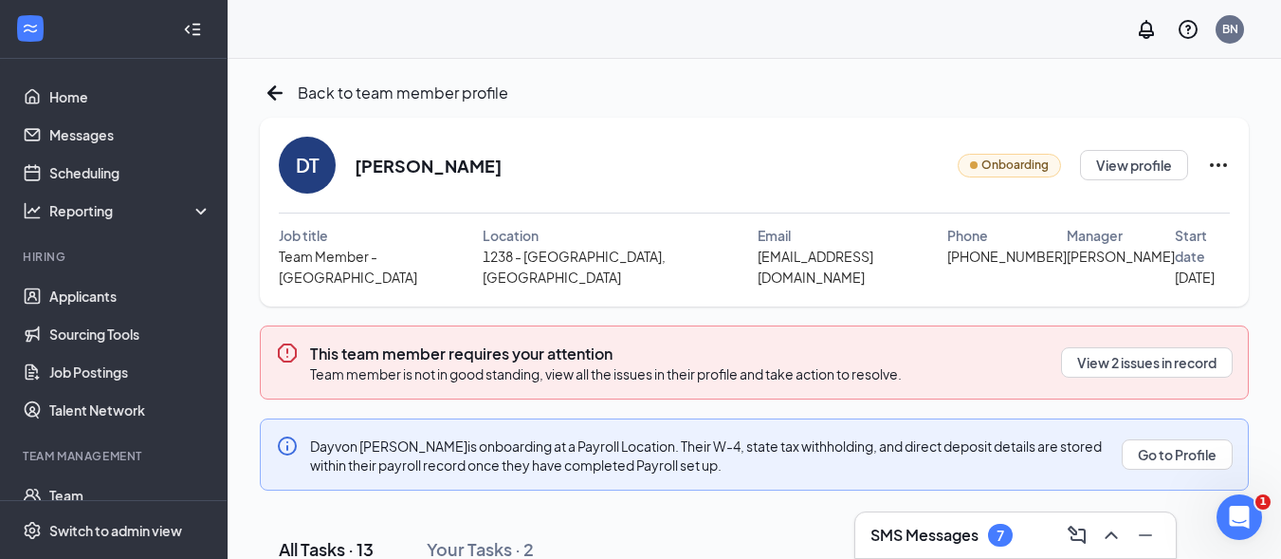
scroll to position [0, 0]
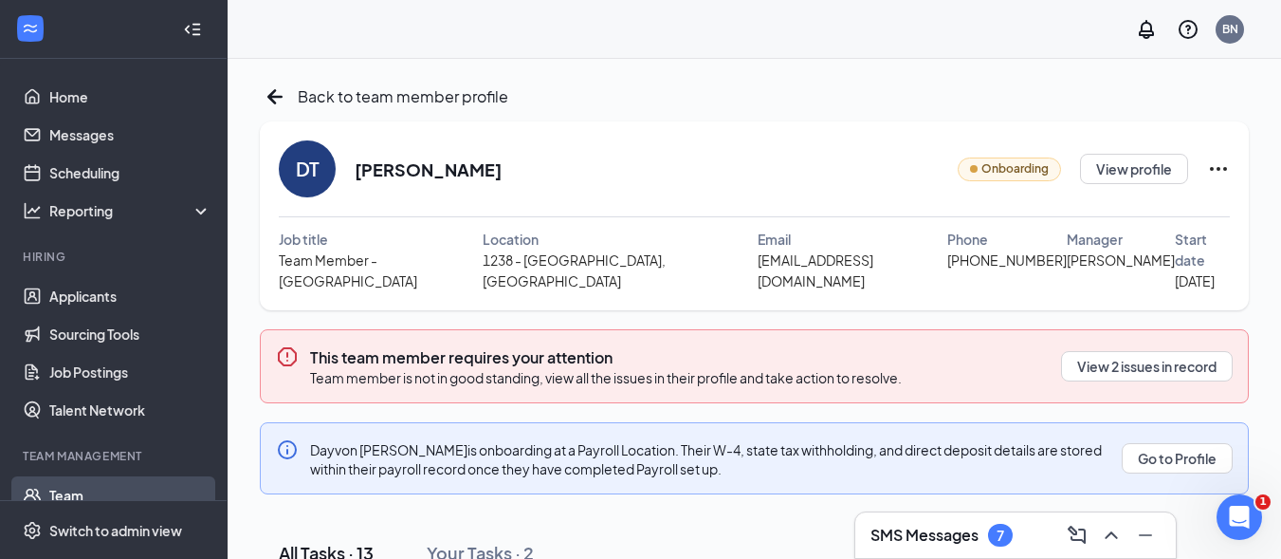
click at [63, 492] on link "Team" at bounding box center [130, 495] width 162 height 38
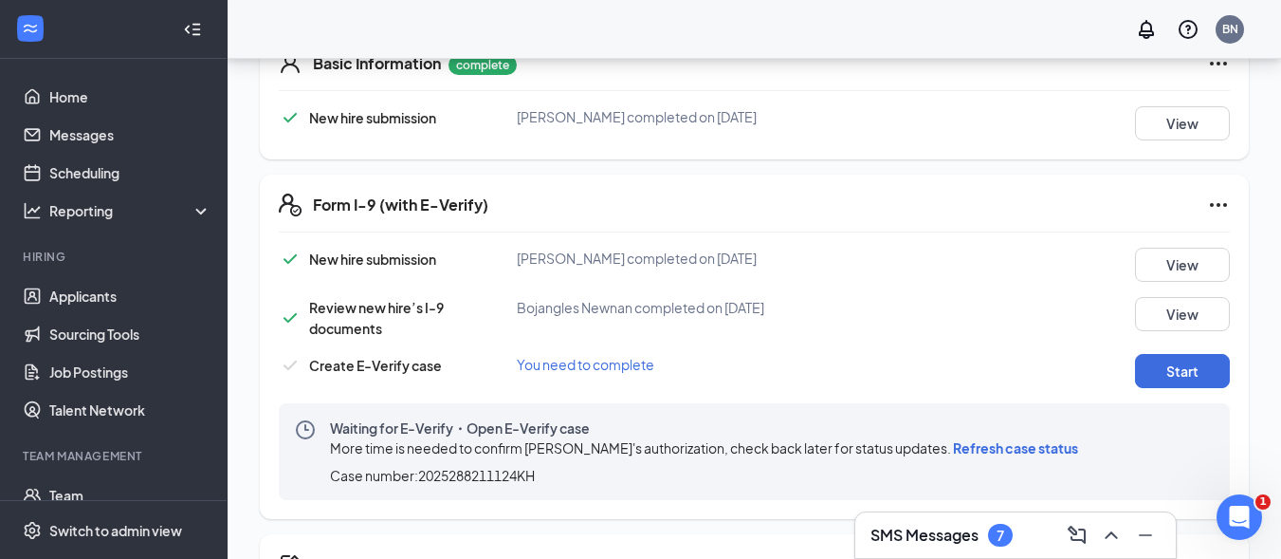
scroll to position [569, 0]
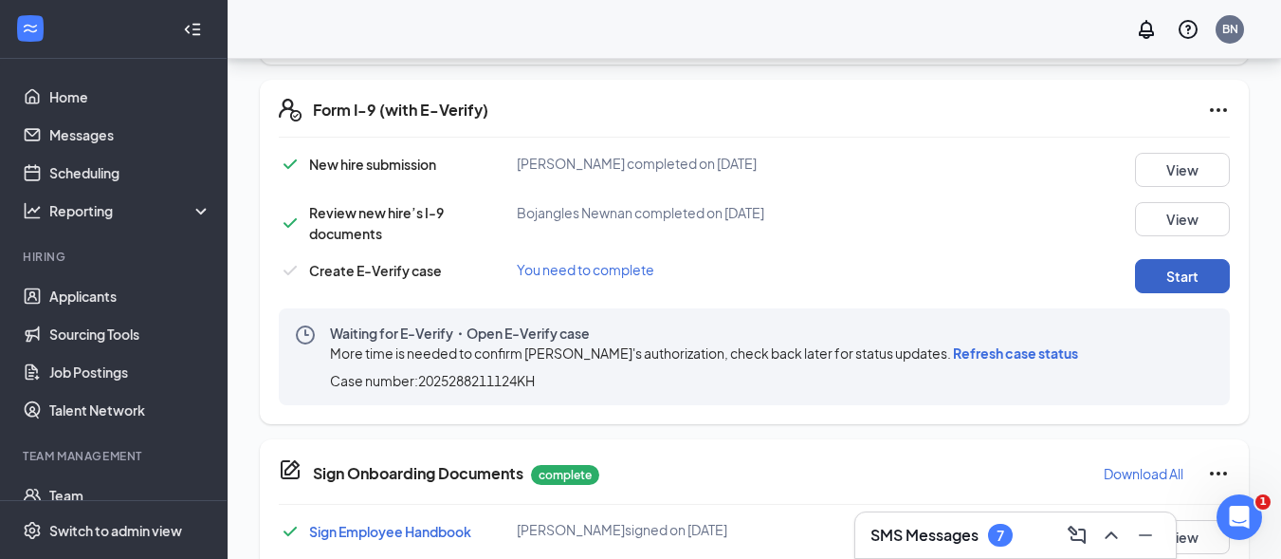
click at [1180, 259] on button "Start" at bounding box center [1182, 276] width 95 height 34
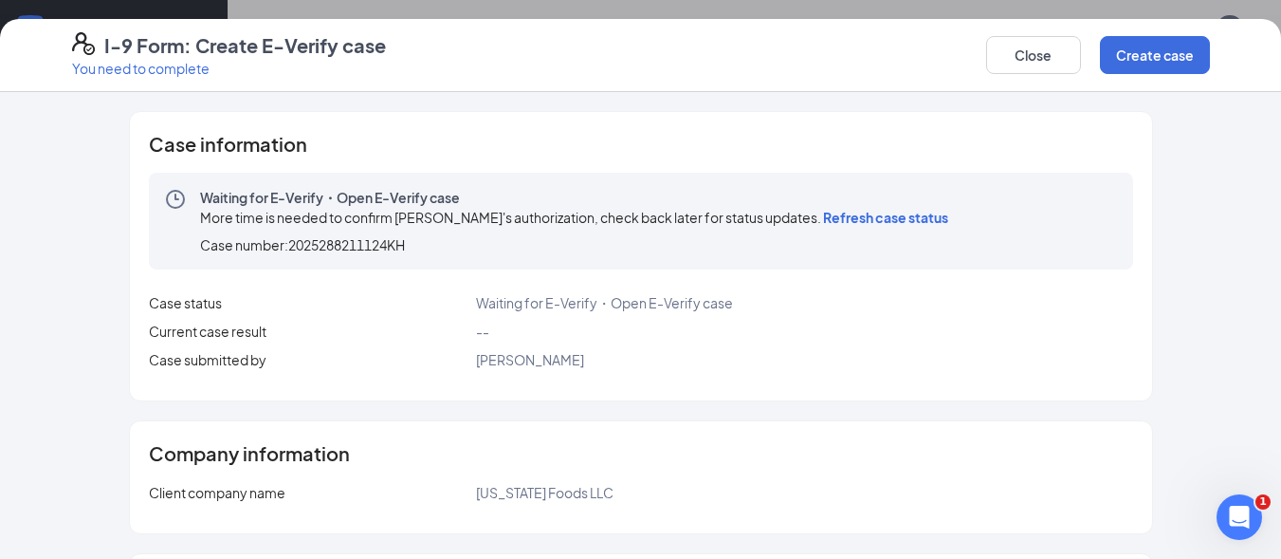
click at [831, 216] on span "Refresh case status" at bounding box center [885, 217] width 125 height 17
click at [1025, 57] on button "Close" at bounding box center [1033, 55] width 95 height 38
